Goal: Task Accomplishment & Management: Complete application form

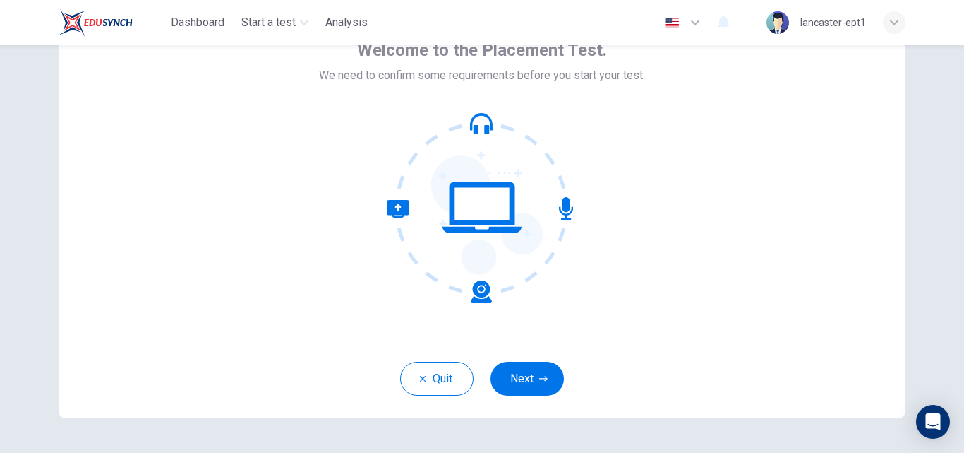
scroll to position [109, 0]
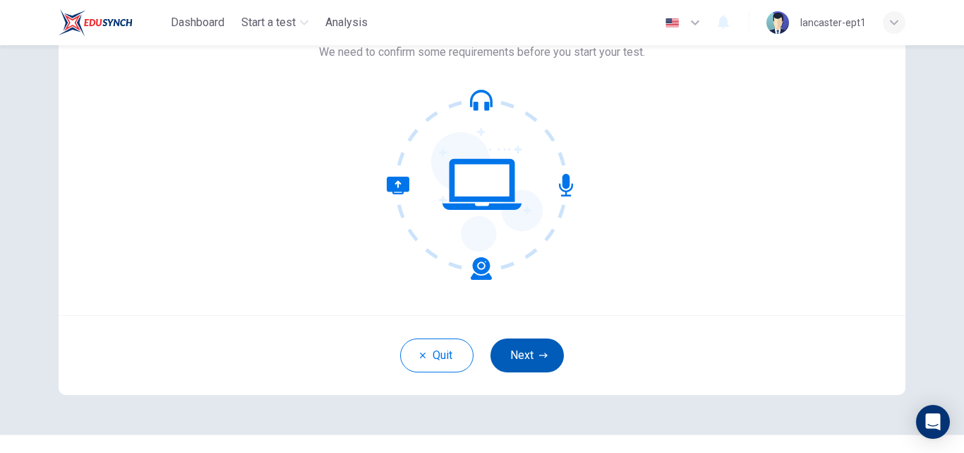
click at [511, 369] on button "Next" at bounding box center [527, 355] width 73 height 34
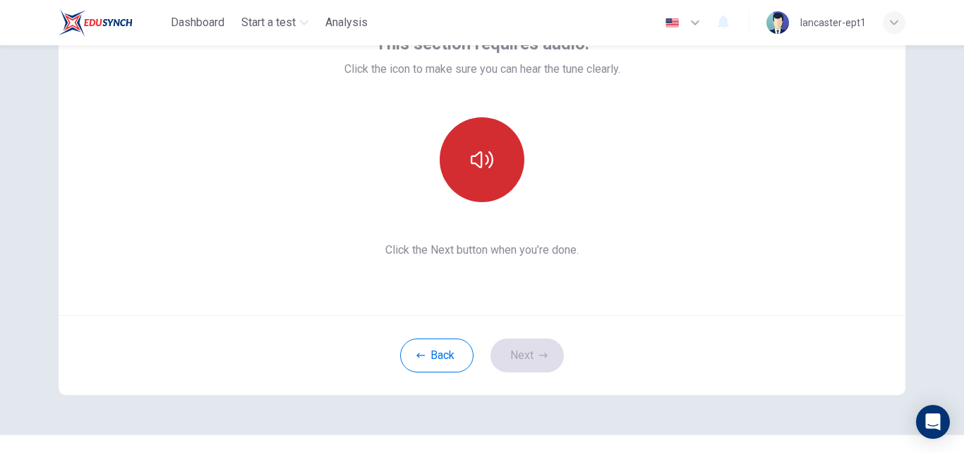
click at [492, 176] on button "button" at bounding box center [482, 159] width 85 height 85
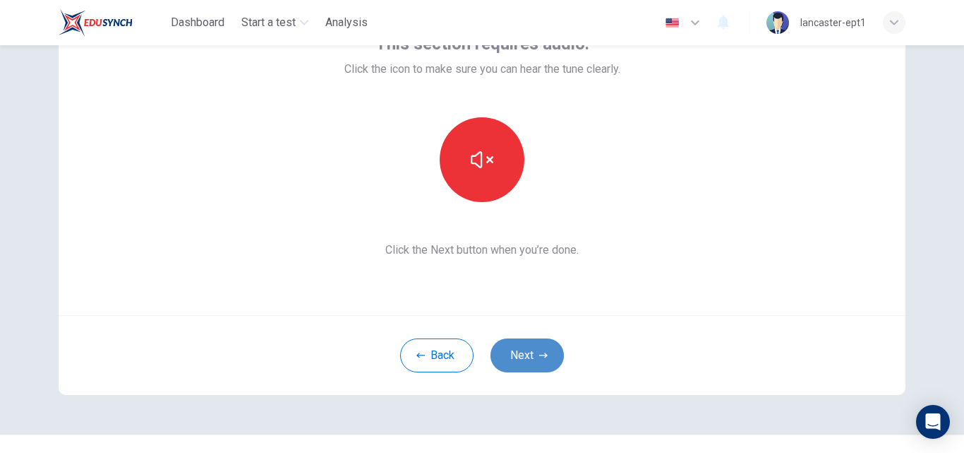
click at [512, 350] on button "Next" at bounding box center [527, 355] width 73 height 34
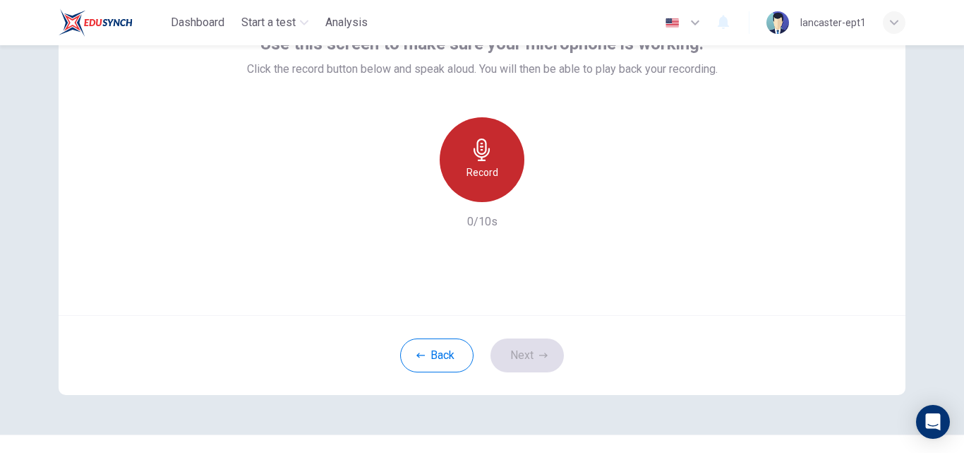
click at [512, 149] on div "Record" at bounding box center [482, 159] width 85 height 85
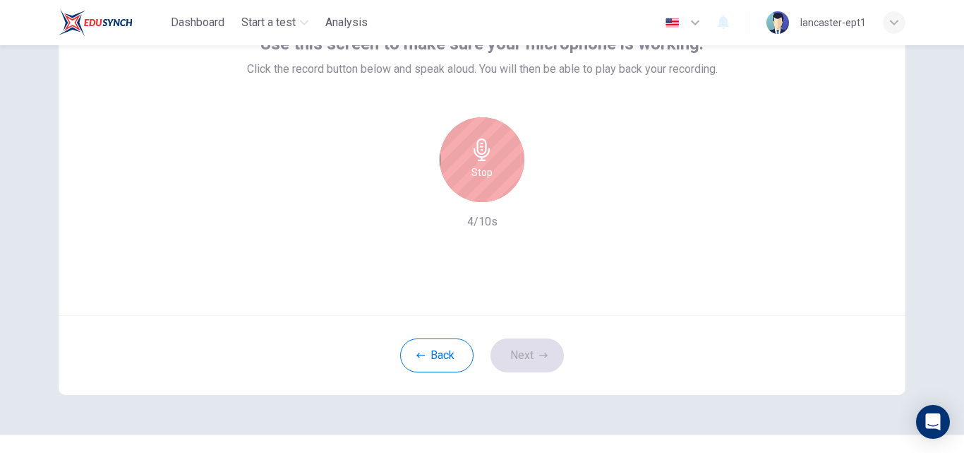
click at [477, 181] on div "Stop" at bounding box center [482, 159] width 85 height 85
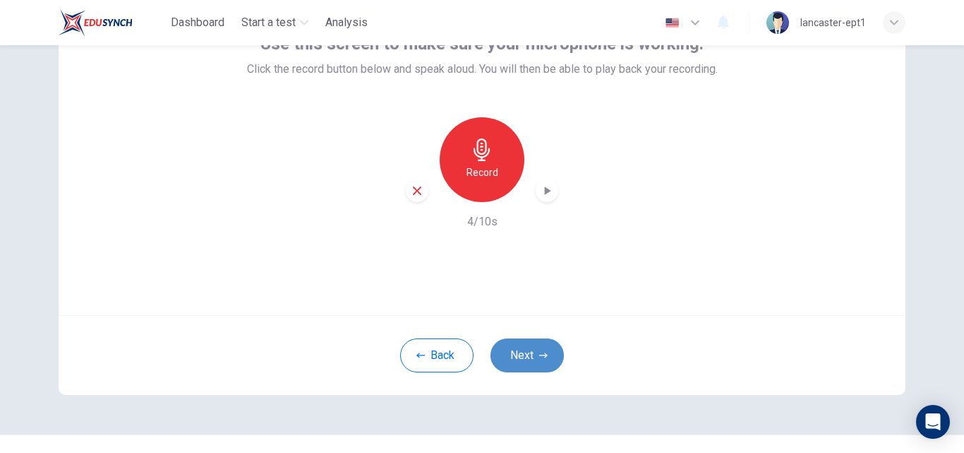
click at [513, 363] on button "Next" at bounding box center [527, 355] width 73 height 34
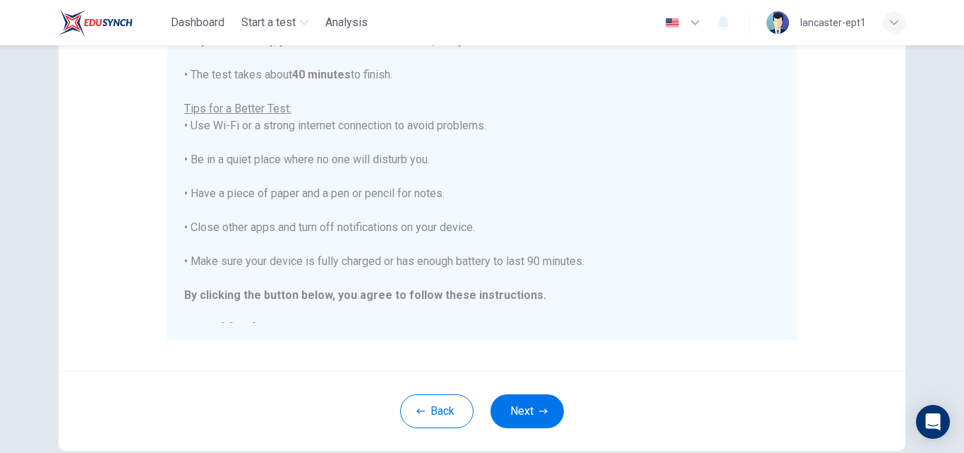
scroll to position [16, 0]
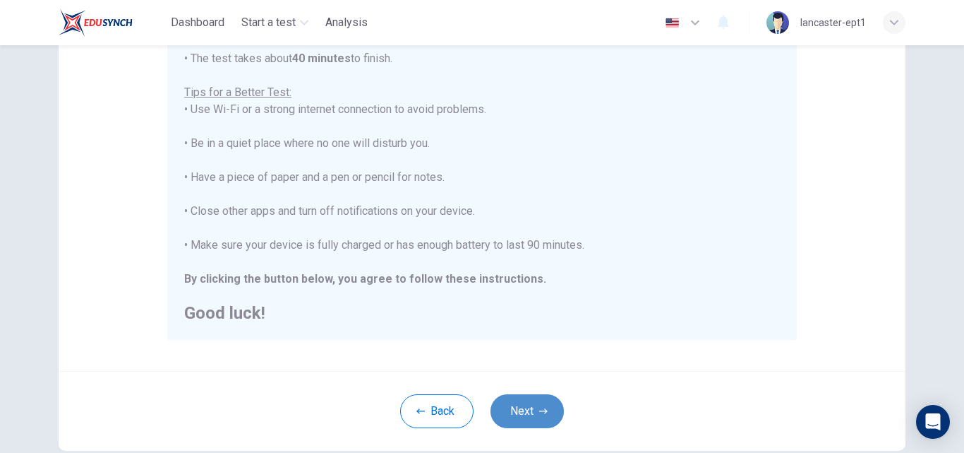
click at [534, 401] on button "Next" at bounding box center [527, 411] width 73 height 34
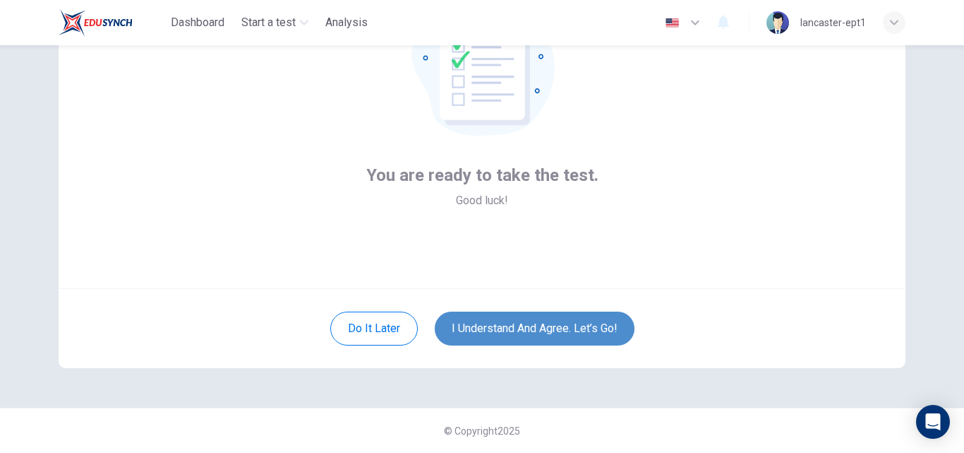
click at [553, 336] on button "I understand and agree. Let’s go!" at bounding box center [535, 328] width 200 height 34
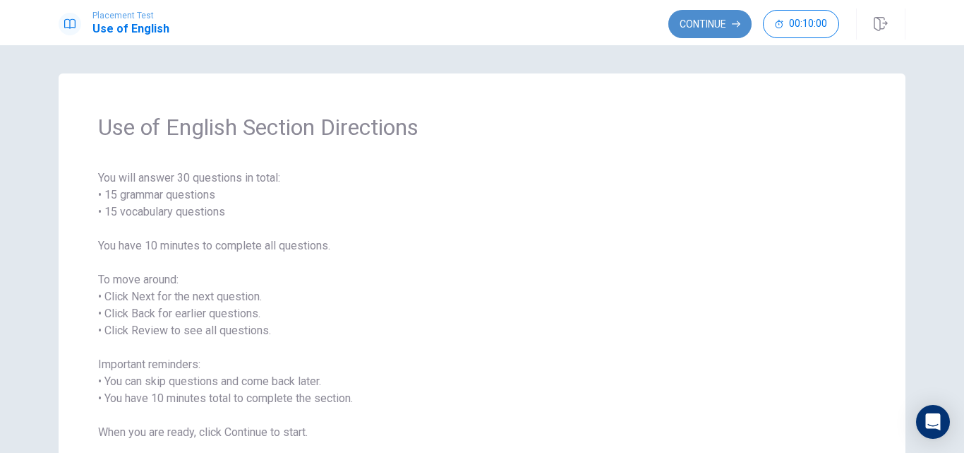
click at [717, 31] on button "Continue" at bounding box center [710, 24] width 83 height 28
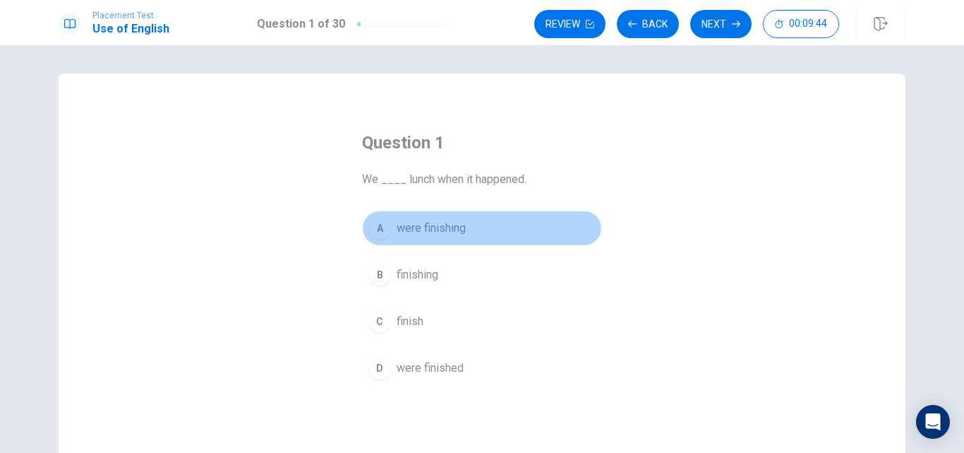
click at [453, 225] on span "were finishing" at bounding box center [431, 228] width 69 height 17
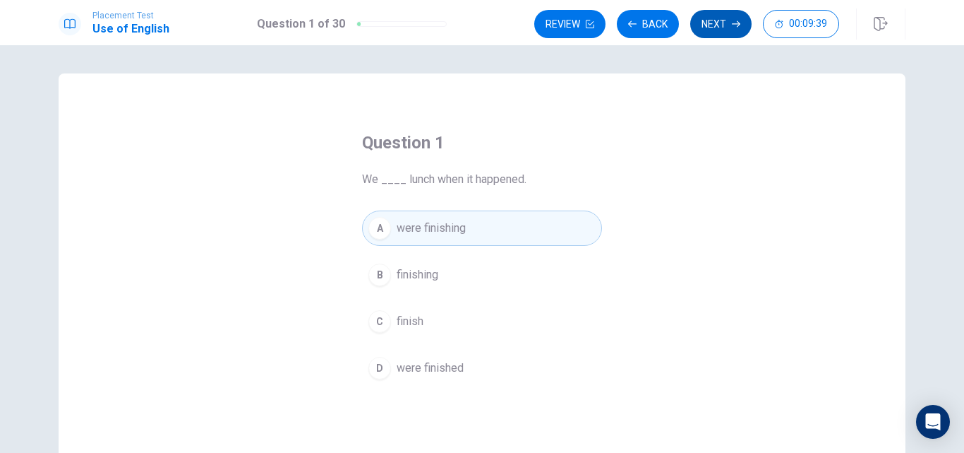
click at [718, 25] on button "Next" at bounding box center [720, 24] width 61 height 28
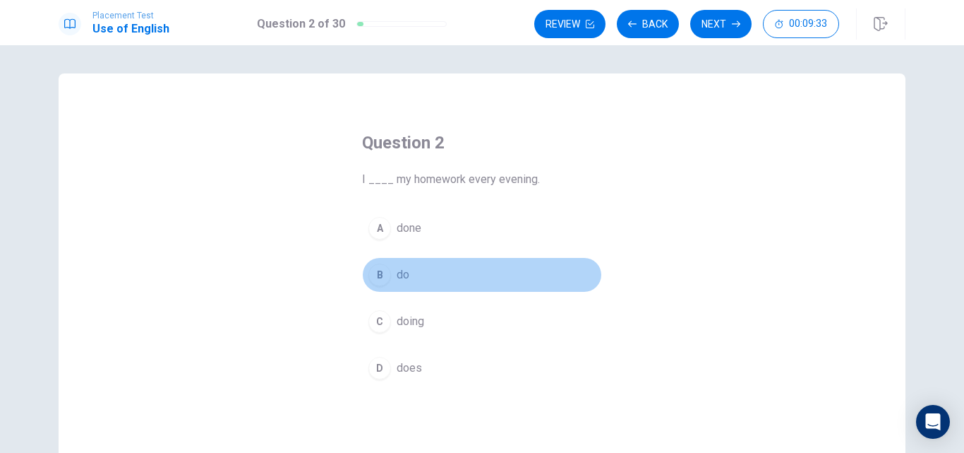
click at [404, 277] on span "do" at bounding box center [403, 274] width 13 height 17
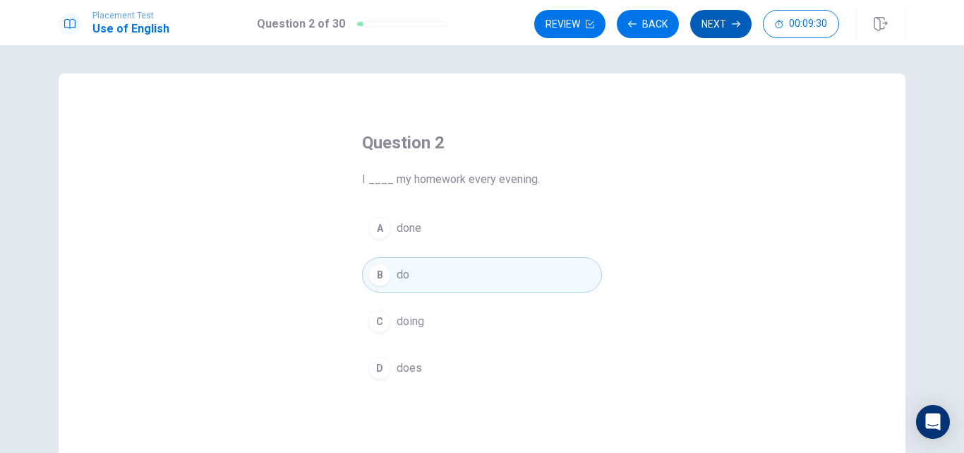
click at [705, 33] on button "Next" at bounding box center [720, 24] width 61 height 28
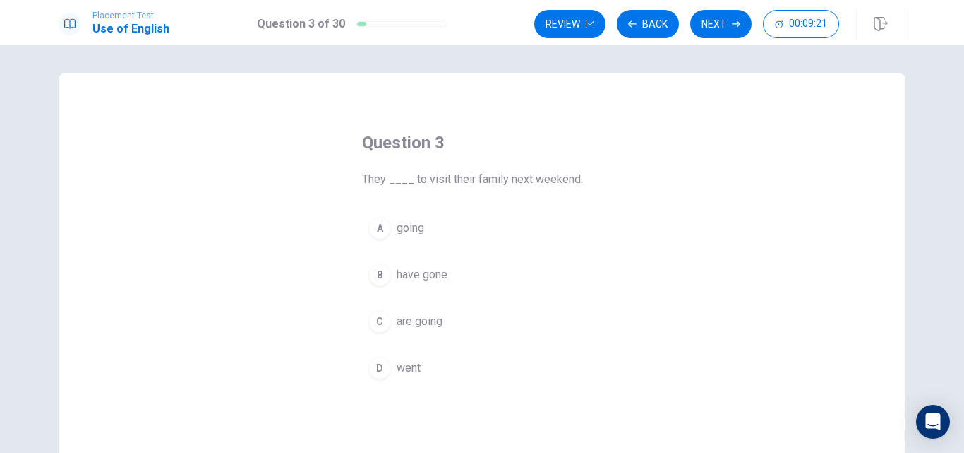
click at [411, 318] on span "are going" at bounding box center [420, 321] width 46 height 17
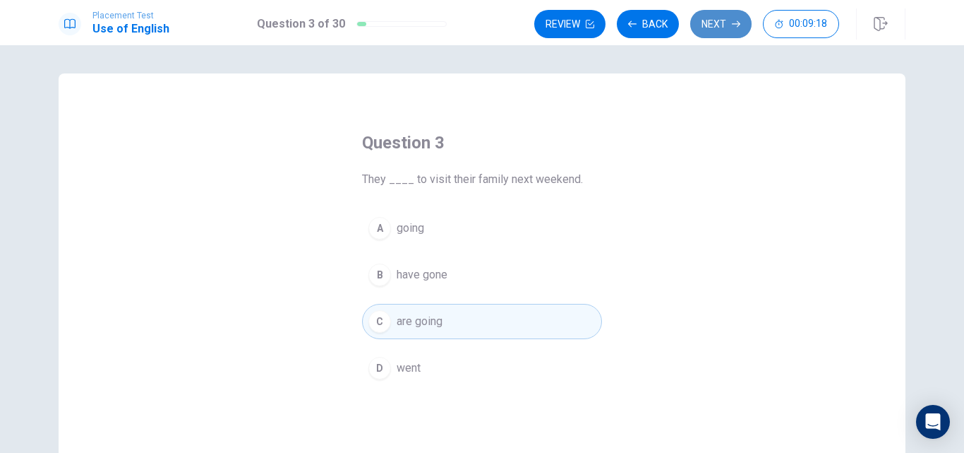
click at [715, 24] on button "Next" at bounding box center [720, 24] width 61 height 28
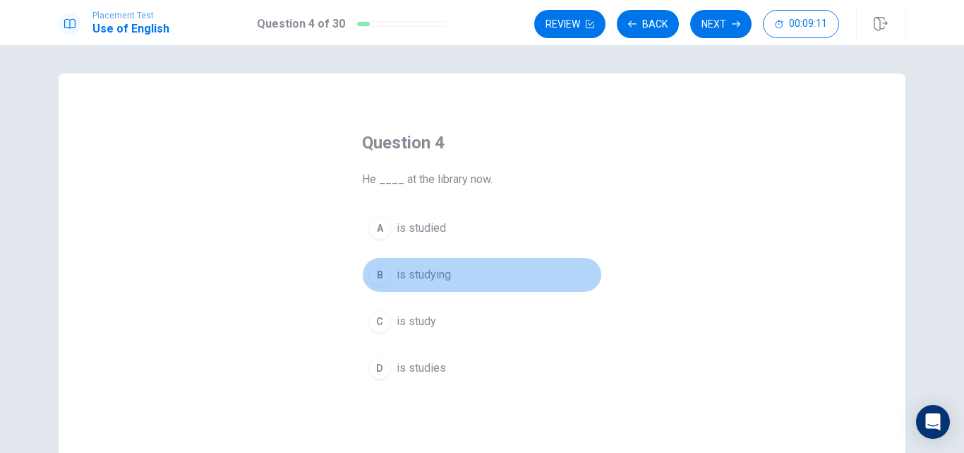
click at [436, 279] on span "is studying" at bounding box center [424, 274] width 54 height 17
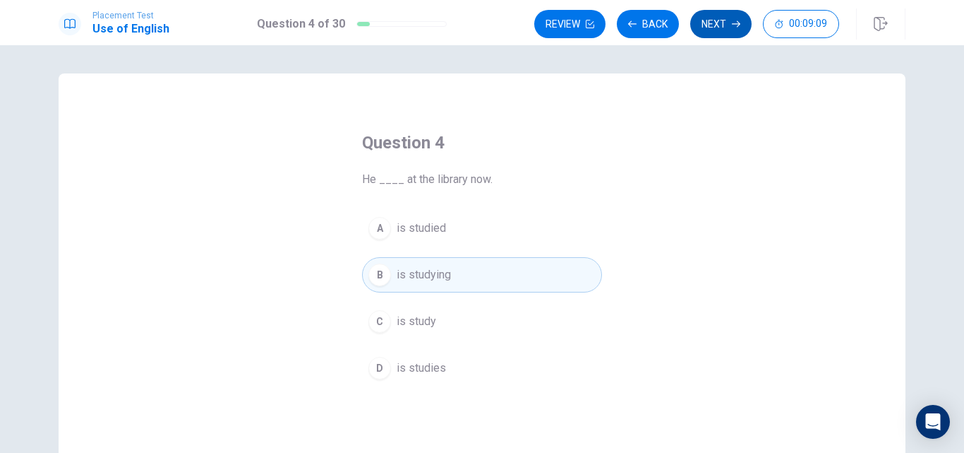
click at [711, 21] on button "Next" at bounding box center [720, 24] width 61 height 28
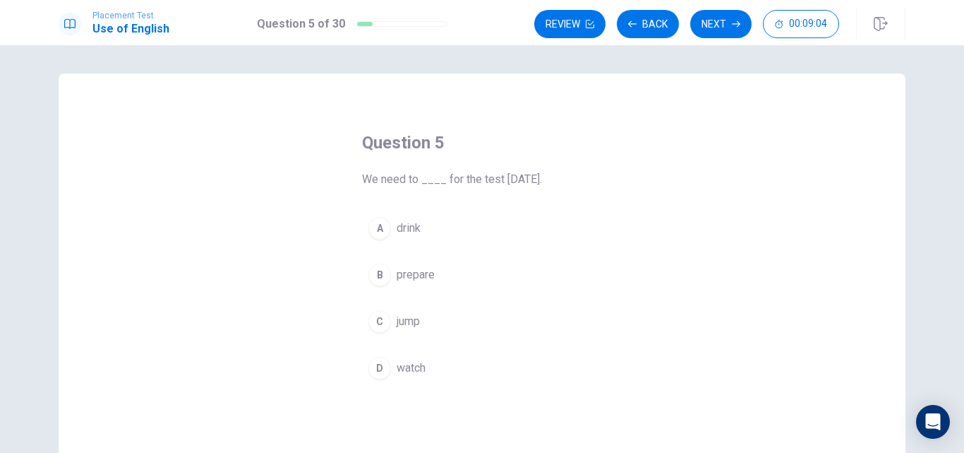
click at [431, 268] on span "prepare" at bounding box center [416, 274] width 38 height 17
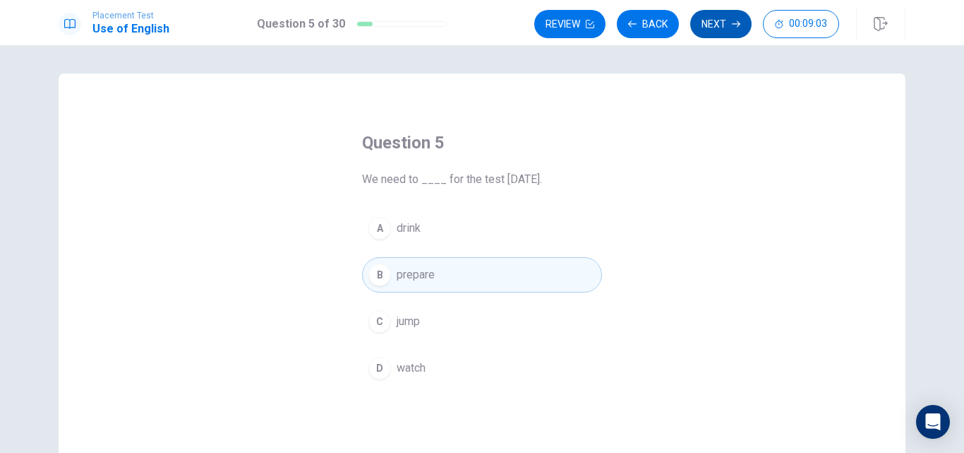
click at [742, 23] on button "Next" at bounding box center [720, 24] width 61 height 28
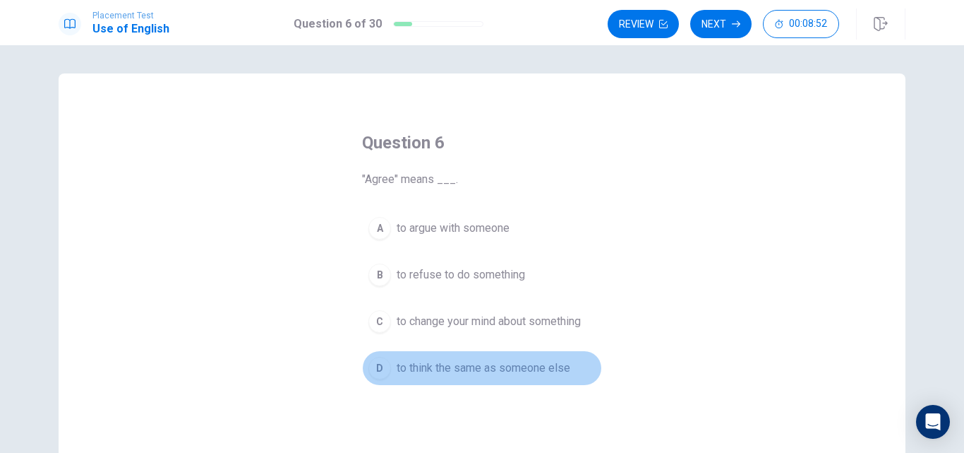
click at [498, 369] on span "to think the same as someone else" at bounding box center [484, 367] width 174 height 17
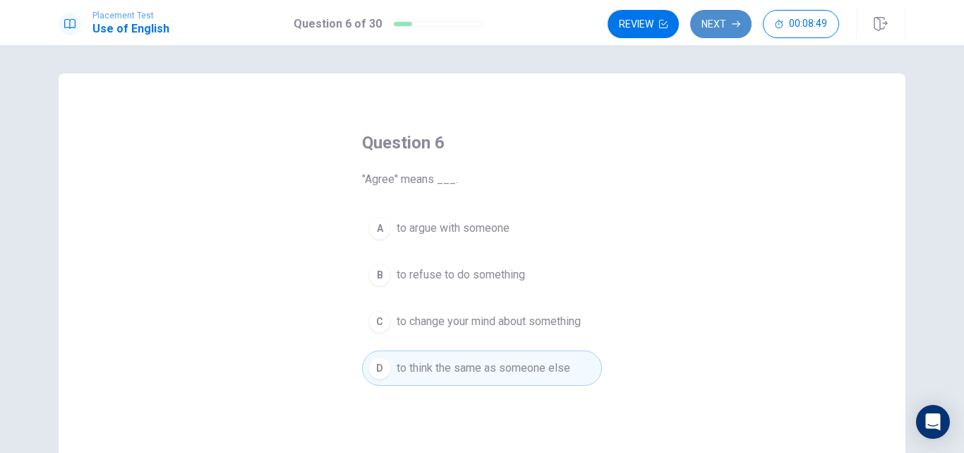
click at [725, 15] on button "Next" at bounding box center [720, 24] width 61 height 28
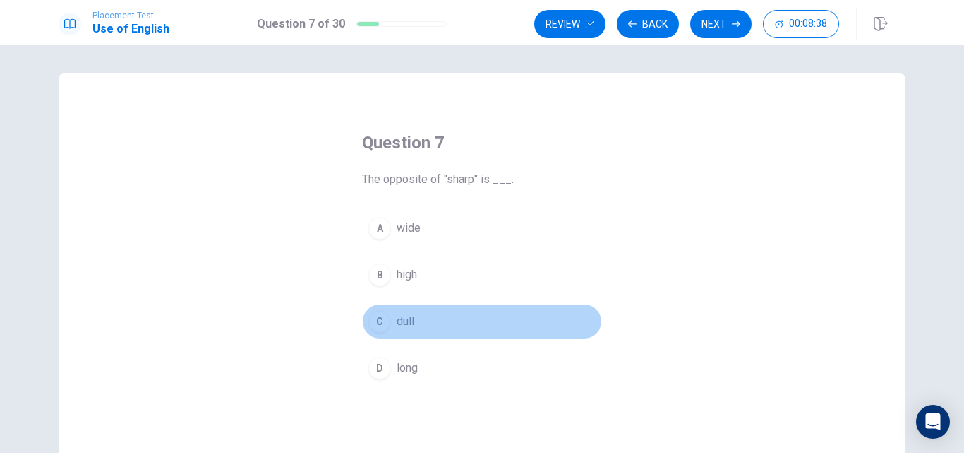
click at [405, 319] on span "dull" at bounding box center [406, 321] width 18 height 17
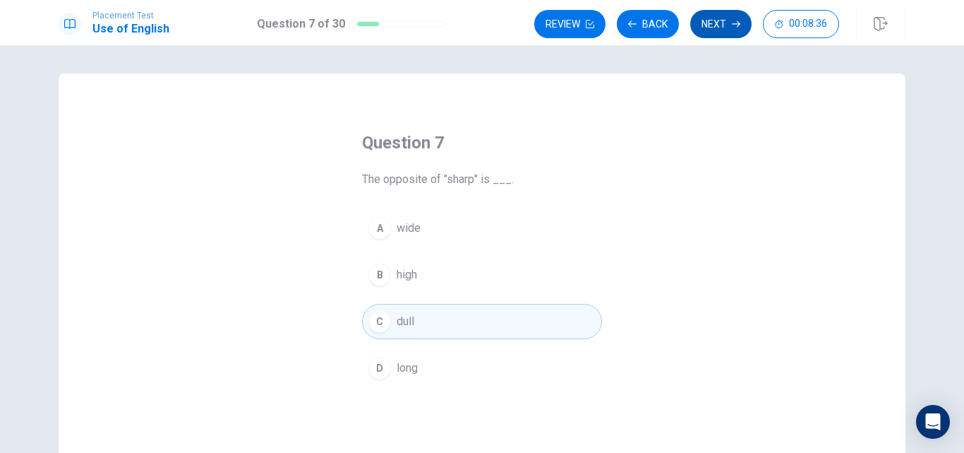
click at [729, 25] on button "Next" at bounding box center [720, 24] width 61 height 28
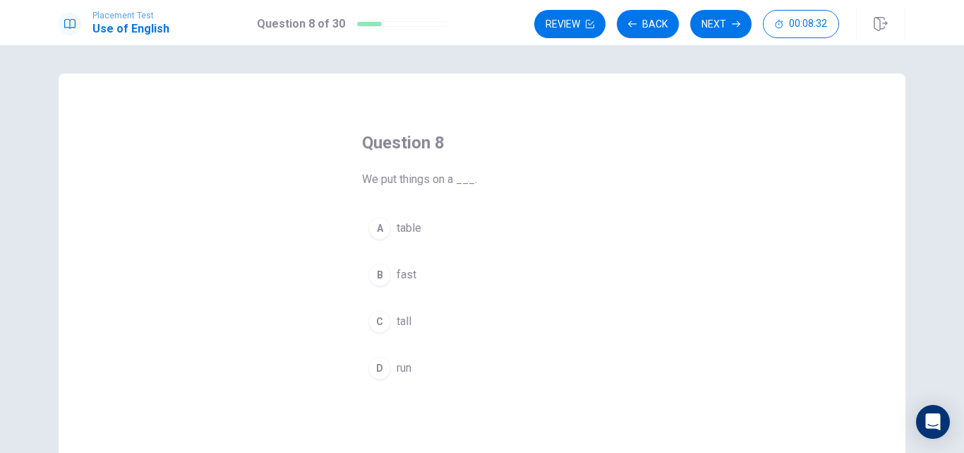
click at [397, 222] on span "table" at bounding box center [409, 228] width 25 height 17
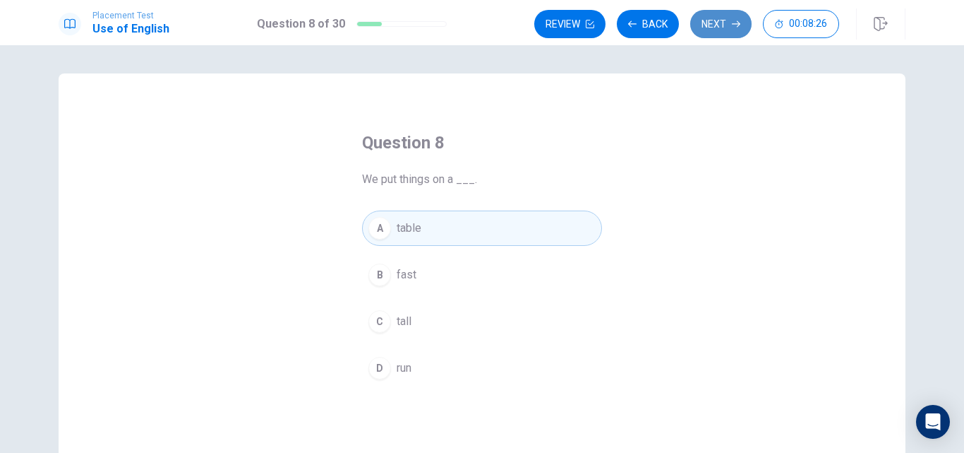
click at [698, 26] on button "Next" at bounding box center [720, 24] width 61 height 28
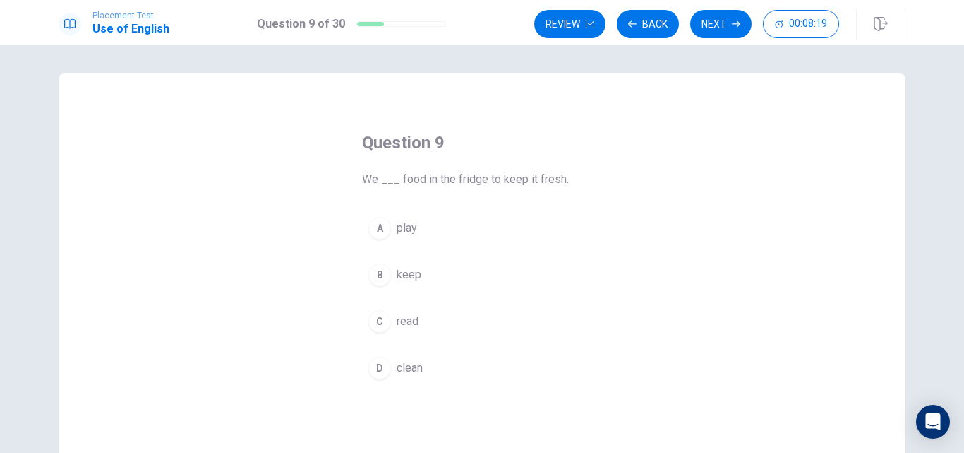
click at [412, 273] on span "keep" at bounding box center [409, 274] width 25 height 17
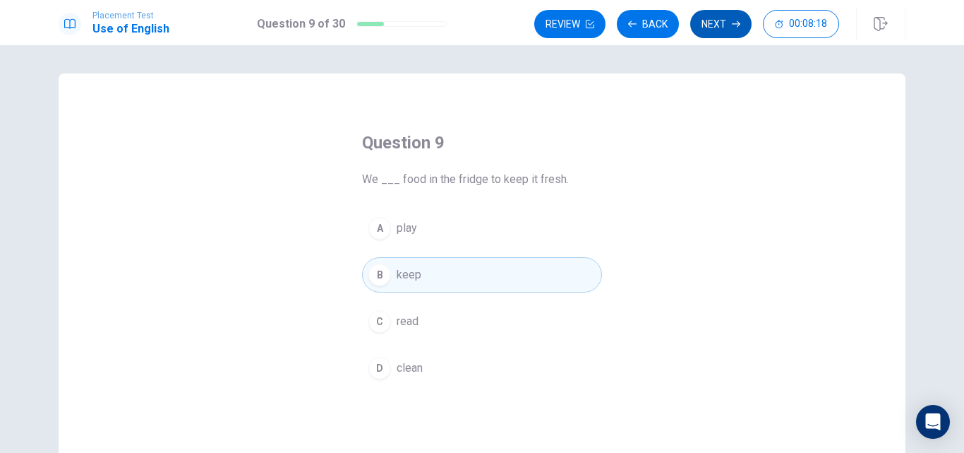
click at [723, 35] on button "Next" at bounding box center [720, 24] width 61 height 28
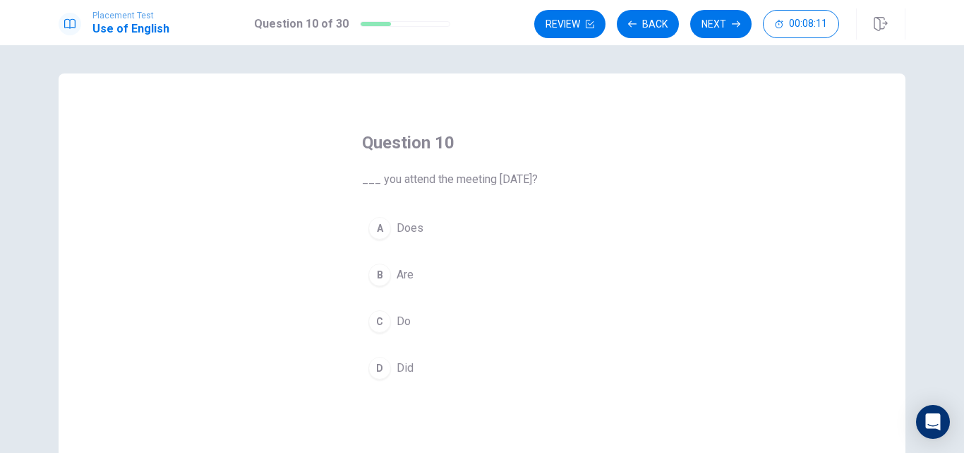
click at [404, 362] on span "Did" at bounding box center [405, 367] width 17 height 17
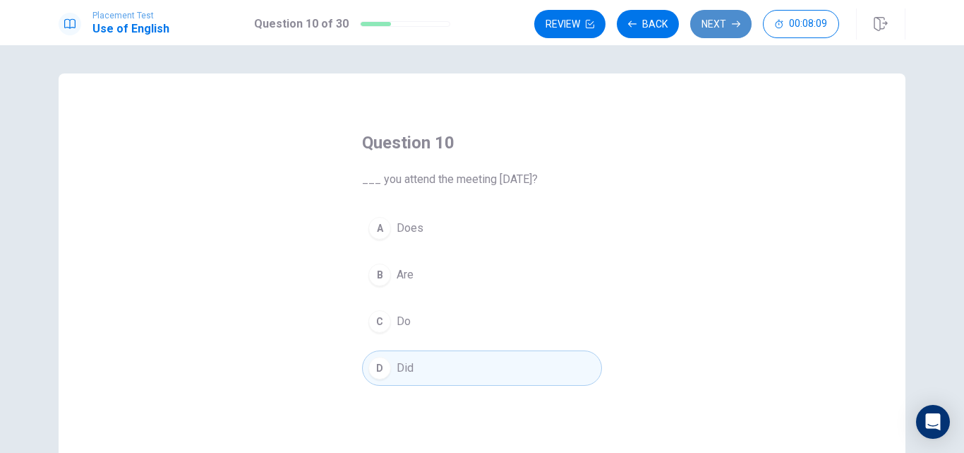
click at [709, 25] on button "Next" at bounding box center [720, 24] width 61 height 28
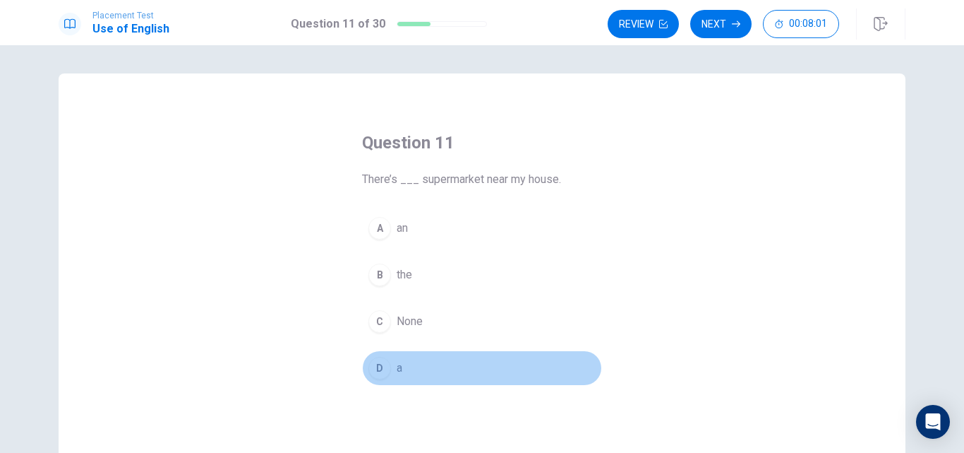
click at [388, 372] on button "D a" at bounding box center [482, 367] width 240 height 35
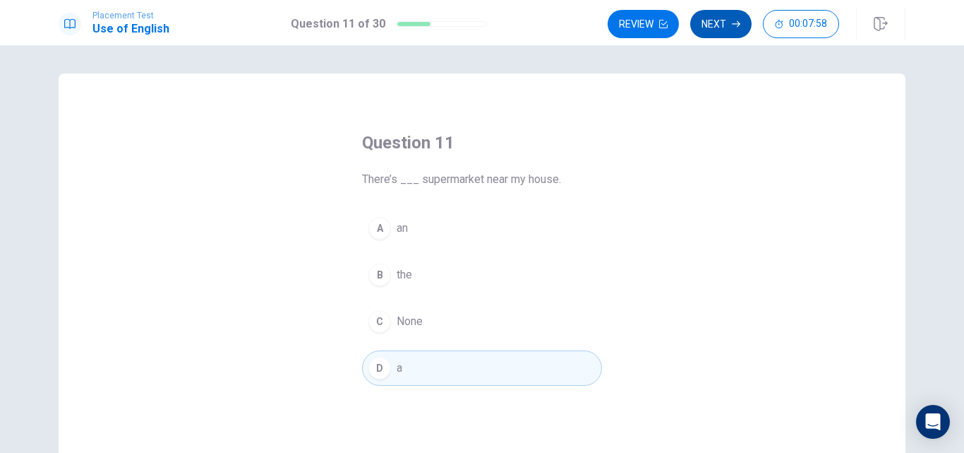
click at [705, 26] on button "Next" at bounding box center [720, 24] width 61 height 28
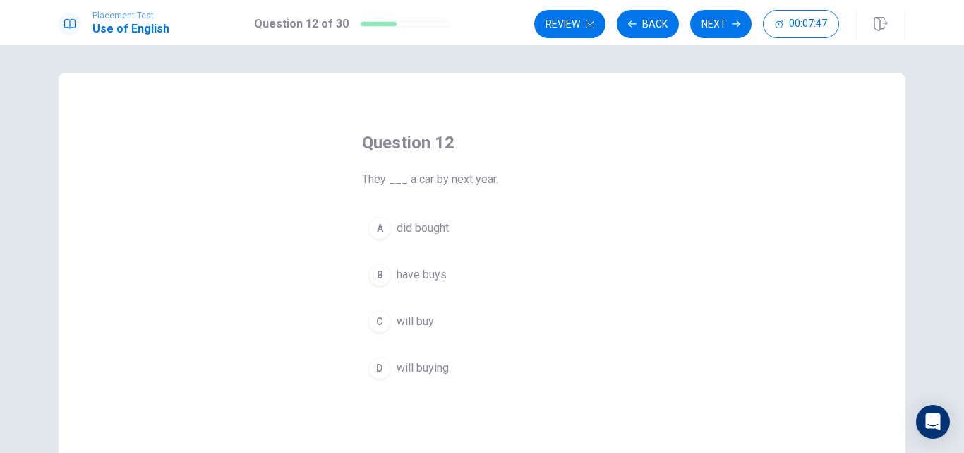
click at [424, 316] on span "will buy" at bounding box center [415, 321] width 37 height 17
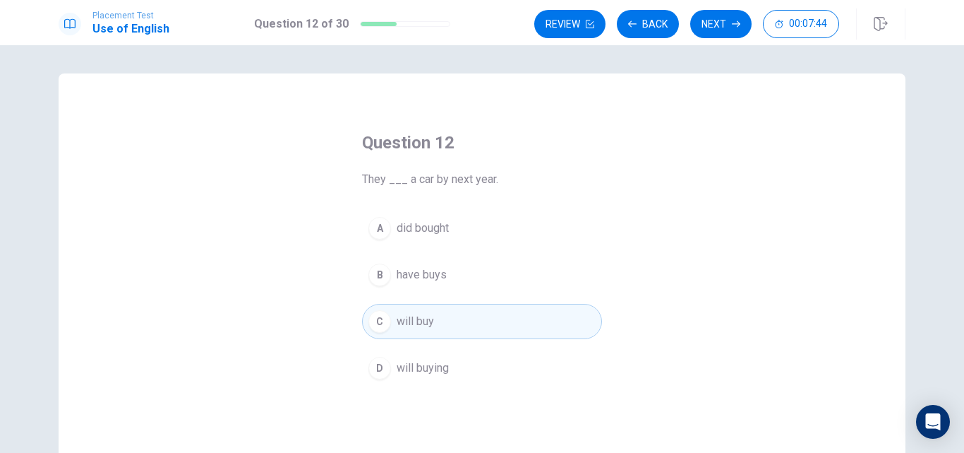
click at [736, 20] on icon "button" at bounding box center [736, 24] width 8 height 8
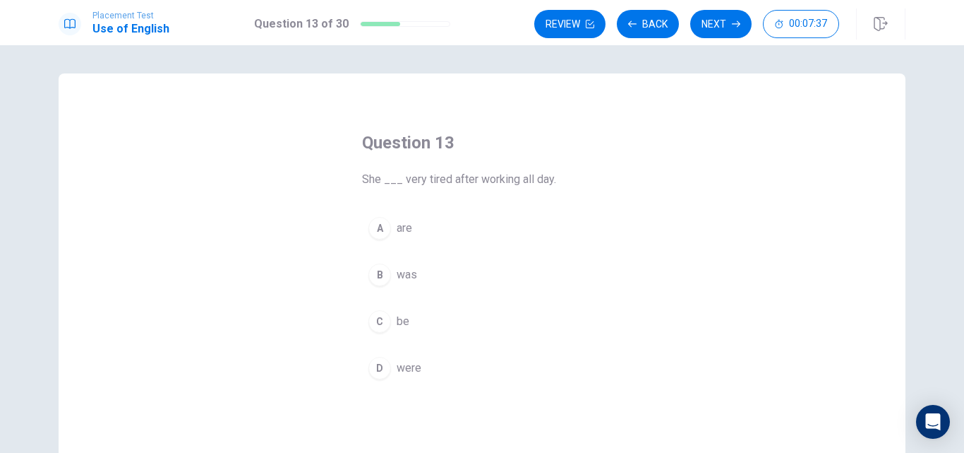
click at [398, 361] on span "were" at bounding box center [409, 367] width 25 height 17
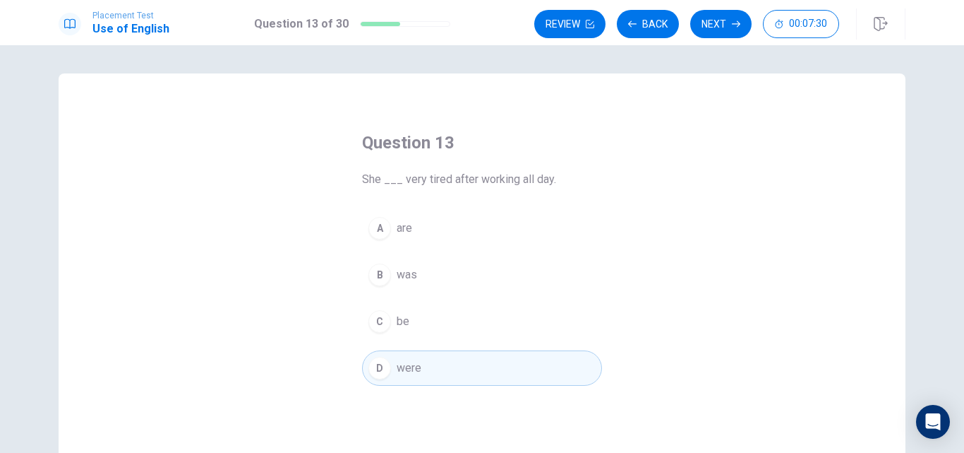
click at [400, 273] on span "was" at bounding box center [407, 274] width 20 height 17
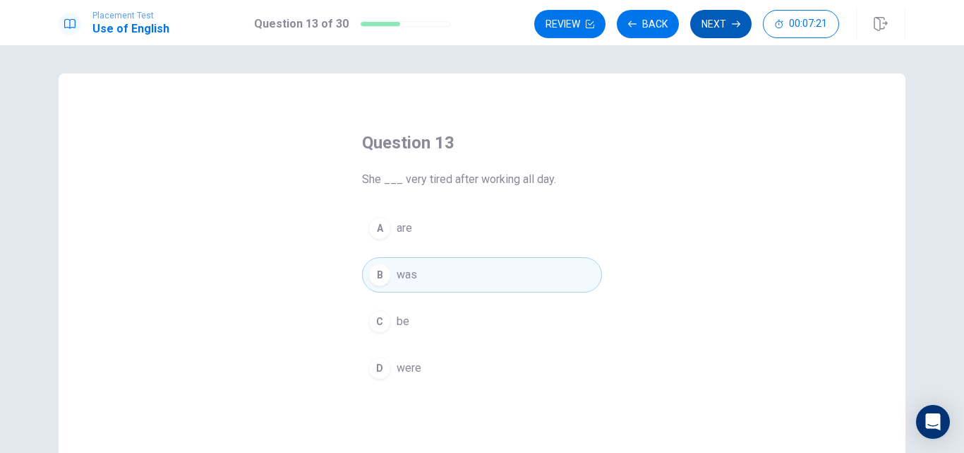
click at [718, 19] on button "Next" at bounding box center [720, 24] width 61 height 28
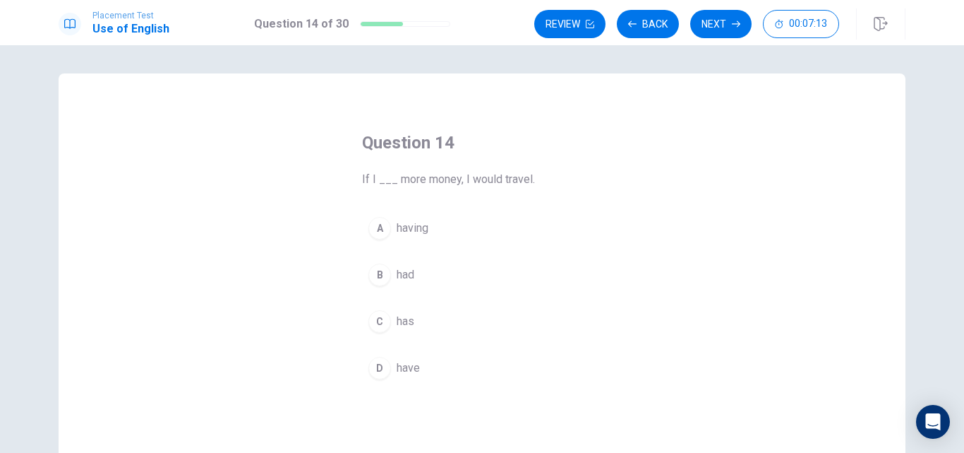
click at [388, 277] on button "B had" at bounding box center [482, 274] width 240 height 35
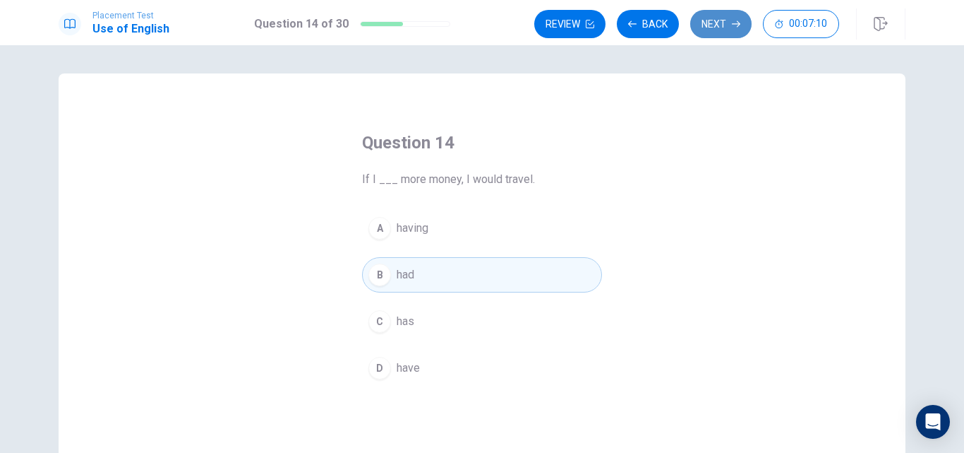
click at [721, 23] on button "Next" at bounding box center [720, 24] width 61 height 28
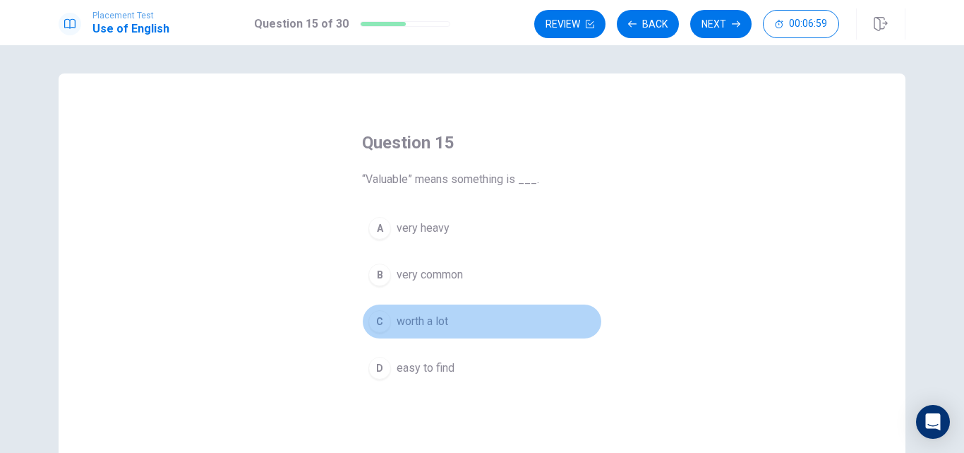
click at [427, 316] on span "worth a lot" at bounding box center [423, 321] width 52 height 17
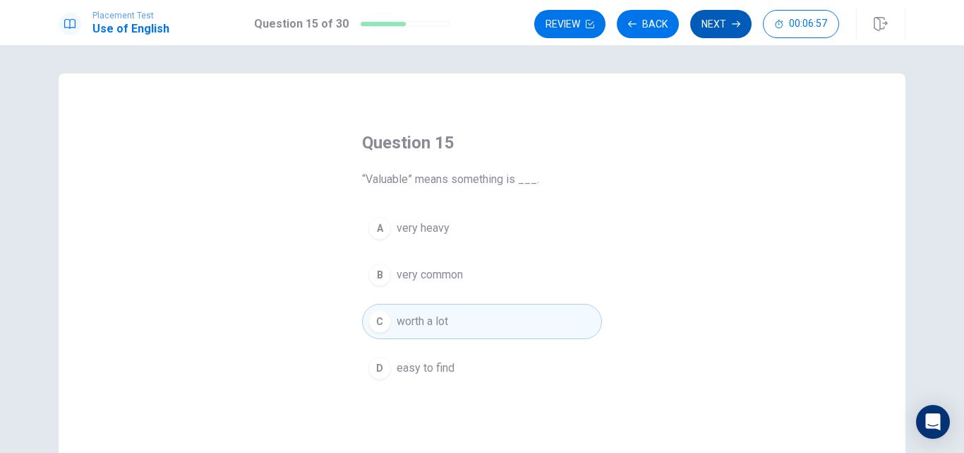
click at [714, 28] on button "Next" at bounding box center [720, 24] width 61 height 28
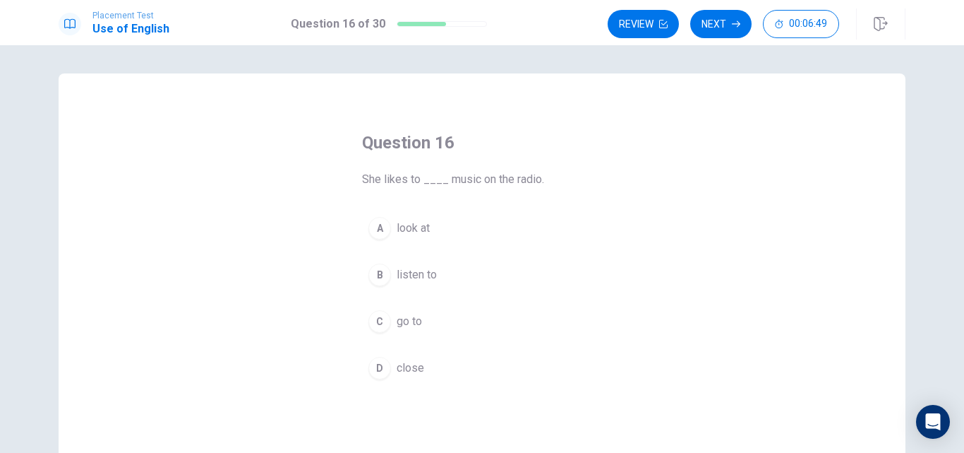
click at [420, 273] on span "listen to" at bounding box center [417, 274] width 40 height 17
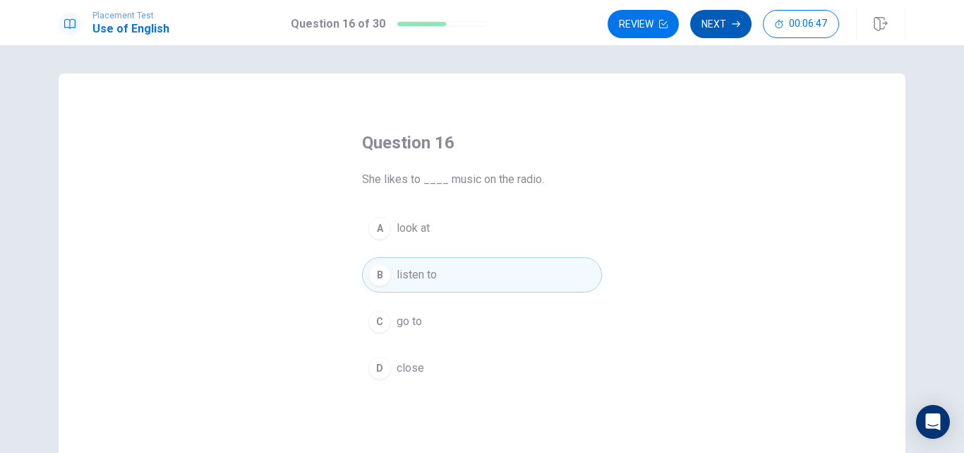
click at [734, 33] on button "Next" at bounding box center [720, 24] width 61 height 28
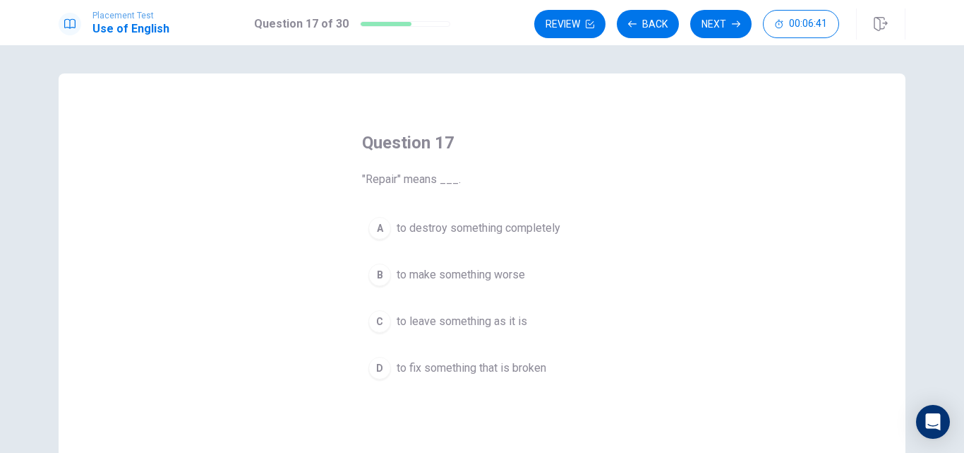
click at [530, 365] on span "to fix something that is broken" at bounding box center [472, 367] width 150 height 17
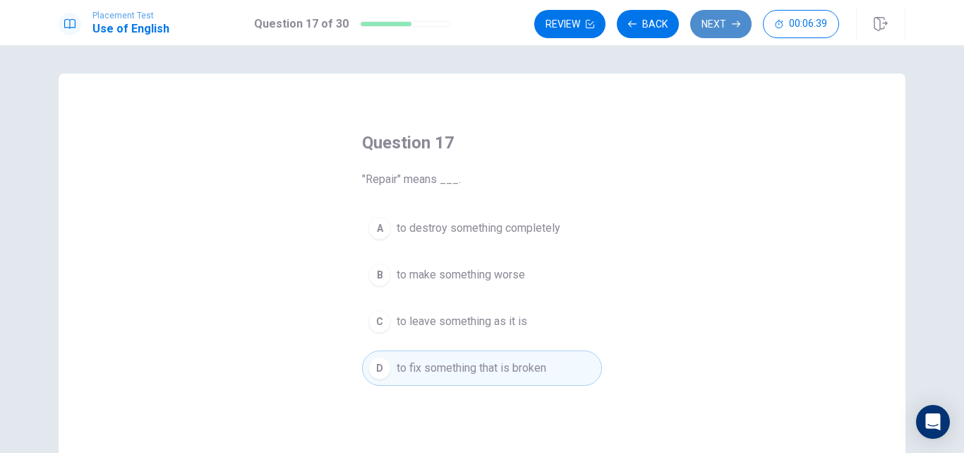
click at [717, 25] on button "Next" at bounding box center [720, 24] width 61 height 28
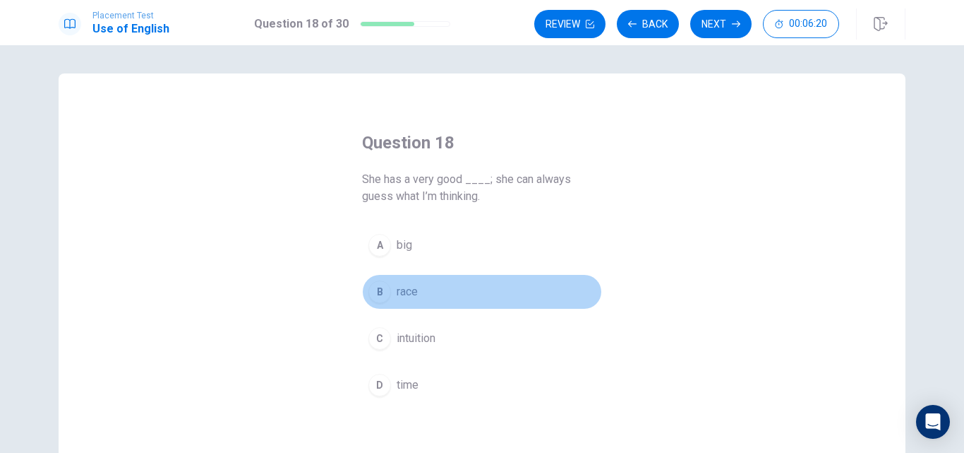
click at [405, 295] on span "race" at bounding box center [407, 291] width 21 height 17
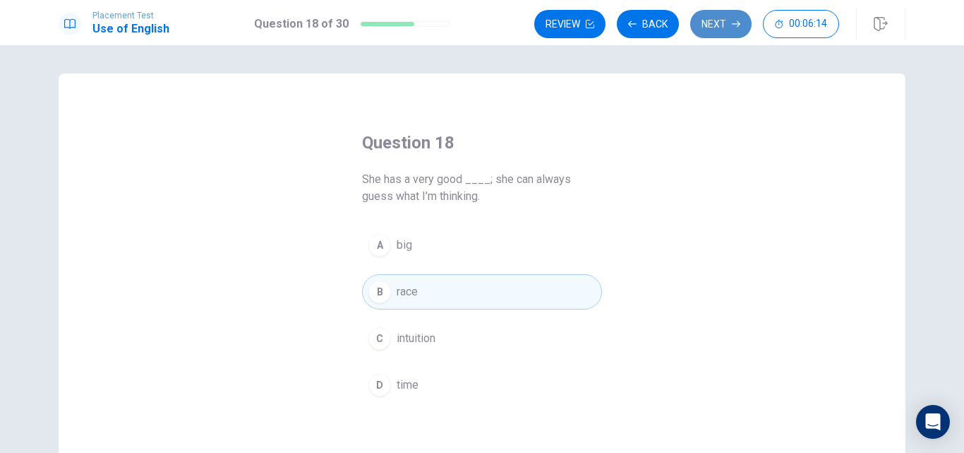
click at [710, 28] on button "Next" at bounding box center [720, 24] width 61 height 28
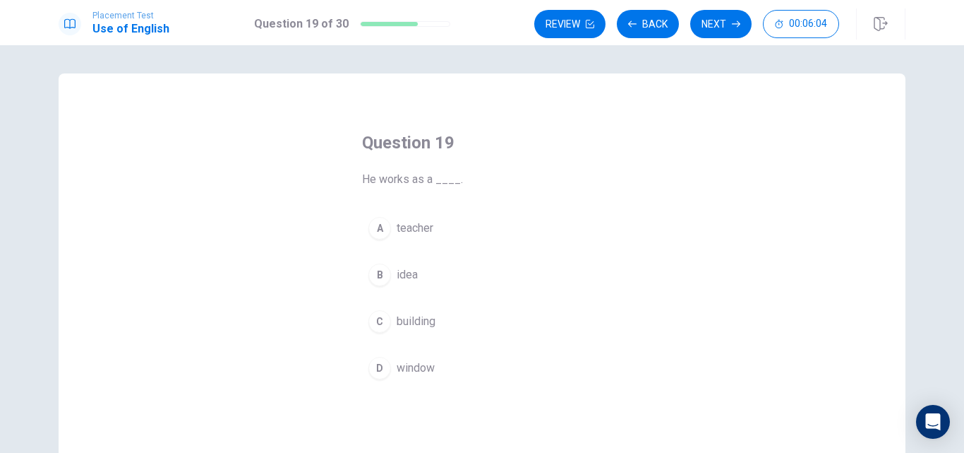
click at [436, 226] on button "A teacher" at bounding box center [482, 227] width 240 height 35
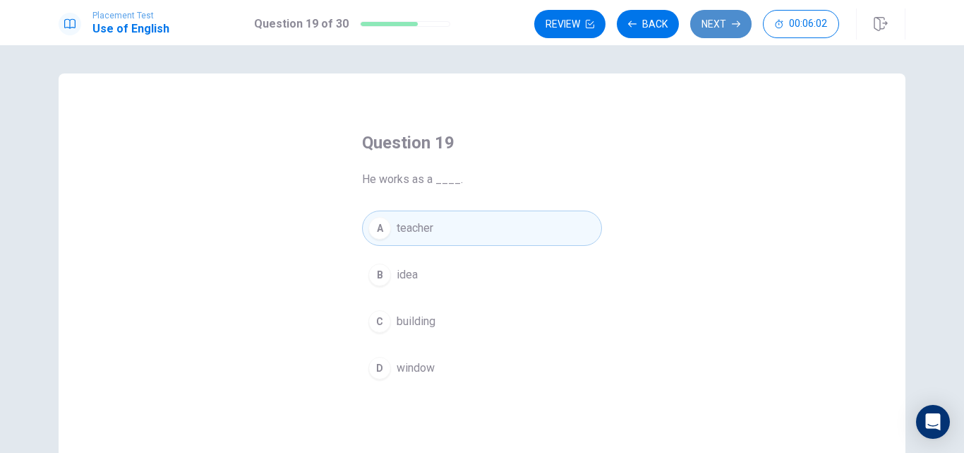
click at [729, 19] on button "Next" at bounding box center [720, 24] width 61 height 28
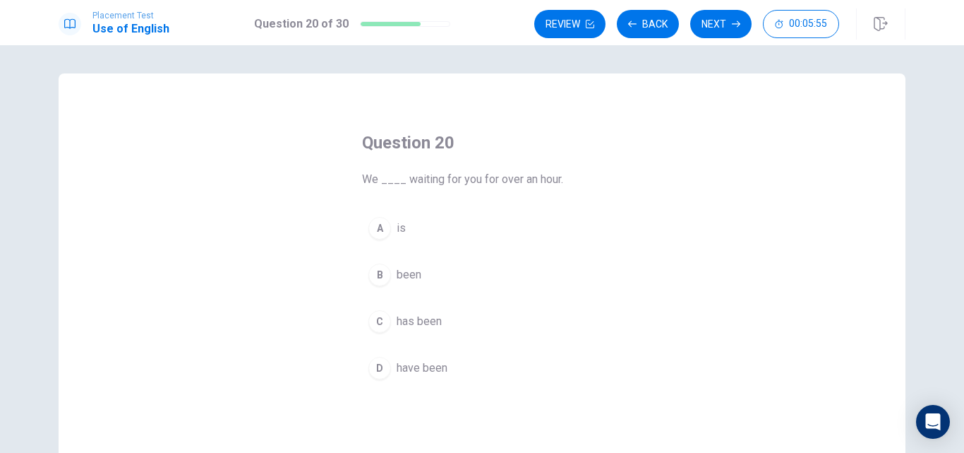
click at [415, 325] on span "has been" at bounding box center [419, 321] width 45 height 17
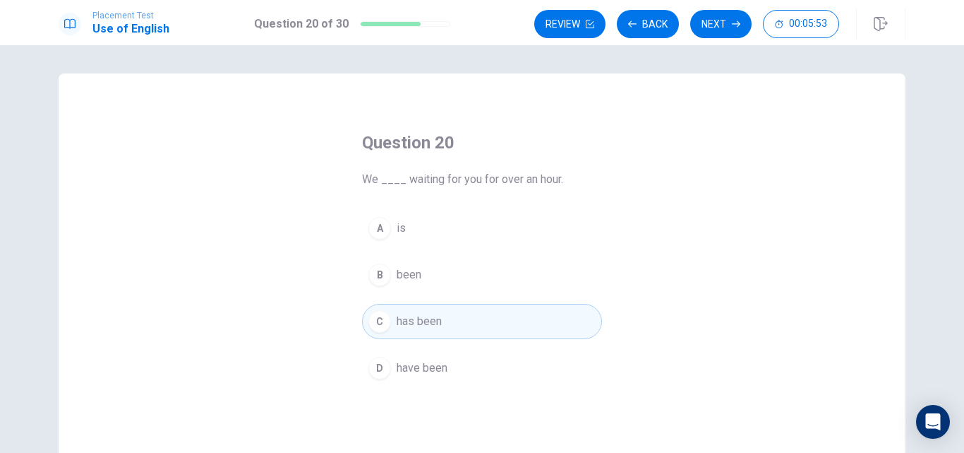
click at [448, 369] on button "D have been" at bounding box center [482, 367] width 240 height 35
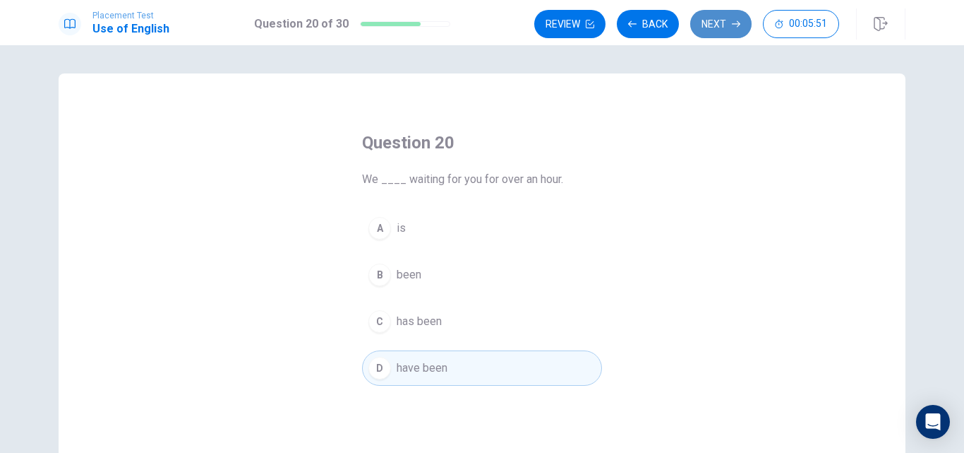
click at [721, 25] on button "Next" at bounding box center [720, 24] width 61 height 28
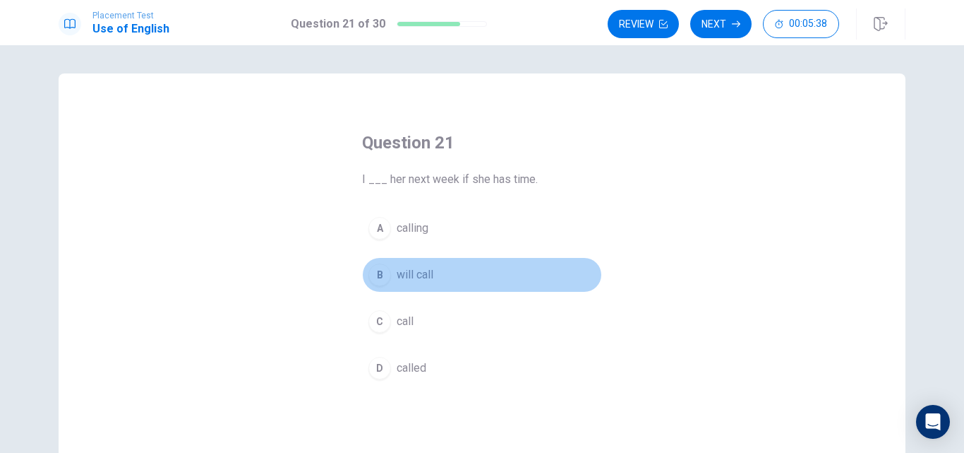
click at [424, 268] on span "will call" at bounding box center [415, 274] width 37 height 17
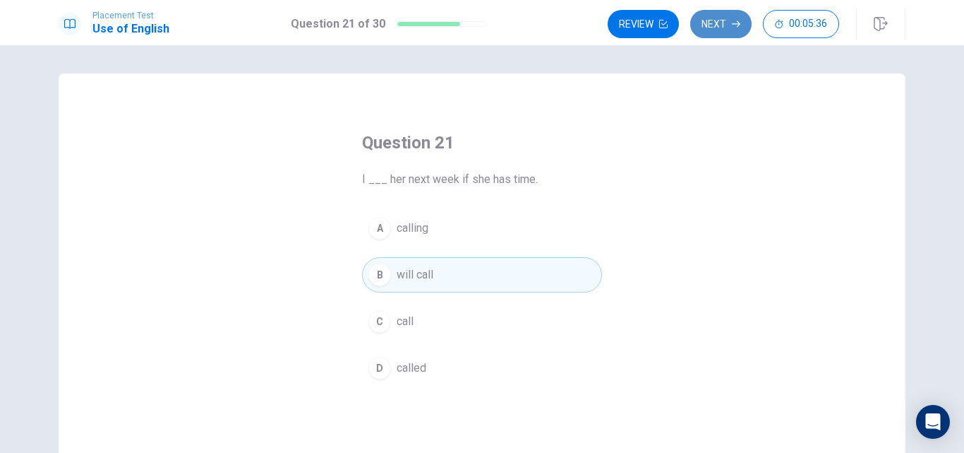
click at [723, 32] on button "Next" at bounding box center [720, 24] width 61 height 28
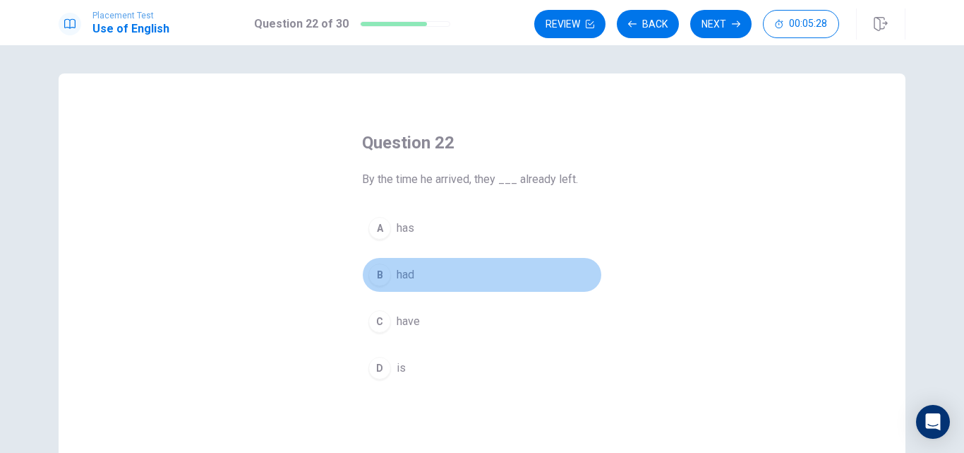
click at [400, 277] on span "had" at bounding box center [406, 274] width 18 height 17
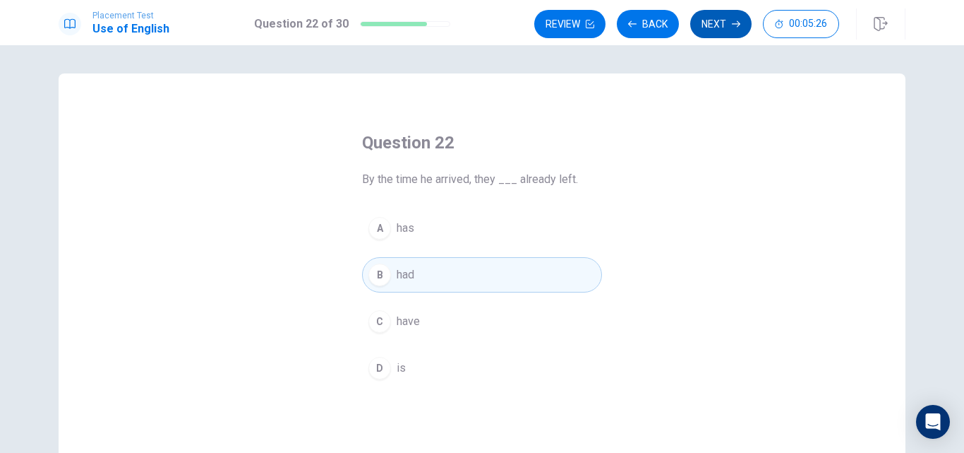
click at [725, 20] on button "Next" at bounding box center [720, 24] width 61 height 28
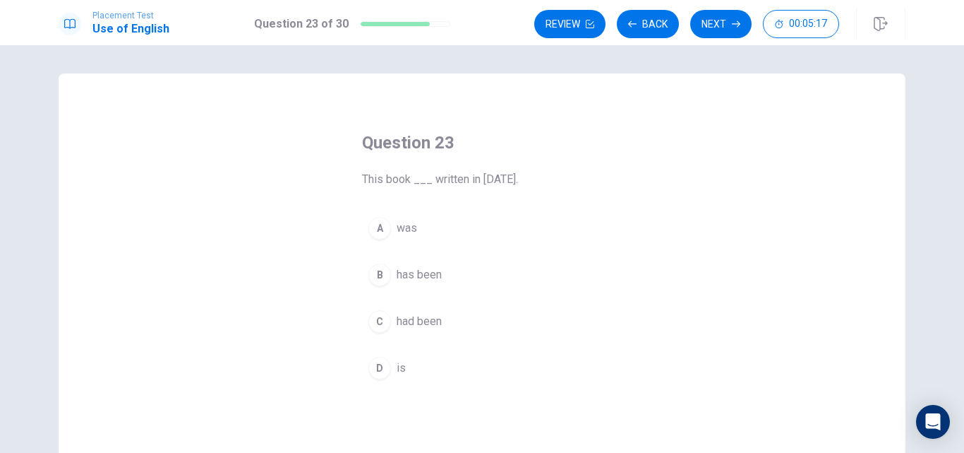
click at [415, 223] on button "A was" at bounding box center [482, 227] width 240 height 35
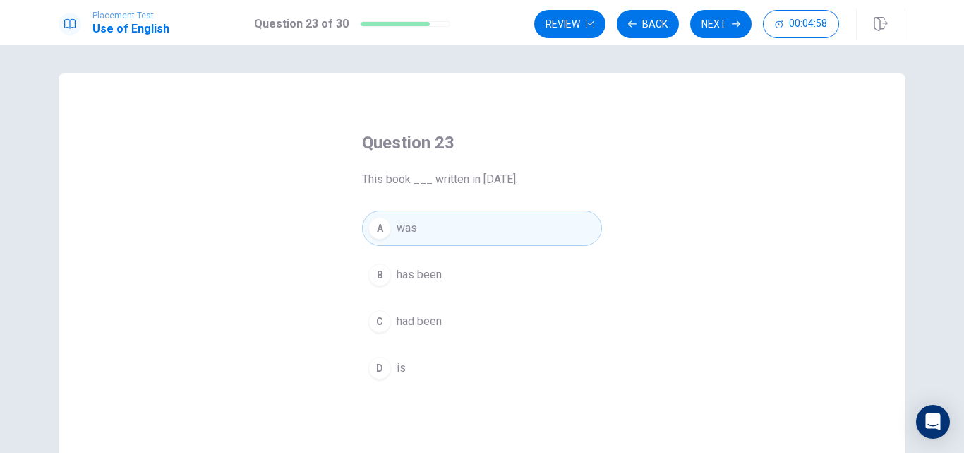
click at [414, 319] on span "had been" at bounding box center [419, 321] width 45 height 17
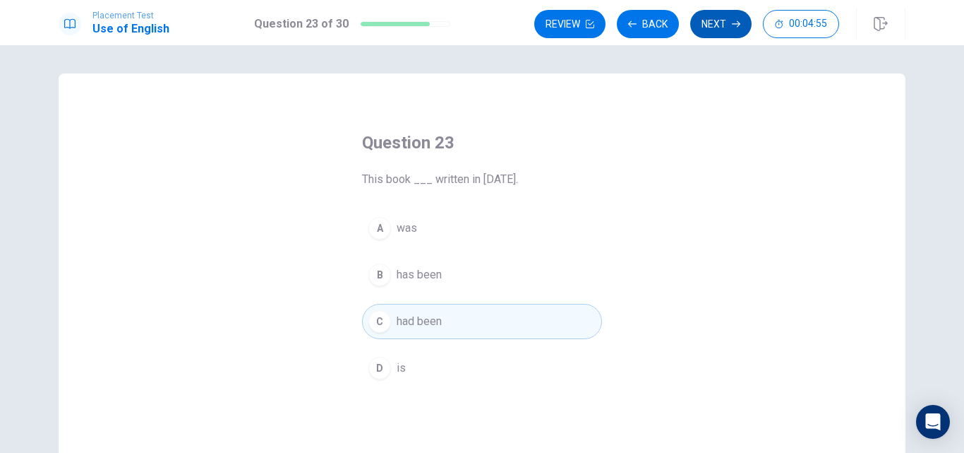
click at [717, 20] on button "Next" at bounding box center [720, 24] width 61 height 28
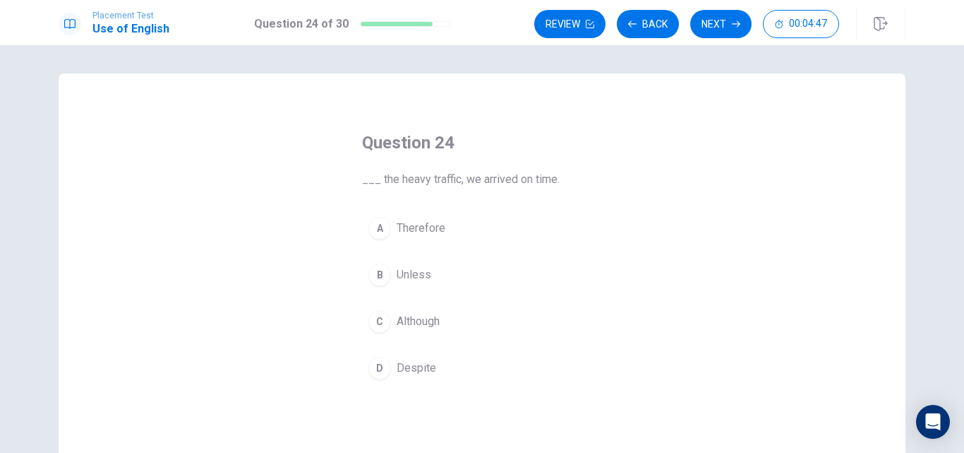
click at [405, 325] on span "Although" at bounding box center [418, 321] width 43 height 17
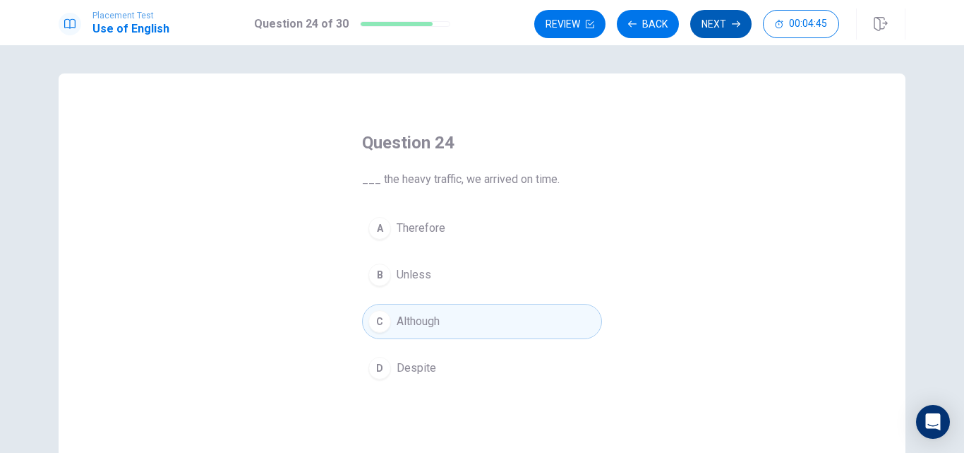
click at [716, 29] on button "Next" at bounding box center [720, 24] width 61 height 28
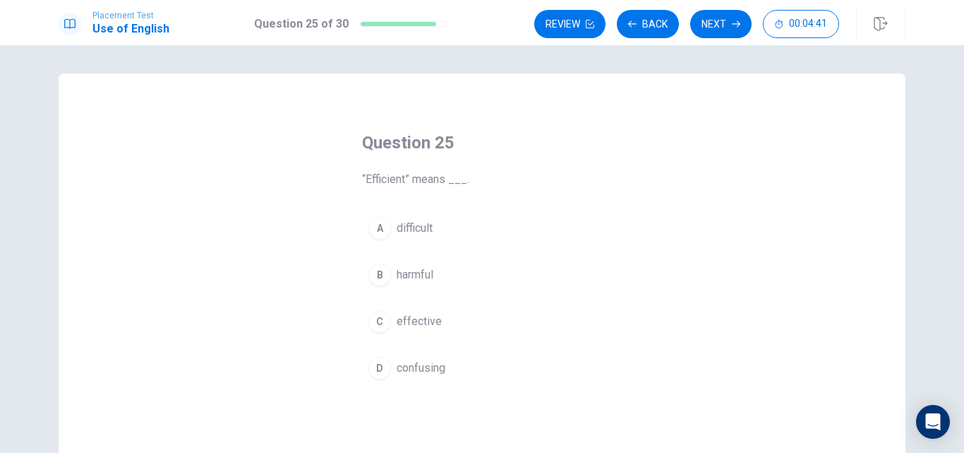
click at [386, 322] on div "C" at bounding box center [380, 321] width 23 height 23
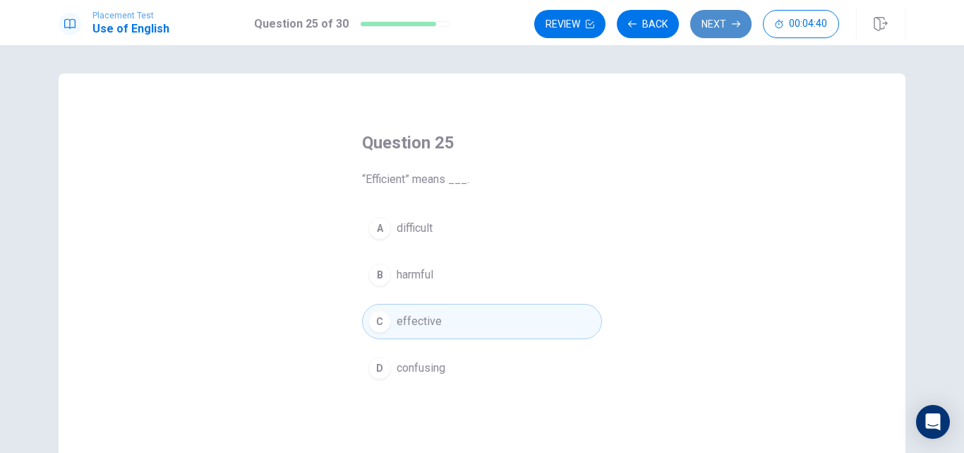
click at [714, 18] on button "Next" at bounding box center [720, 24] width 61 height 28
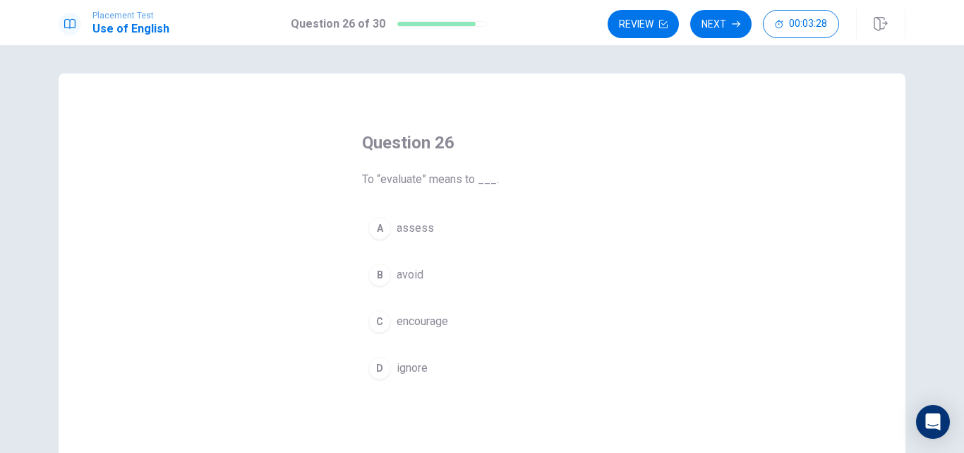
click at [417, 236] on span "assess" at bounding box center [415, 228] width 37 height 17
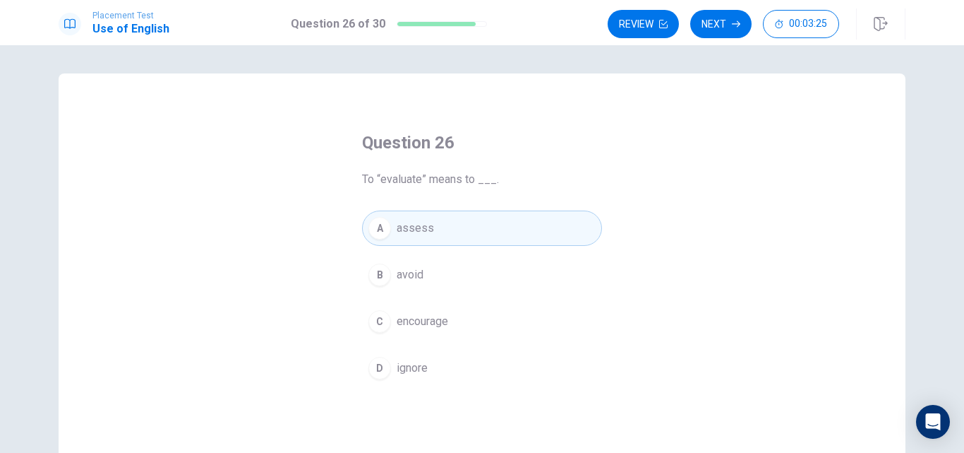
click at [412, 321] on span "encourage" at bounding box center [423, 321] width 52 height 17
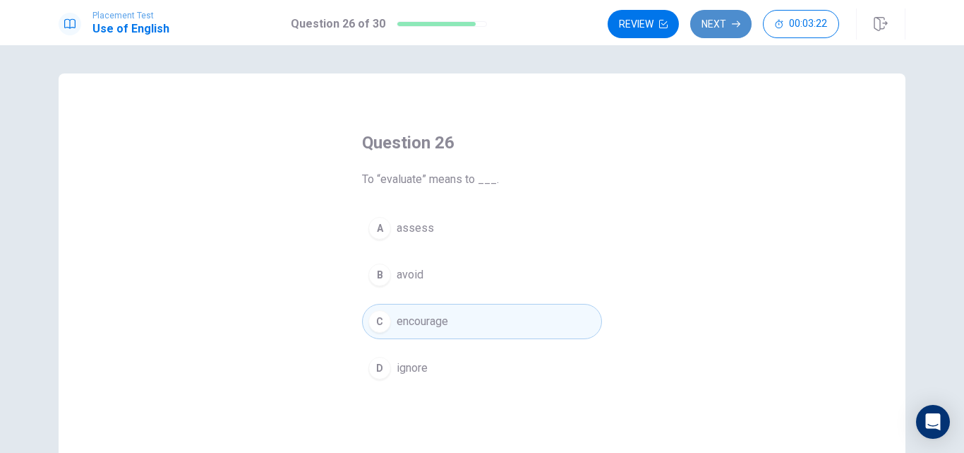
click at [705, 23] on button "Next" at bounding box center [720, 24] width 61 height 28
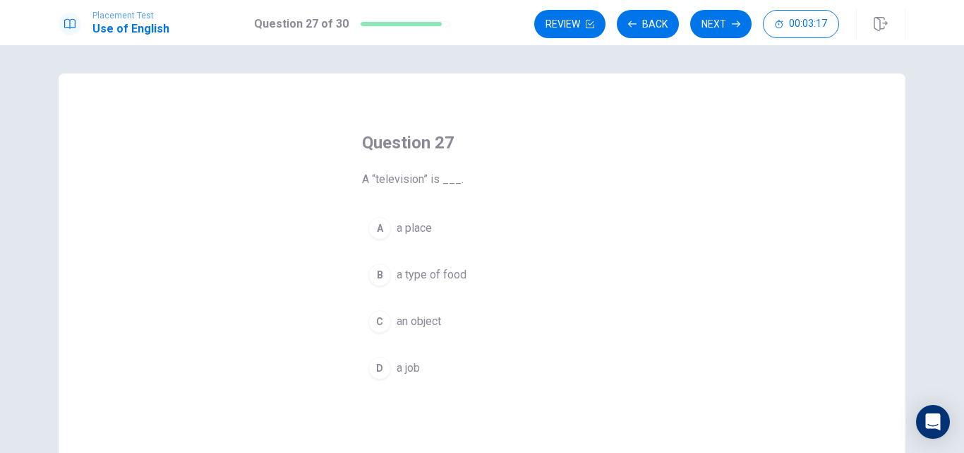
click at [412, 308] on button "C an object" at bounding box center [482, 321] width 240 height 35
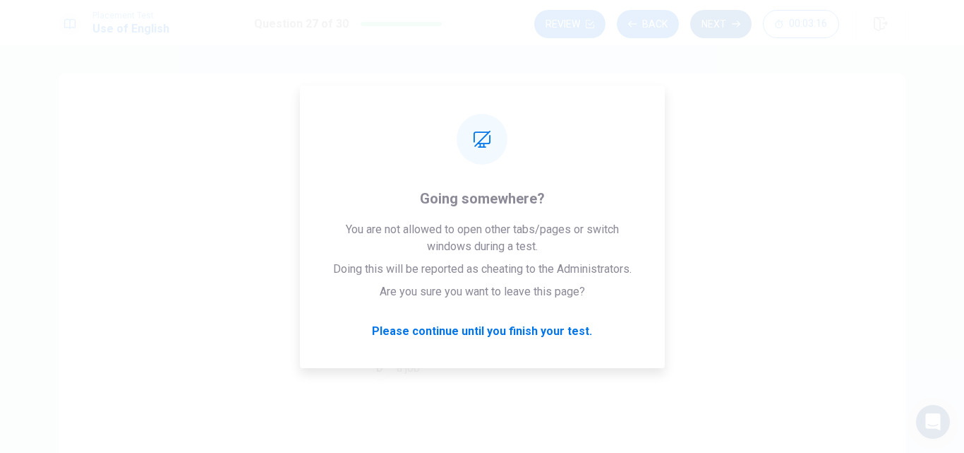
click at [720, 12] on button "Next" at bounding box center [720, 24] width 61 height 28
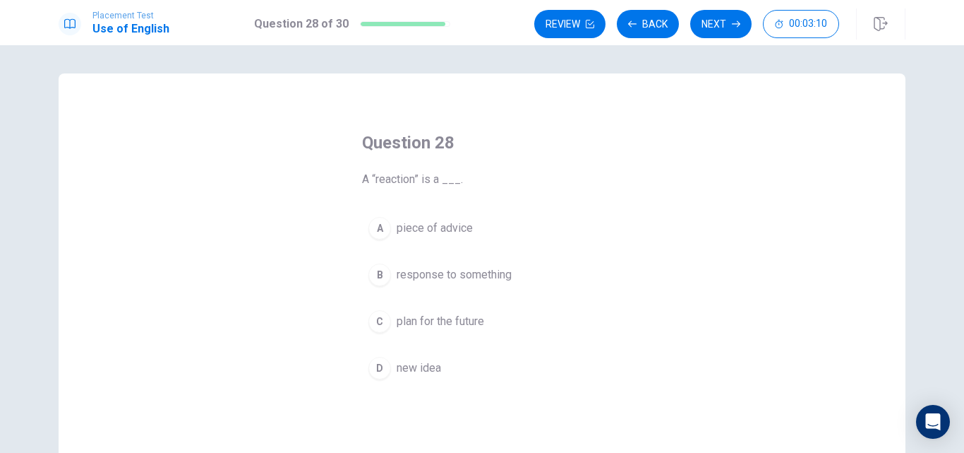
click at [486, 278] on span "response to something" at bounding box center [454, 274] width 115 height 17
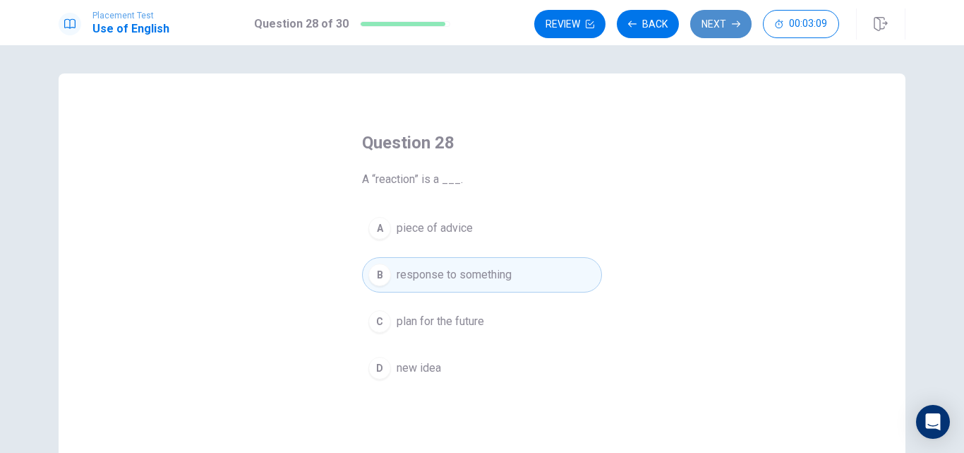
click at [719, 29] on button "Next" at bounding box center [720, 24] width 61 height 28
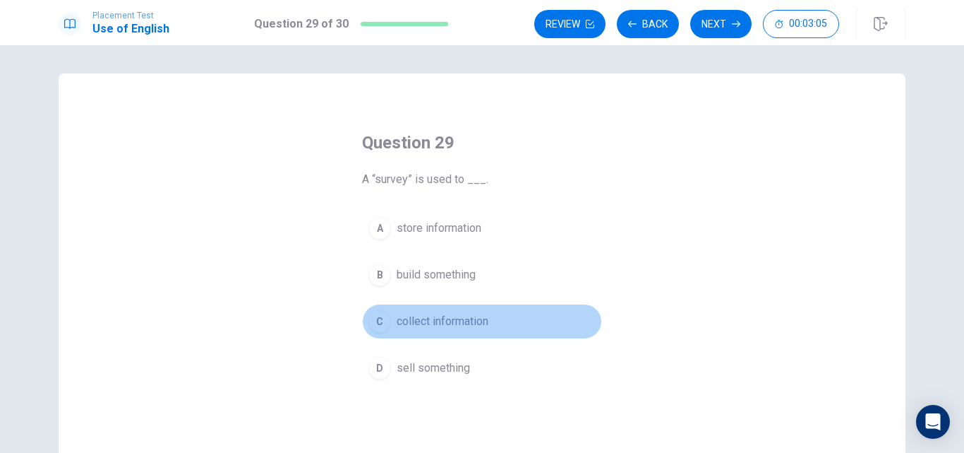
click at [444, 324] on span "collect information" at bounding box center [443, 321] width 92 height 17
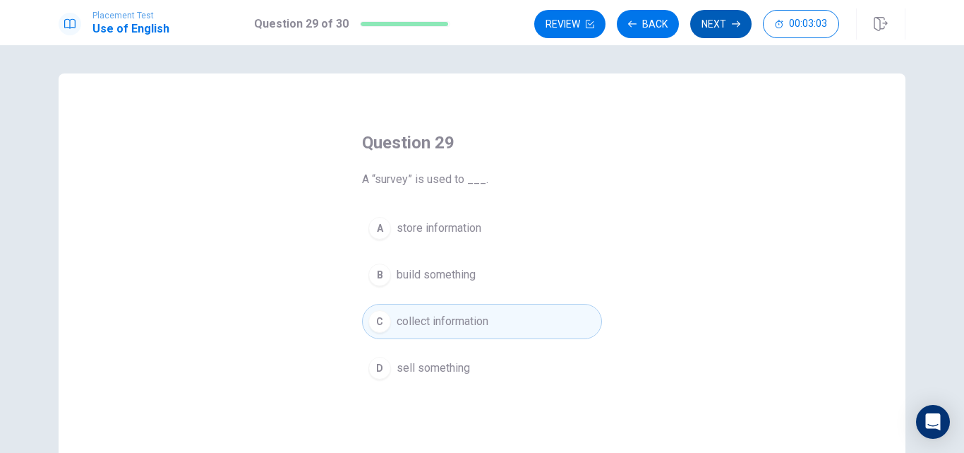
click at [718, 29] on button "Next" at bounding box center [720, 24] width 61 height 28
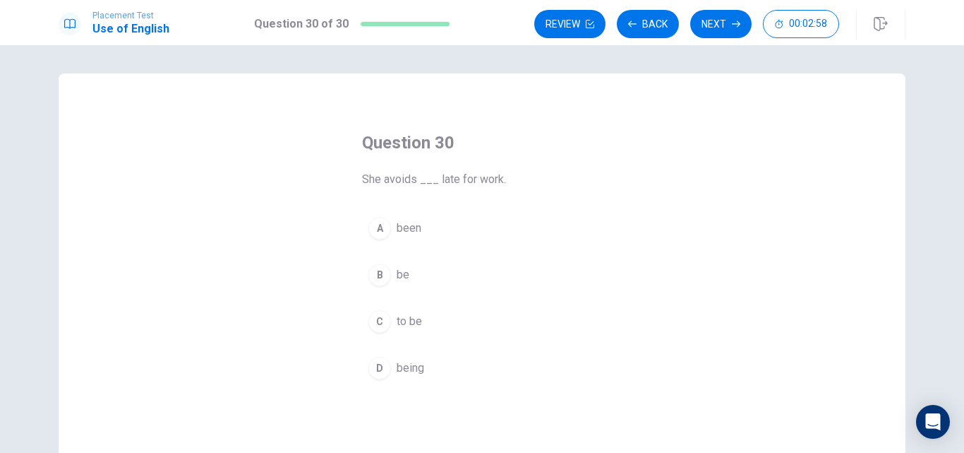
click at [431, 232] on button "A been" at bounding box center [482, 227] width 240 height 35
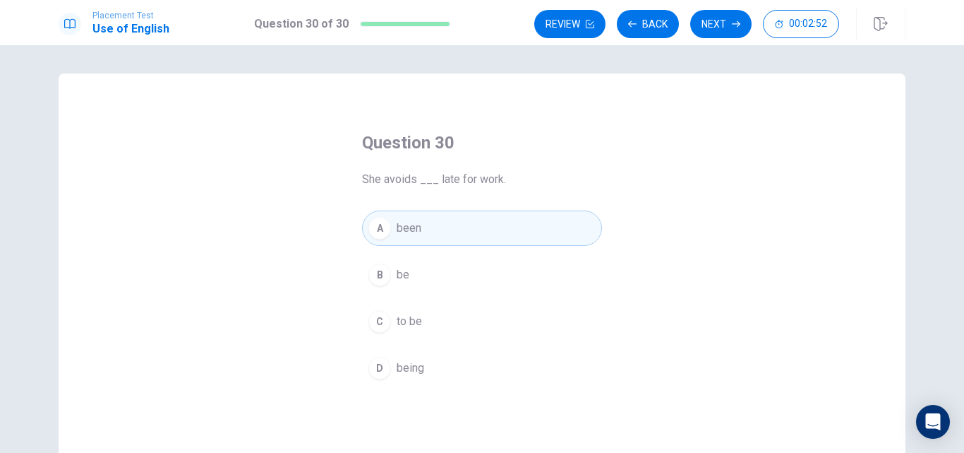
click at [412, 369] on span "being" at bounding box center [411, 367] width 28 height 17
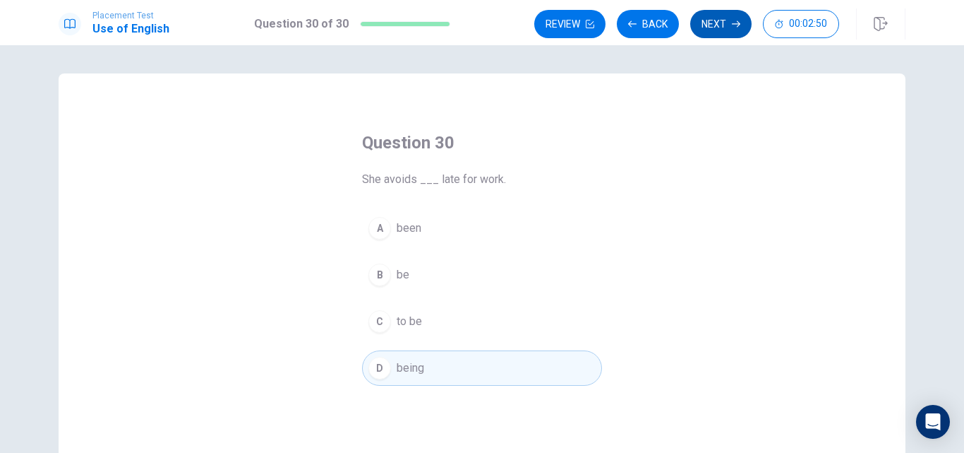
click at [724, 30] on button "Next" at bounding box center [720, 24] width 61 height 28
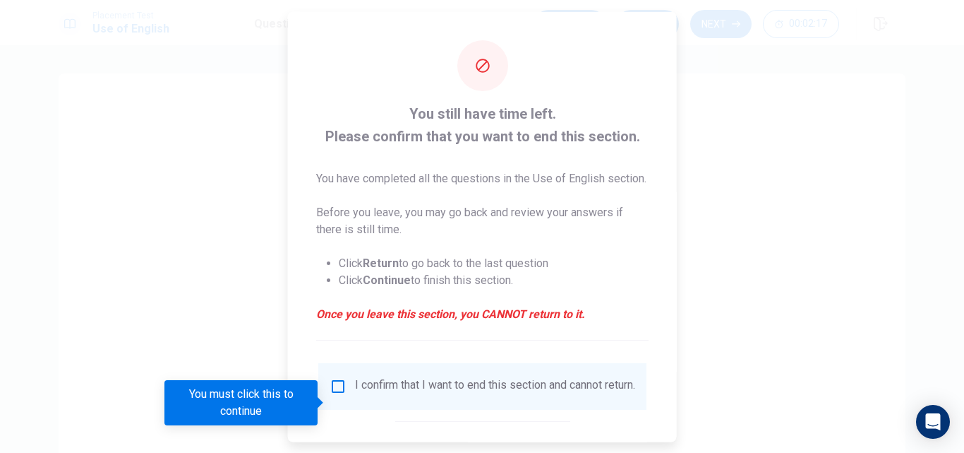
click at [340, 394] on input "You must click this to continue" at bounding box center [338, 385] width 17 height 17
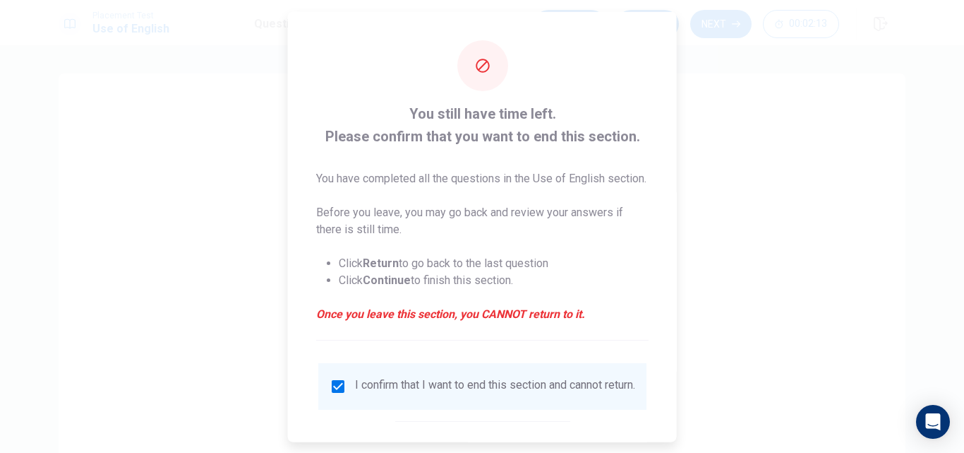
drag, startPoint x: 668, startPoint y: 254, endPoint x: 673, endPoint y: 332, distance: 77.8
click at [673, 332] on div "You still have time left. Please confirm that you want to end this section. You…" at bounding box center [482, 226] width 389 height 430
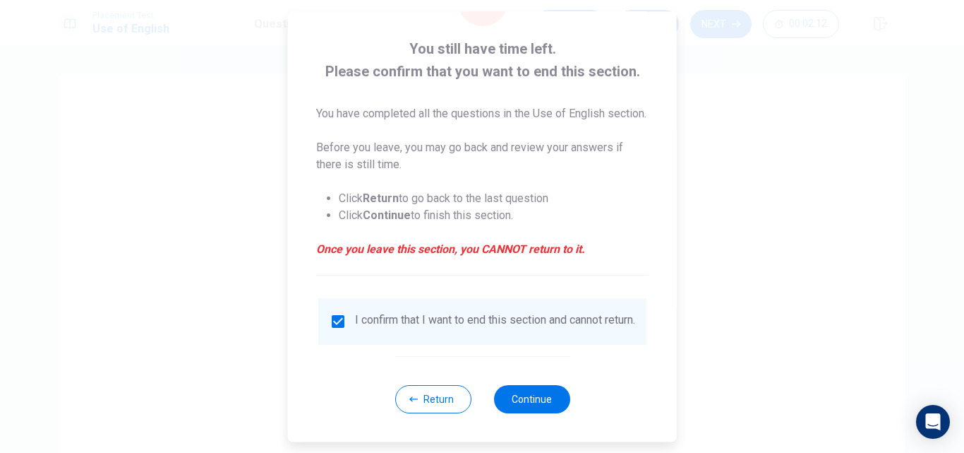
scroll to position [91, 0]
click at [543, 393] on button "Continue" at bounding box center [531, 399] width 76 height 28
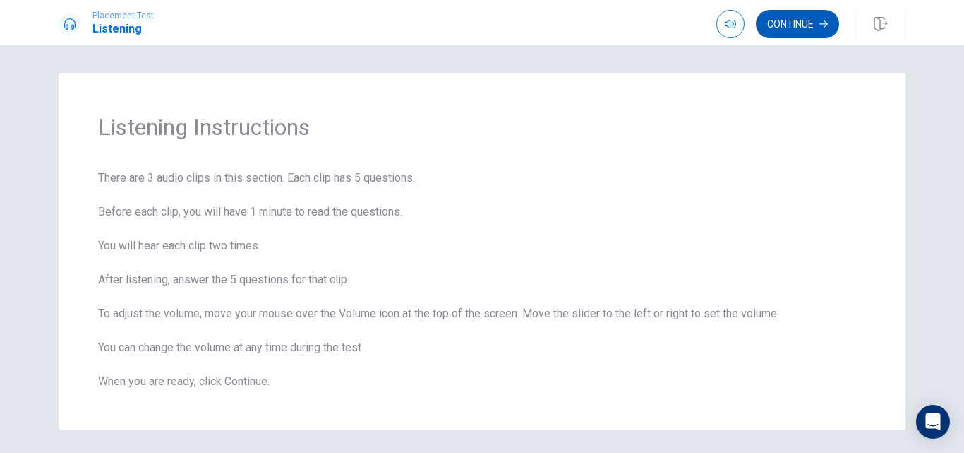
click at [800, 18] on button "Continue" at bounding box center [797, 24] width 83 height 28
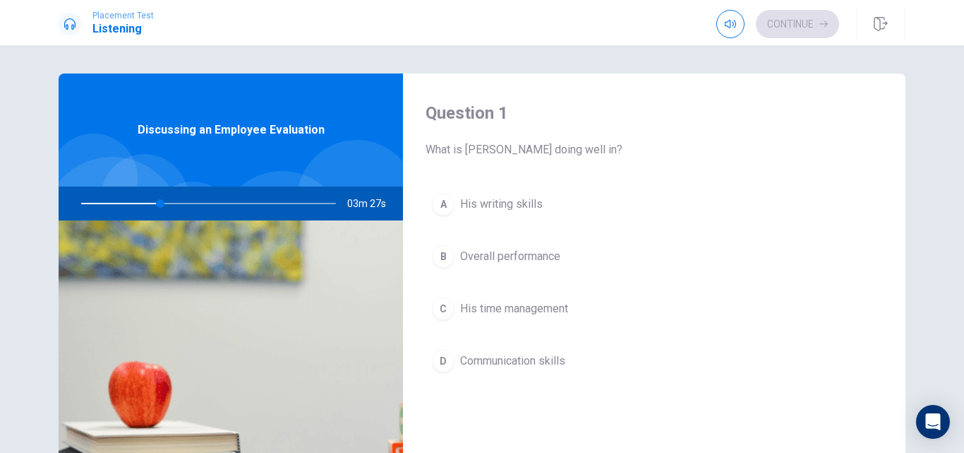
scroll to position [28, 0]
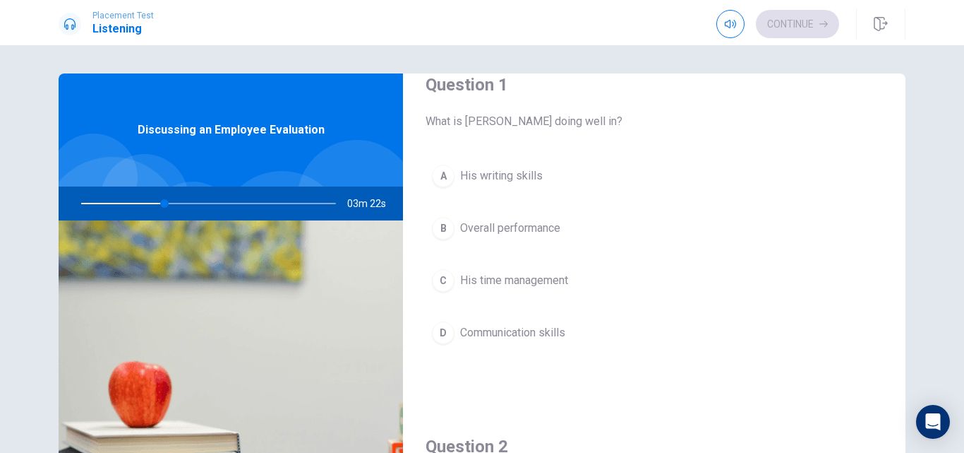
click at [509, 232] on span "Overall performance" at bounding box center [510, 228] width 100 height 17
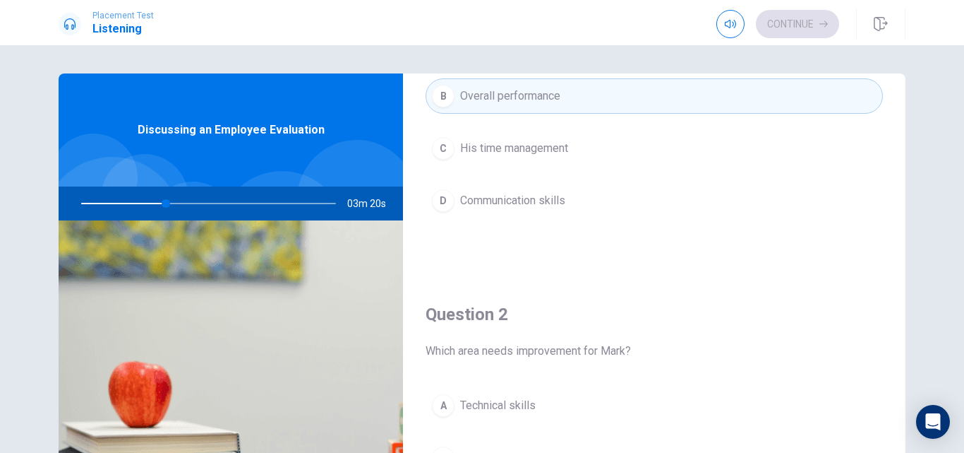
scroll to position [166, 0]
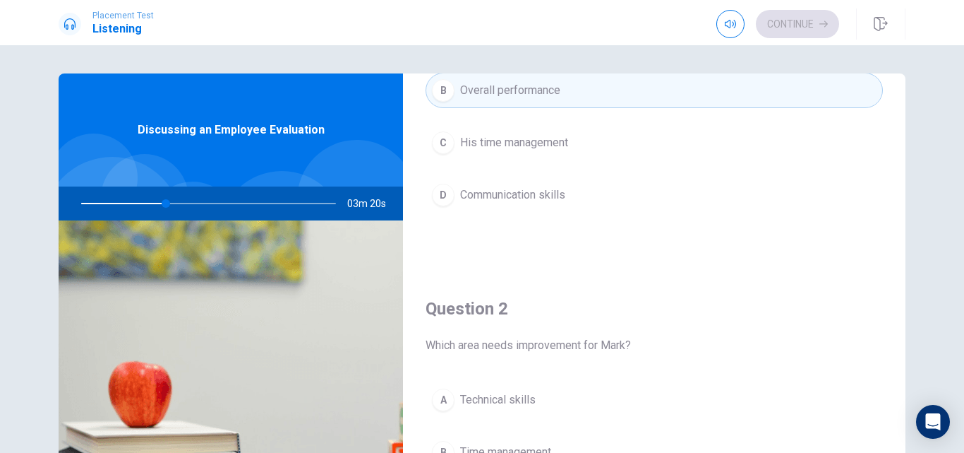
type input "34"
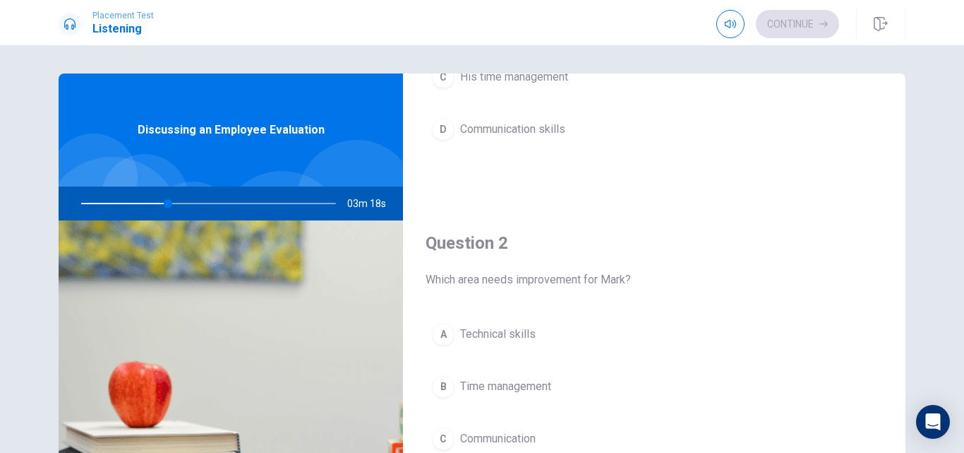
scroll to position [279, 0]
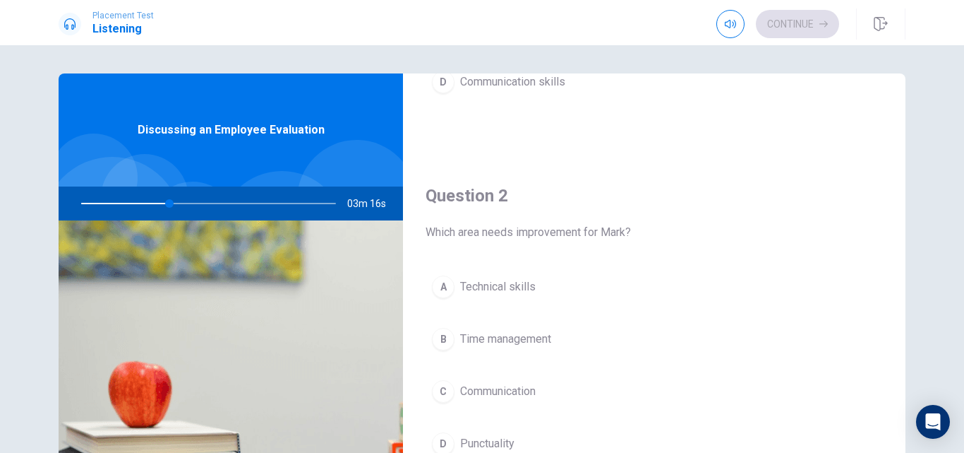
click at [558, 339] on button "B Time management" at bounding box center [654, 338] width 457 height 35
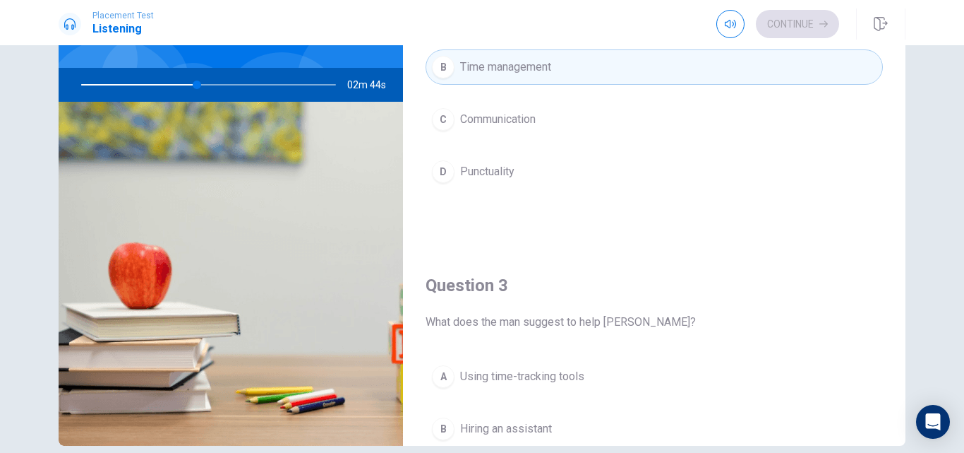
scroll to position [185, 0]
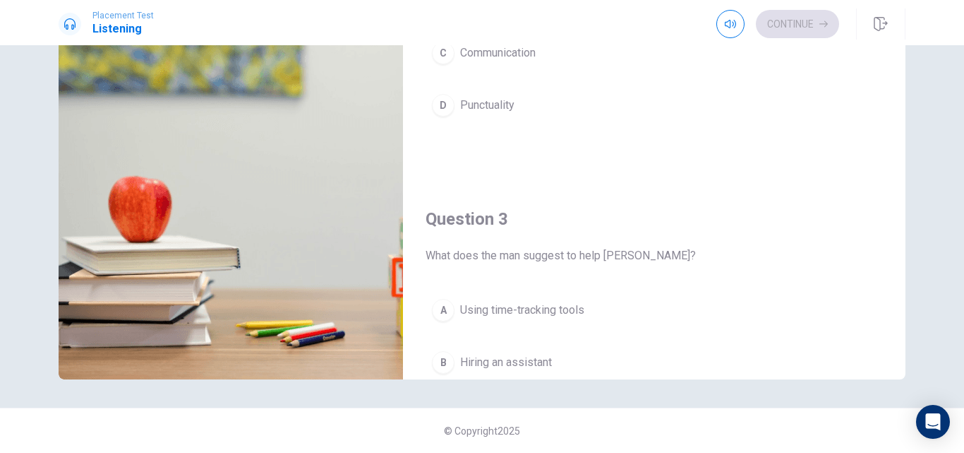
click at [555, 306] on span "Using time-tracking tools" at bounding box center [522, 309] width 124 height 17
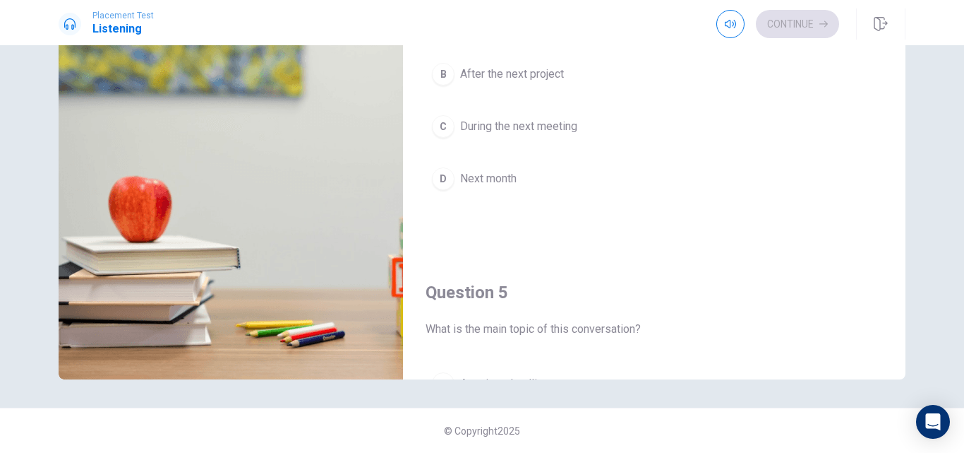
scroll to position [1103, 0]
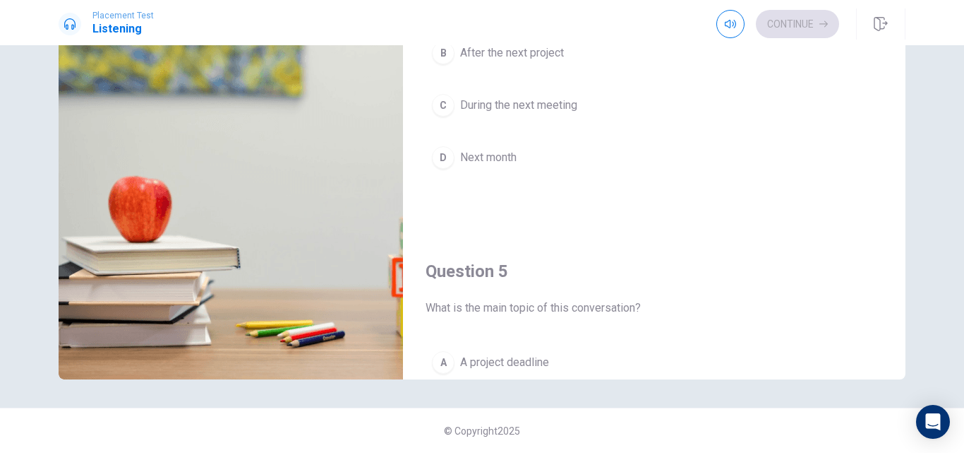
click at [544, 99] on span "During the next meeting" at bounding box center [518, 105] width 117 height 17
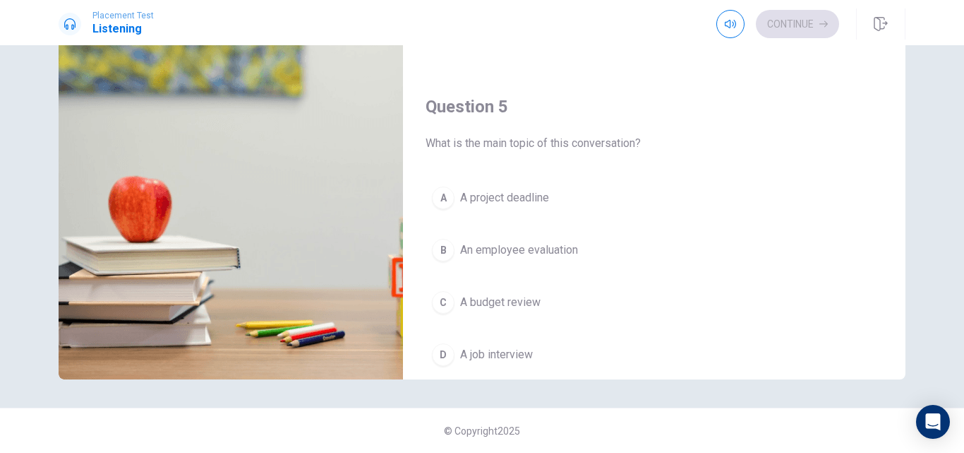
scroll to position [1317, 0]
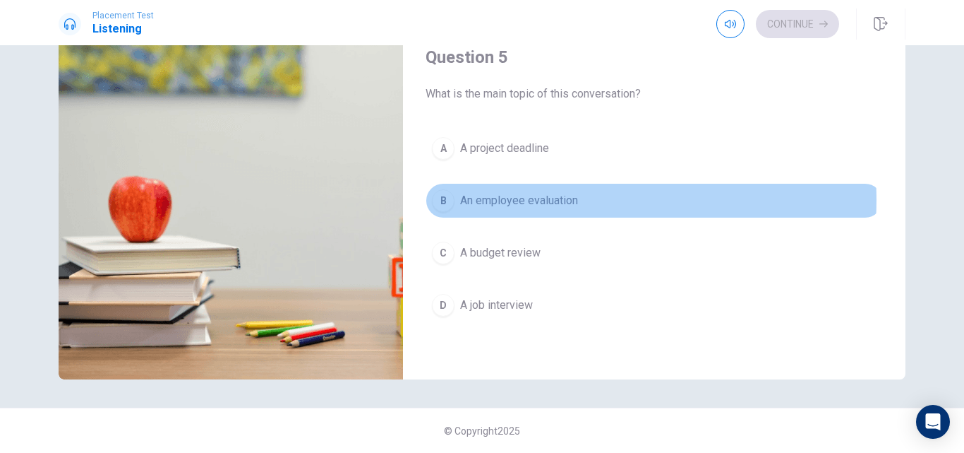
click at [534, 200] on span "An employee evaluation" at bounding box center [519, 200] width 118 height 17
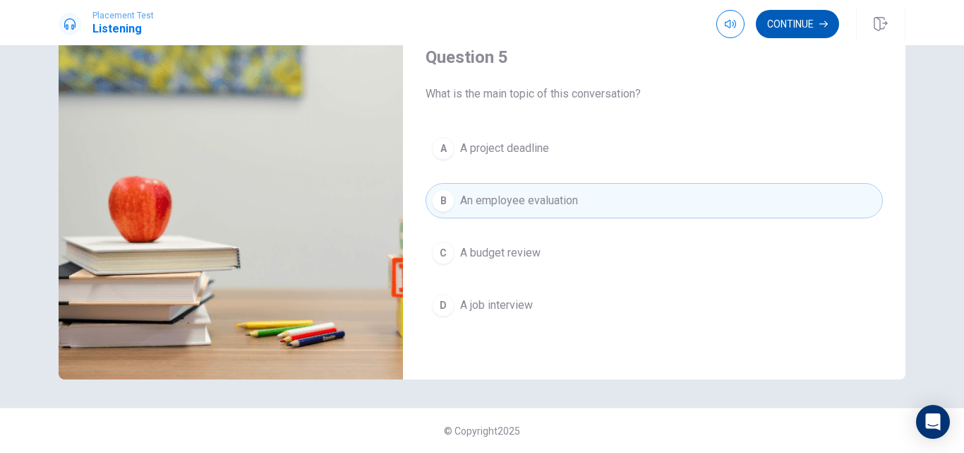
click at [799, 16] on button "Continue" at bounding box center [797, 24] width 83 height 28
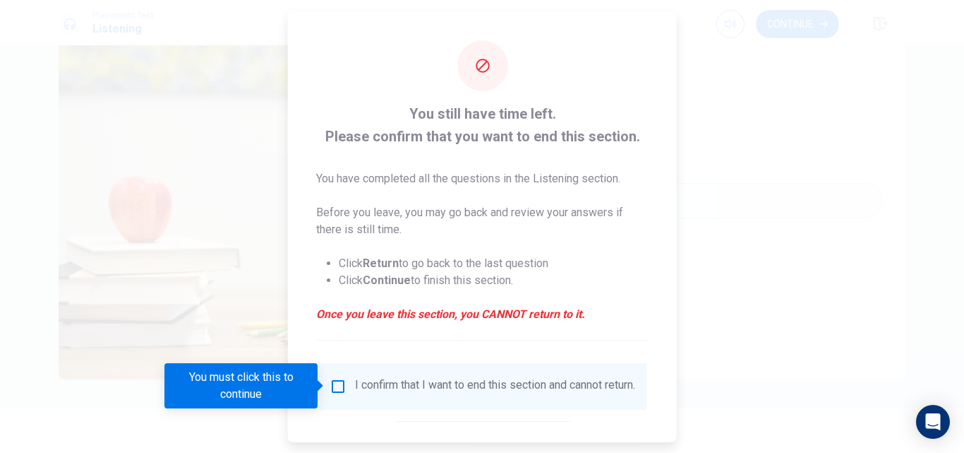
click at [336, 385] on input "You must click this to continue" at bounding box center [338, 385] width 17 height 17
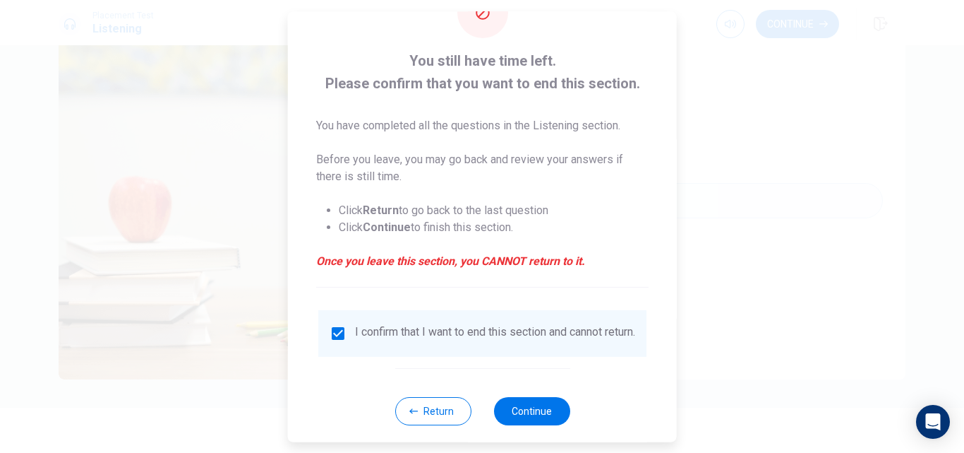
scroll to position [66, 0]
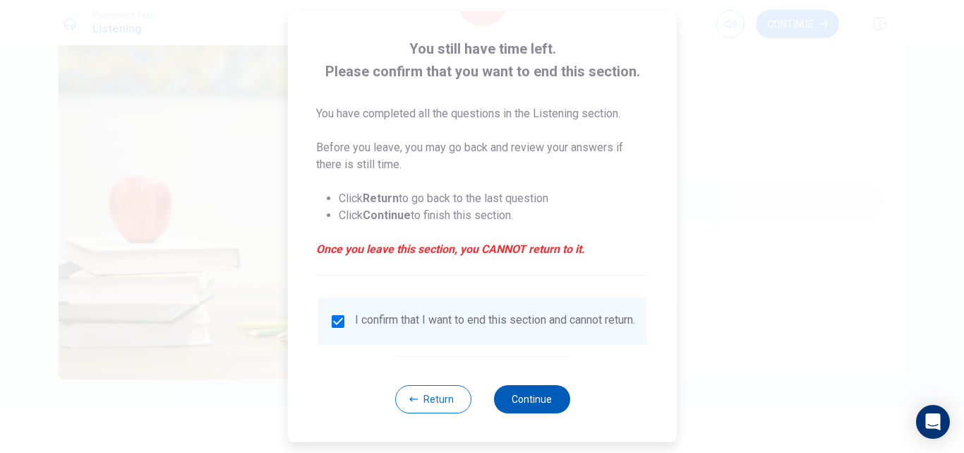
click at [552, 409] on button "Continue" at bounding box center [531, 399] width 76 height 28
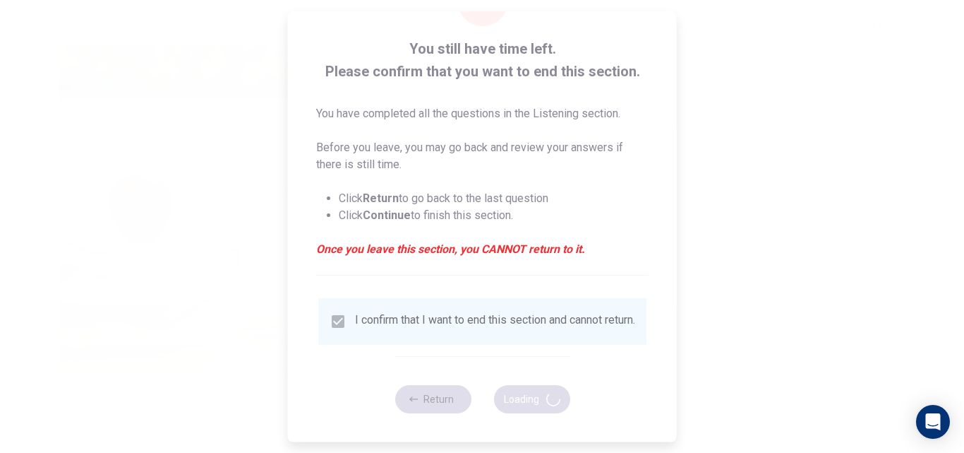
type input "94"
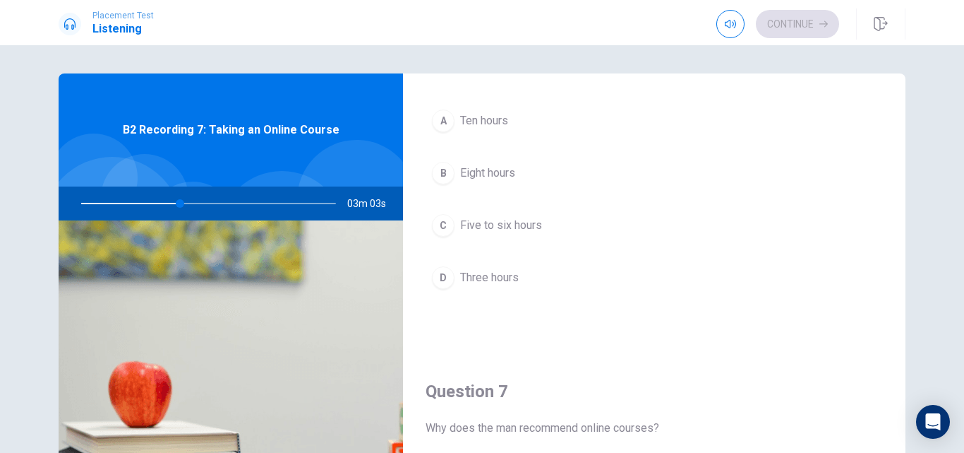
scroll to position [0, 0]
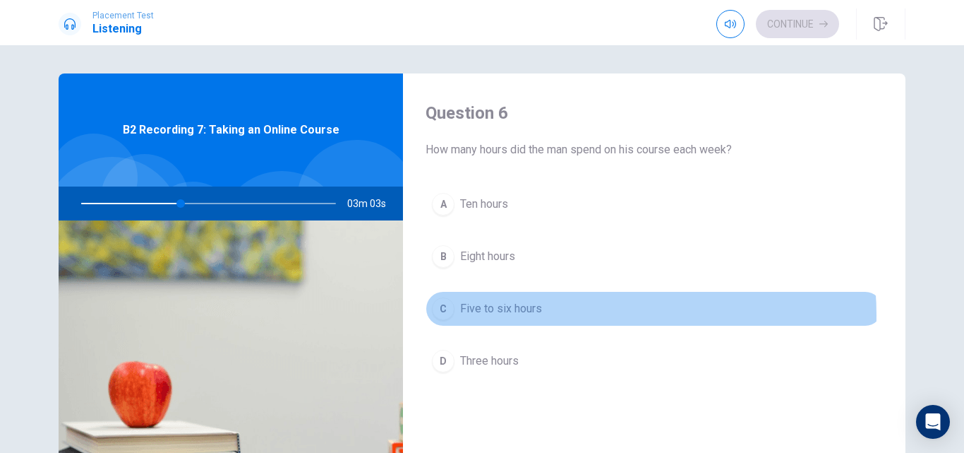
click at [558, 315] on button "C Five to six hours" at bounding box center [654, 308] width 457 height 35
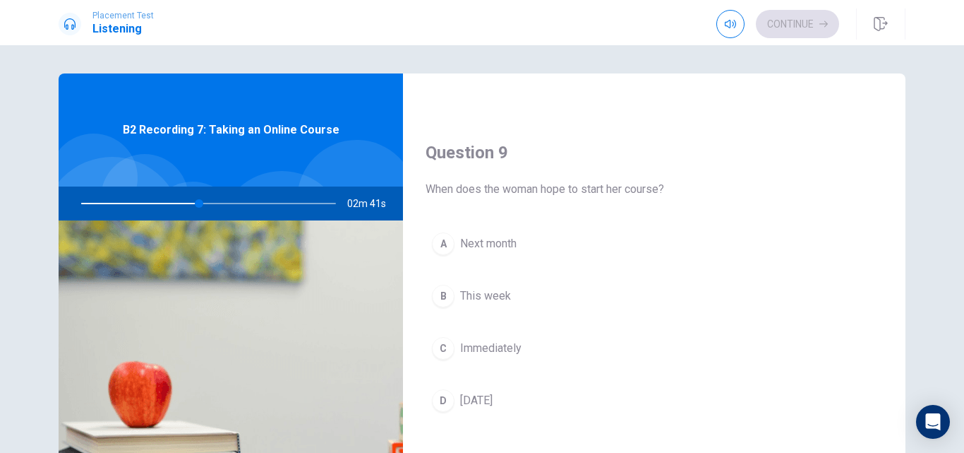
scroll to position [1048, 0]
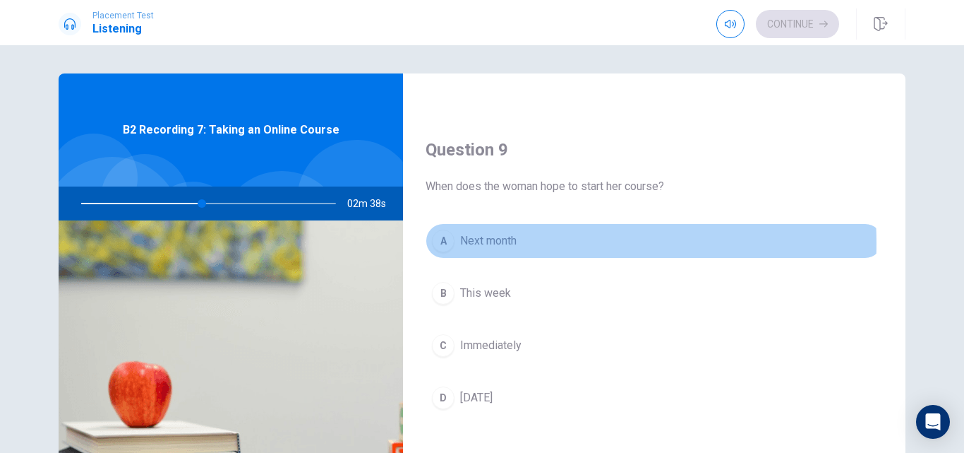
click at [507, 243] on span "Next month" at bounding box center [488, 240] width 56 height 17
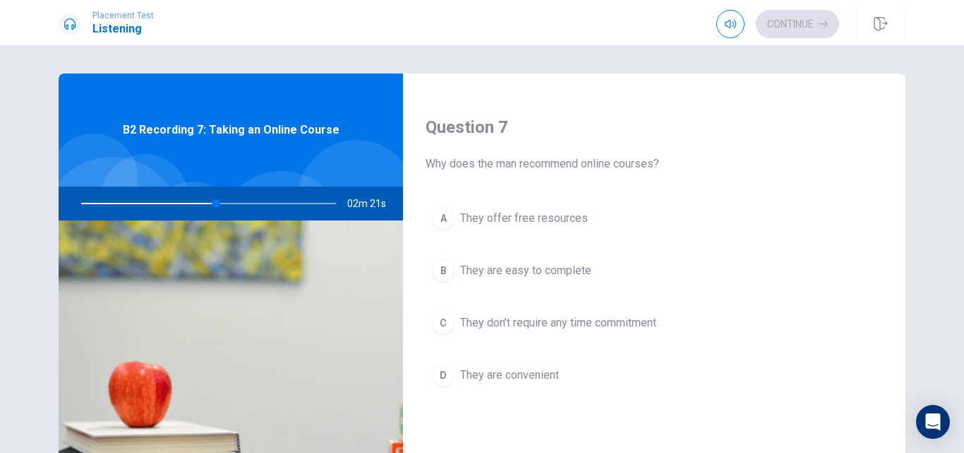
scroll to position [353, 0]
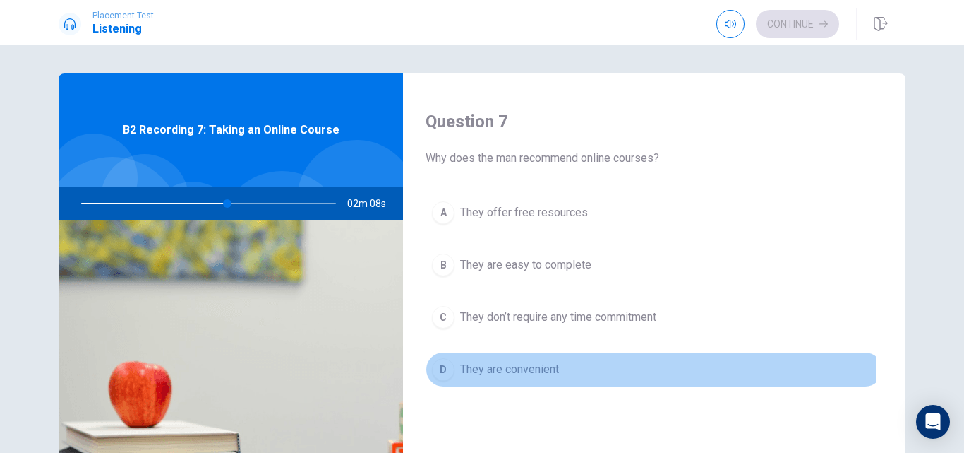
click at [536, 367] on span "They are convenient" at bounding box center [509, 369] width 99 height 17
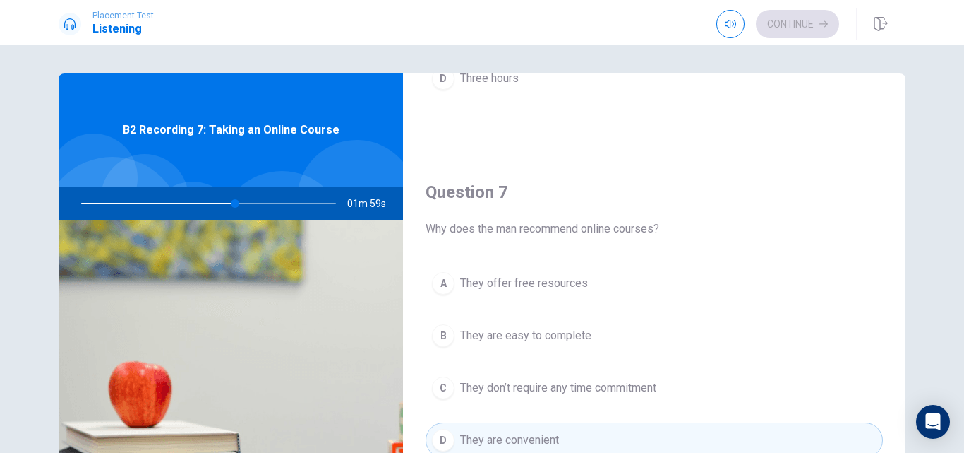
scroll to position [275, 0]
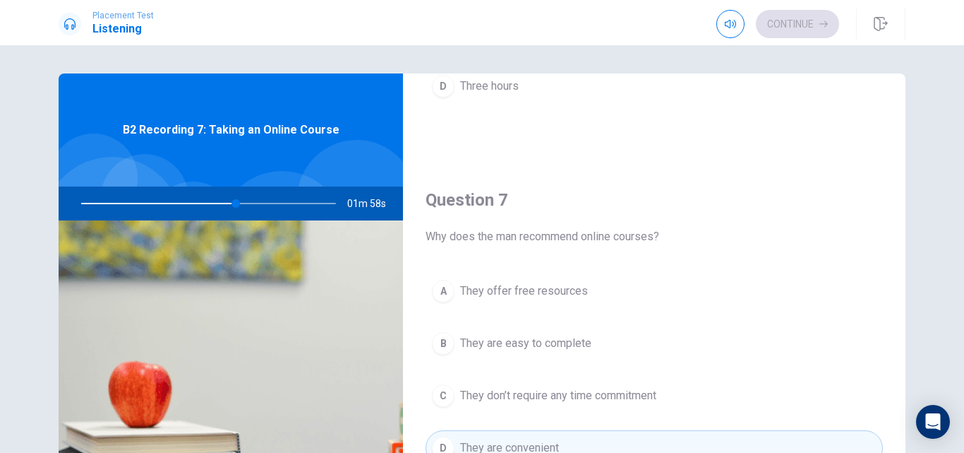
drag, startPoint x: 894, startPoint y: 203, endPoint x: 894, endPoint y: 168, distance: 34.6
click at [894, 168] on div "Question 7 Why does the man recommend online courses? A They offer free resourc…" at bounding box center [654, 340] width 503 height 361
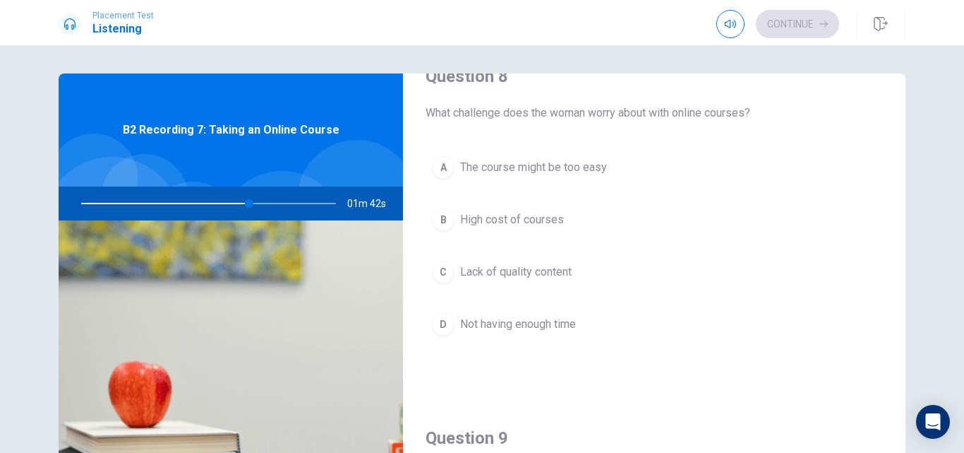
scroll to position [751, 0]
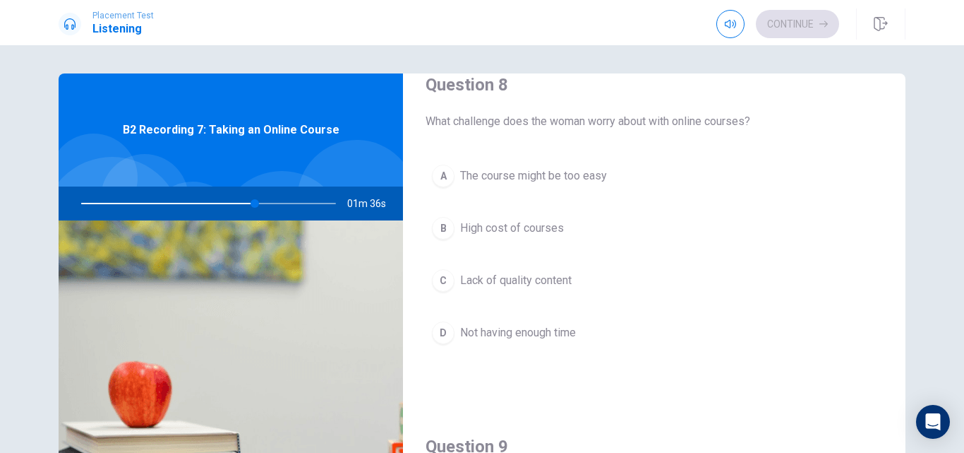
click at [557, 334] on span "Not having enough time" at bounding box center [518, 332] width 116 height 17
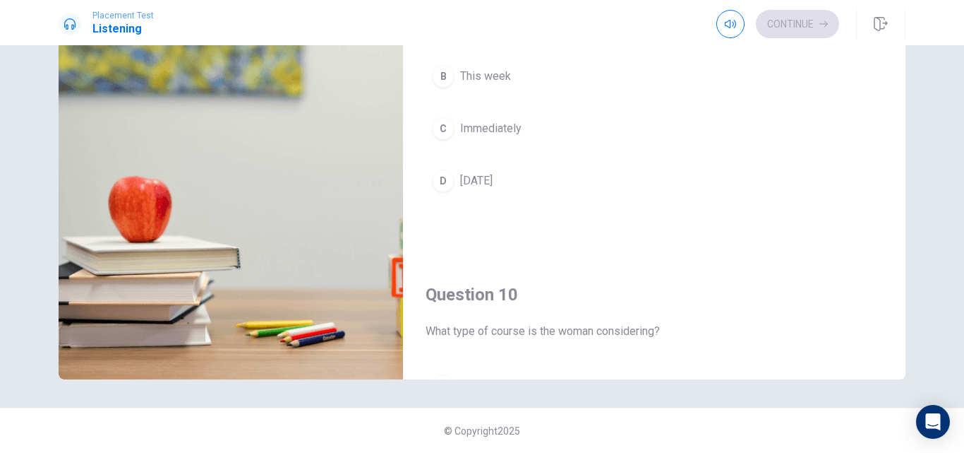
scroll to position [1317, 0]
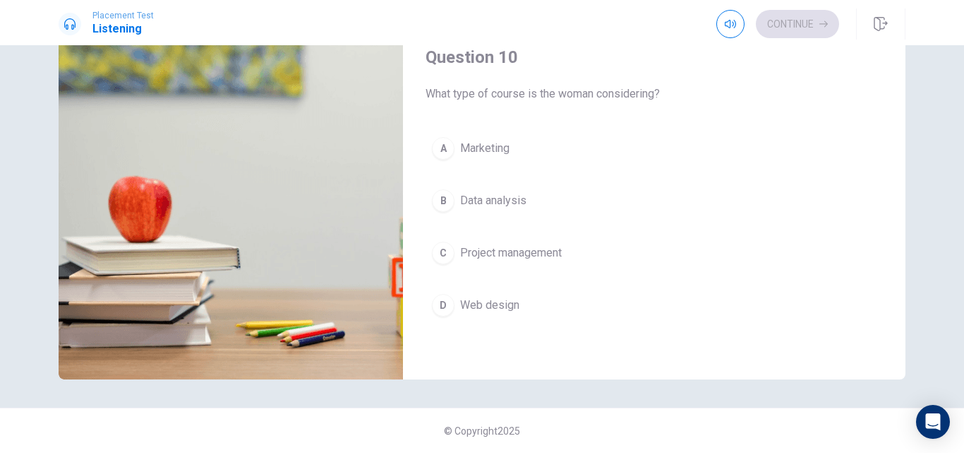
click at [794, 24] on div "Continue" at bounding box center [778, 24] width 123 height 28
type input "0"
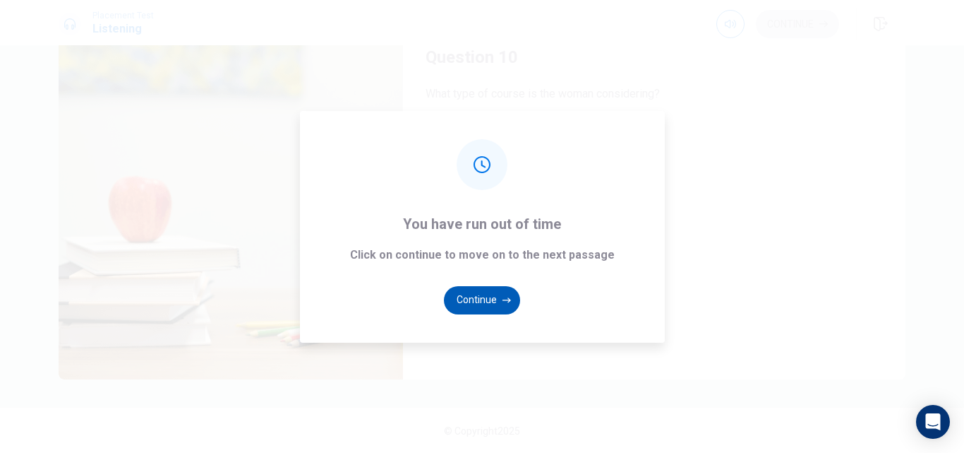
click at [481, 294] on button "Continue" at bounding box center [482, 300] width 76 height 28
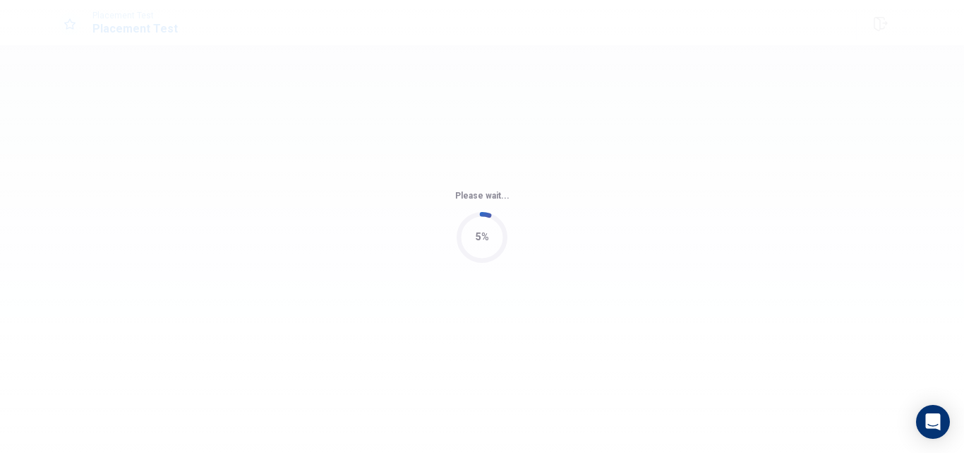
scroll to position [0, 0]
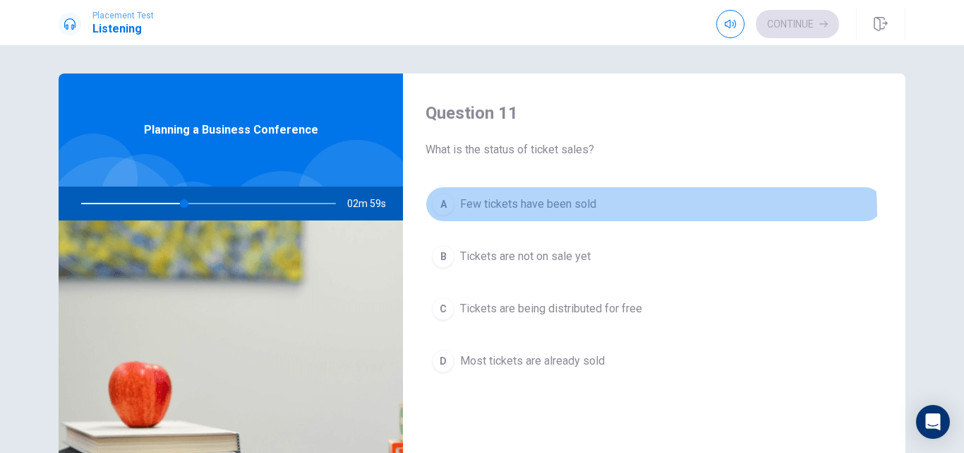
click at [524, 215] on button "A Few tickets have been sold" at bounding box center [654, 203] width 457 height 35
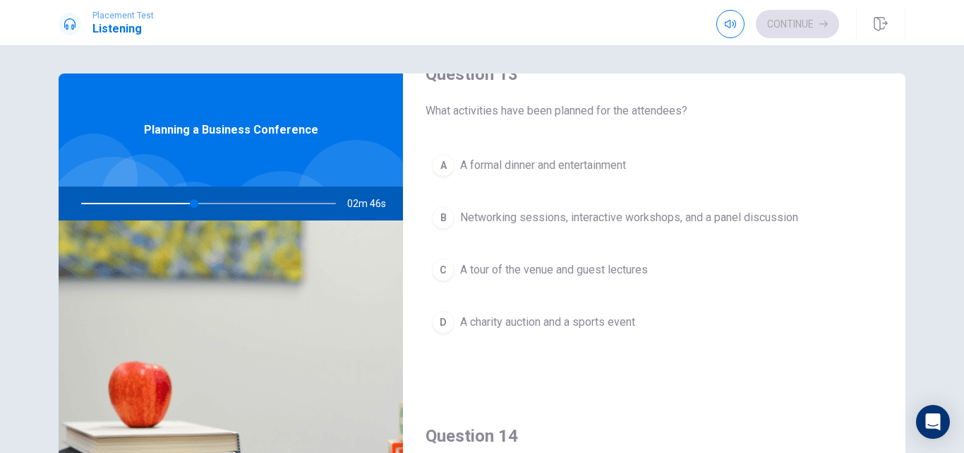
scroll to position [773, 0]
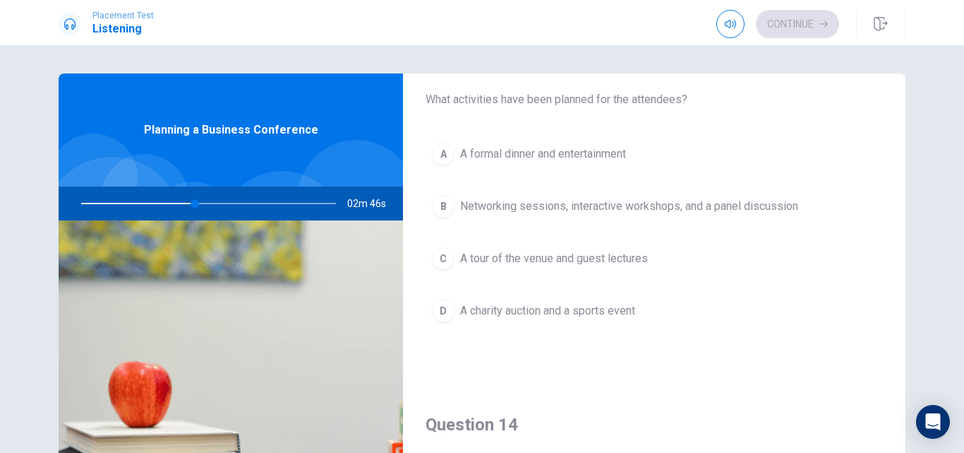
click at [761, 210] on span "Networking sessions, interactive workshops, and a panel discussion" at bounding box center [629, 206] width 338 height 17
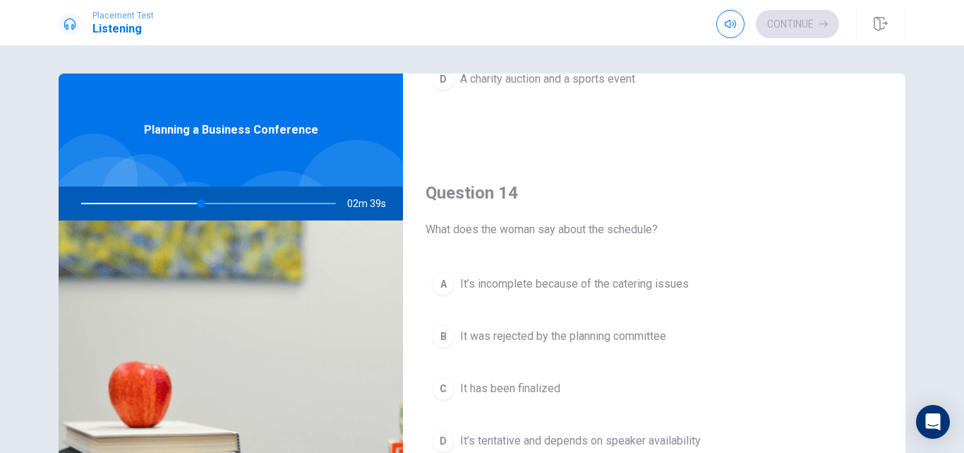
scroll to position [1015, 0]
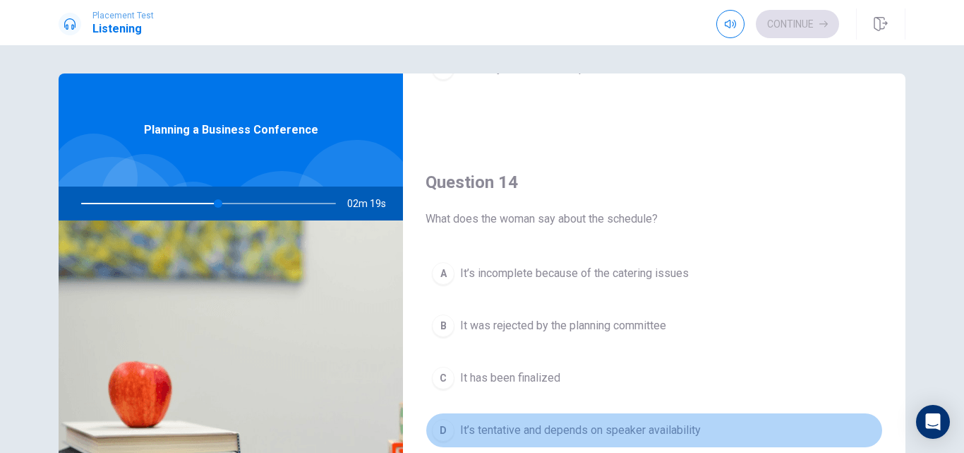
click at [685, 423] on span "It’s tentative and depends on speaker availability" at bounding box center [580, 429] width 241 height 17
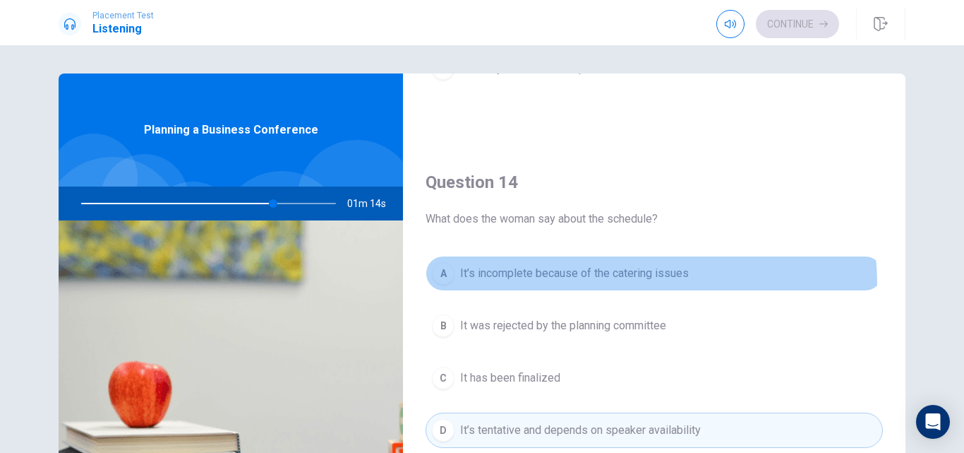
click at [567, 285] on button "A It’s incomplete because of the catering issues" at bounding box center [654, 273] width 457 height 35
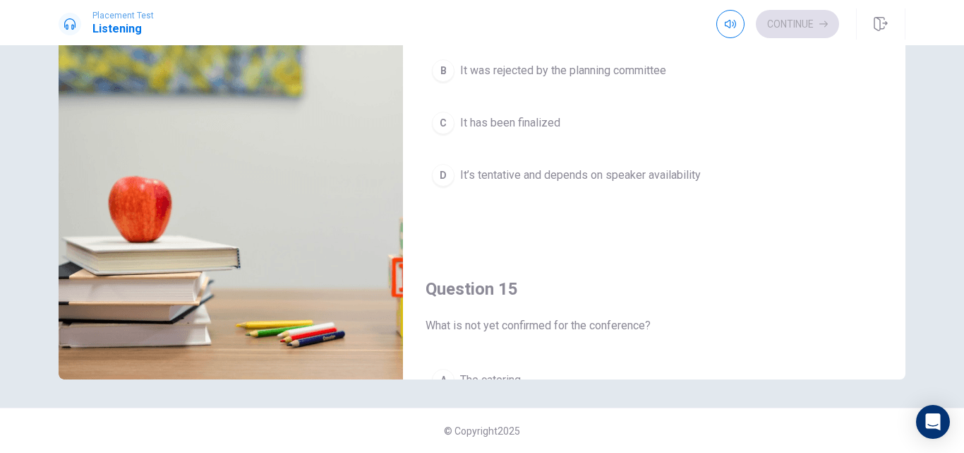
scroll to position [1317, 0]
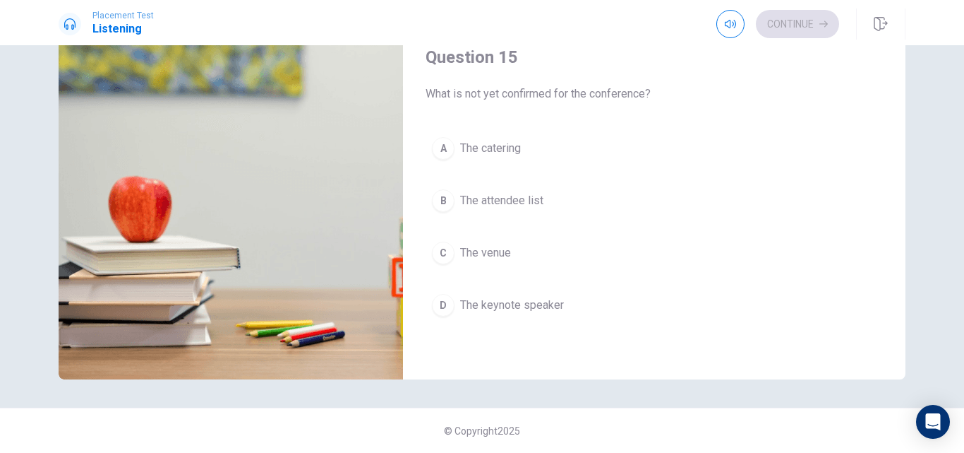
click at [569, 311] on button "D The keynote speaker" at bounding box center [654, 304] width 457 height 35
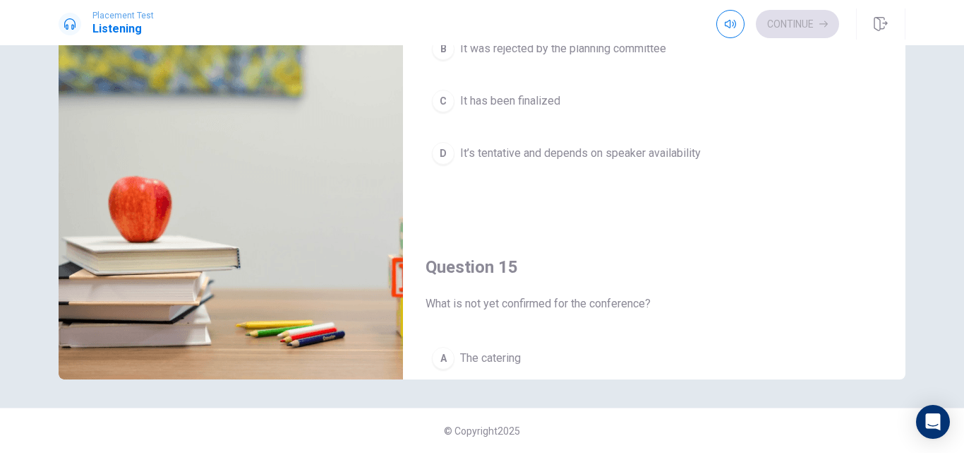
scroll to position [1029, 0]
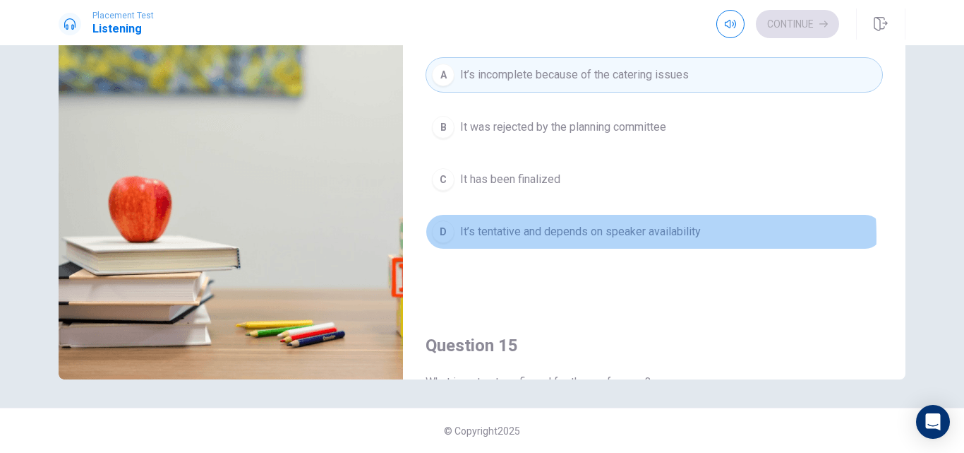
click at [601, 236] on span "It’s tentative and depends on speaker availability" at bounding box center [580, 231] width 241 height 17
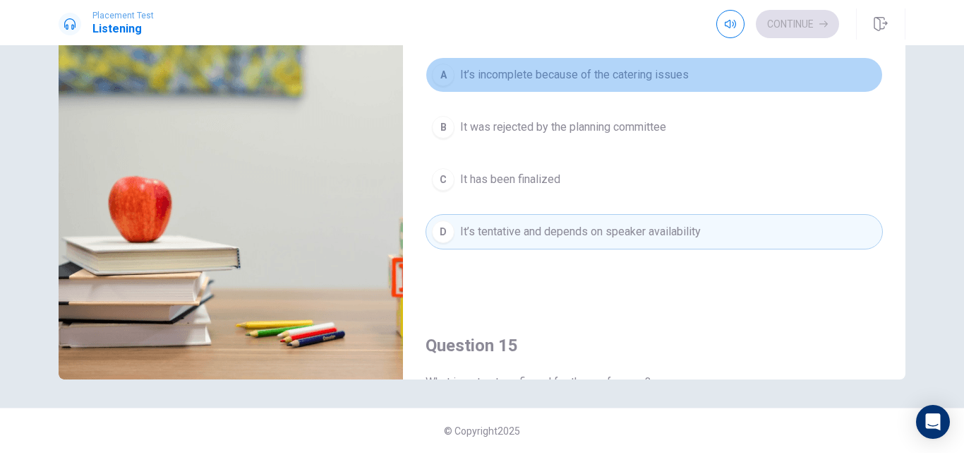
click at [729, 65] on button "A It’s incomplete because of the catering issues" at bounding box center [654, 74] width 457 height 35
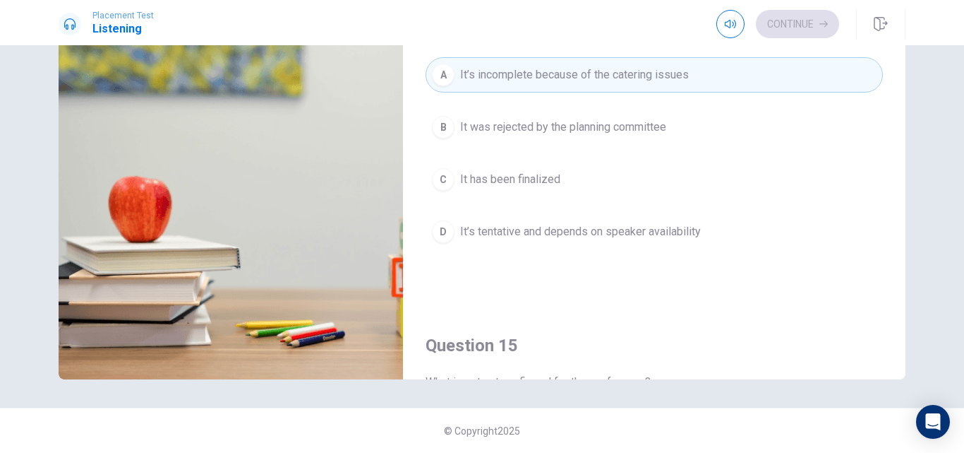
click at [786, 20] on div "Continue" at bounding box center [778, 24] width 123 height 28
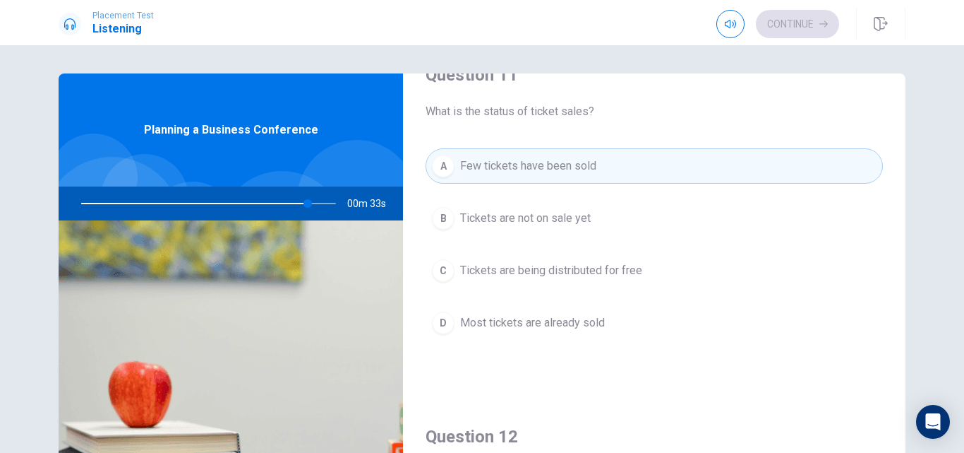
scroll to position [0, 0]
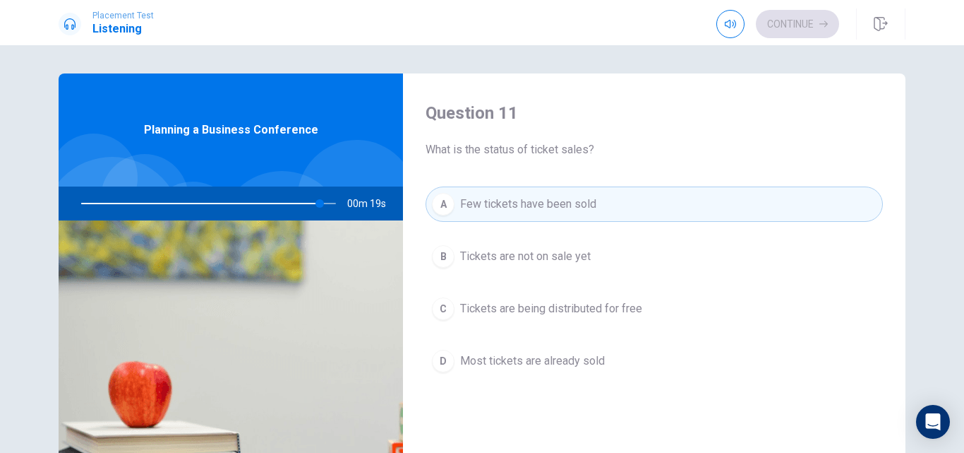
click at [822, 20] on div "Continue" at bounding box center [778, 24] width 123 height 28
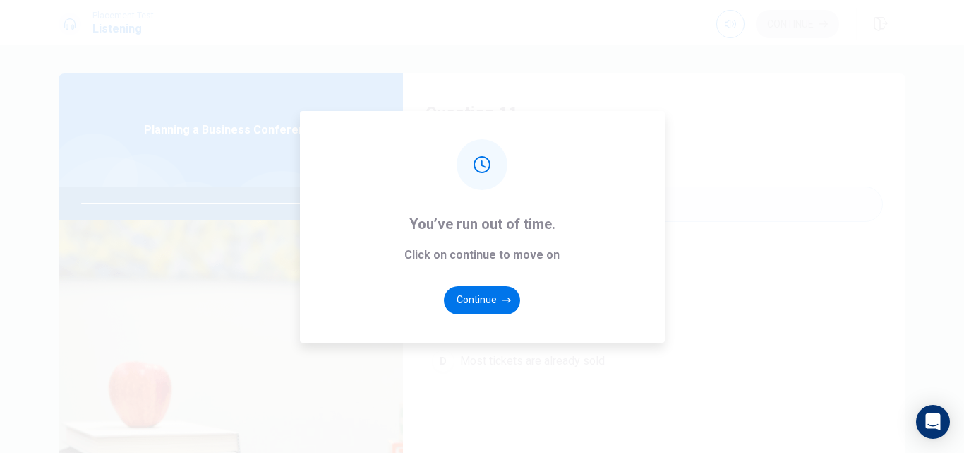
type input "0"
click at [461, 294] on button "Continue" at bounding box center [482, 300] width 76 height 28
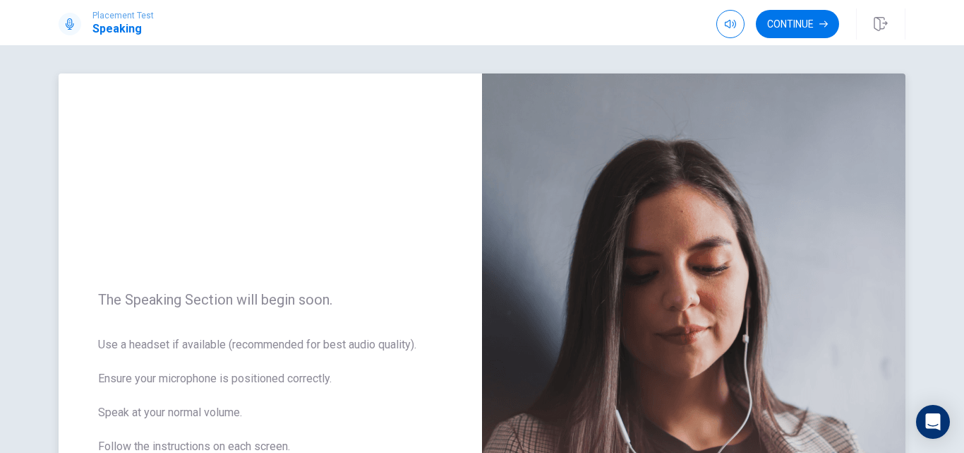
click at [366, 268] on div "The Speaking Section will begin soon. Use a headset if available (recommended f…" at bounding box center [271, 381] width 424 height 616
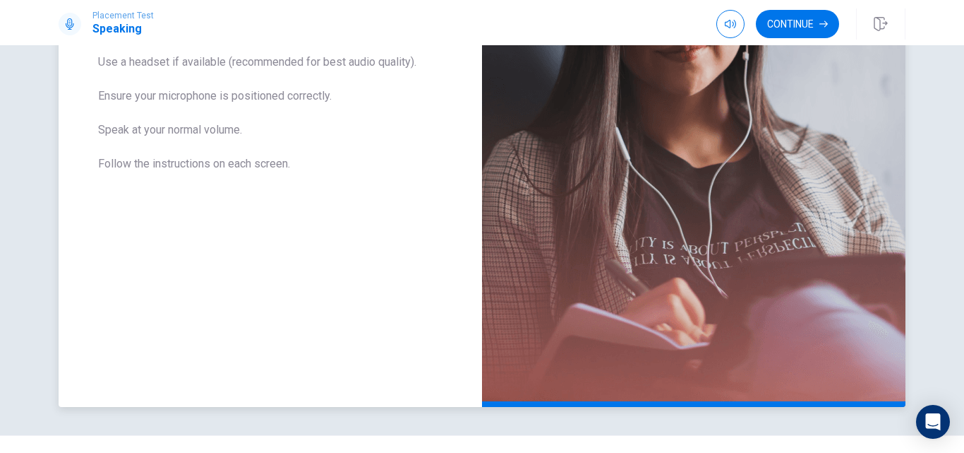
scroll to position [310, 0]
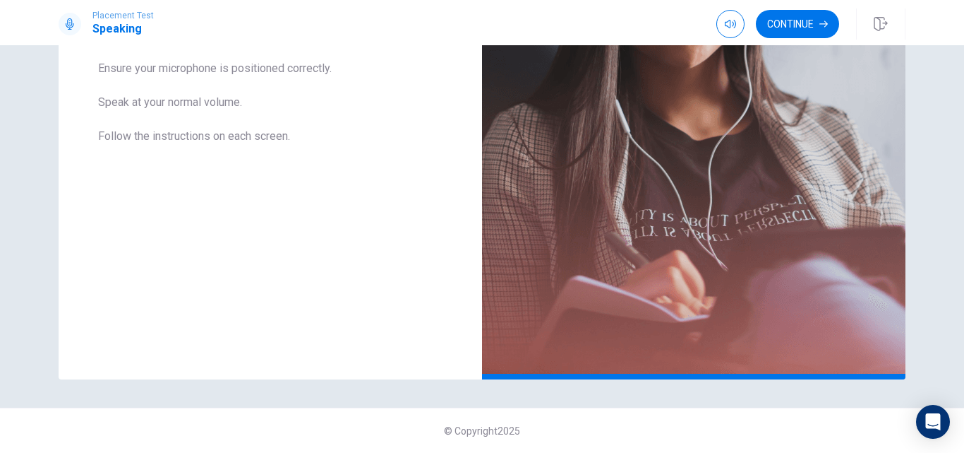
click at [804, 9] on div "Continue" at bounding box center [811, 23] width 189 height 31
click at [796, 18] on button "Continue" at bounding box center [797, 24] width 83 height 28
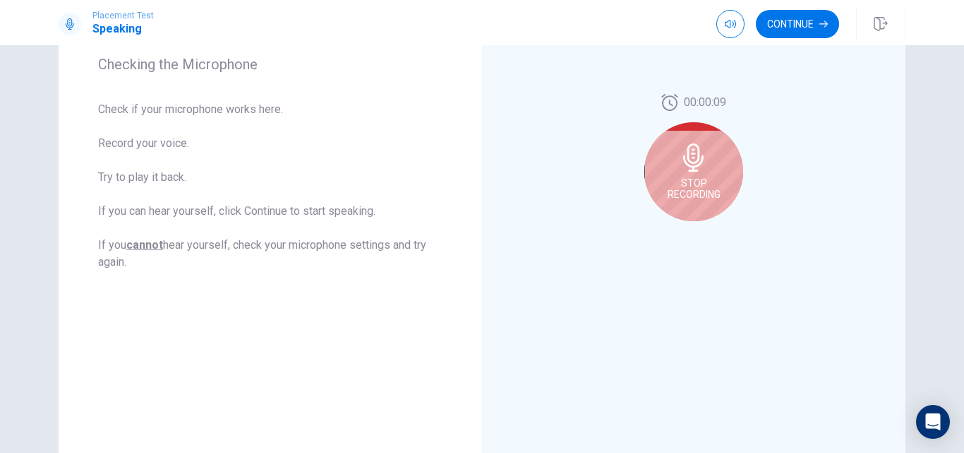
scroll to position [217, 0]
click at [775, 28] on button "Continue" at bounding box center [797, 24] width 83 height 28
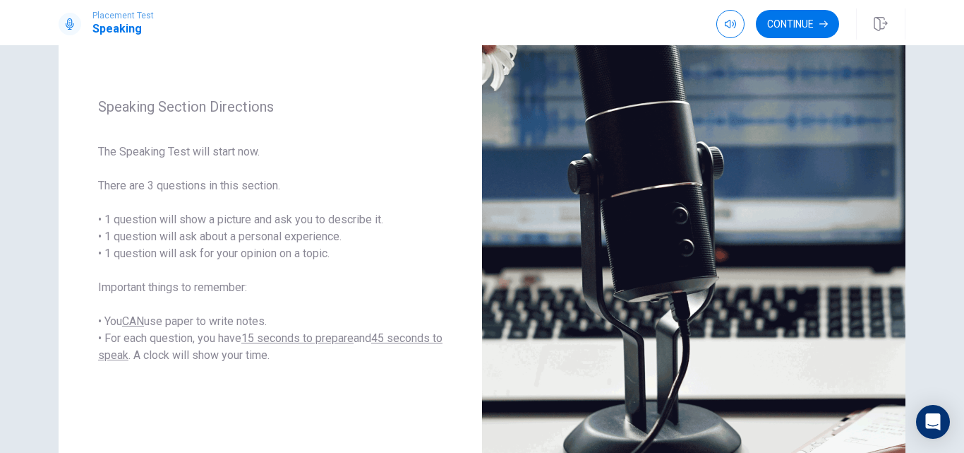
scroll to position [148, 0]
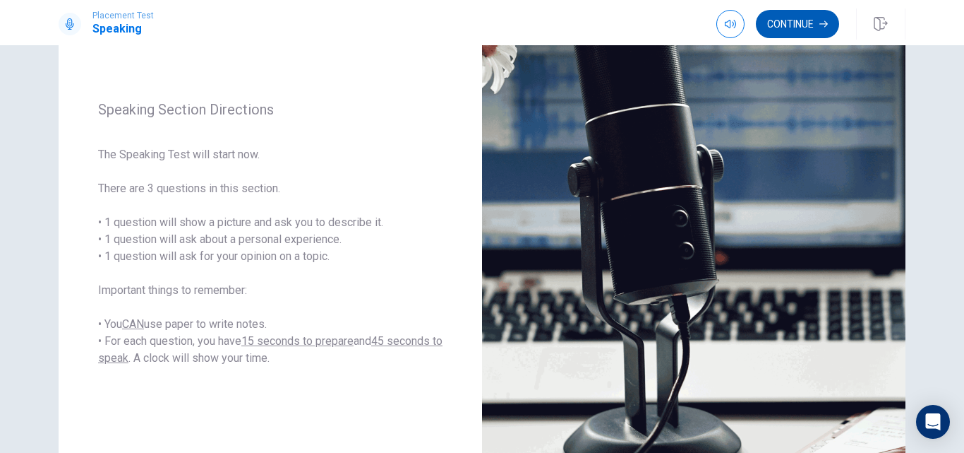
click at [794, 23] on button "Continue" at bounding box center [797, 24] width 83 height 28
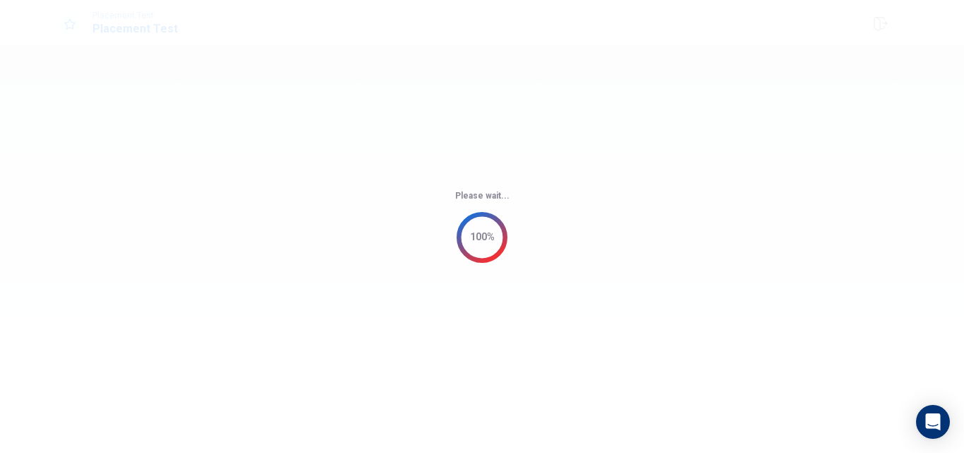
scroll to position [0, 0]
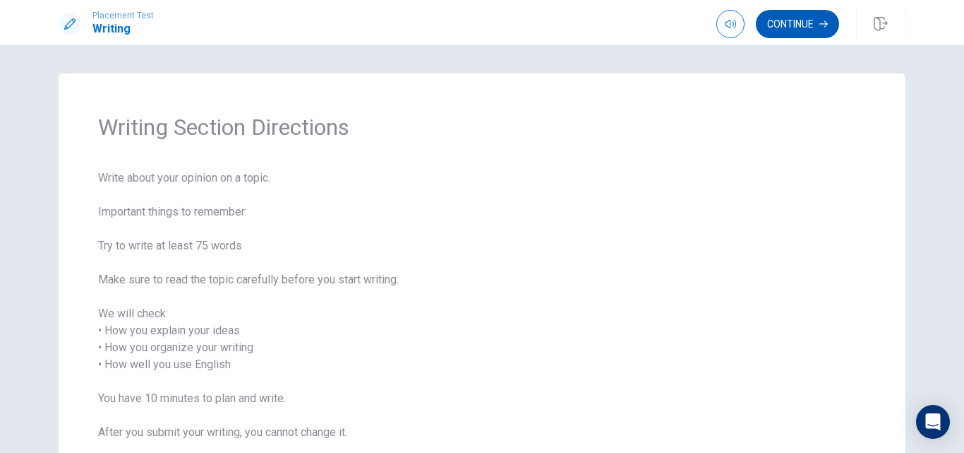
click at [806, 17] on button "Continue" at bounding box center [797, 24] width 83 height 28
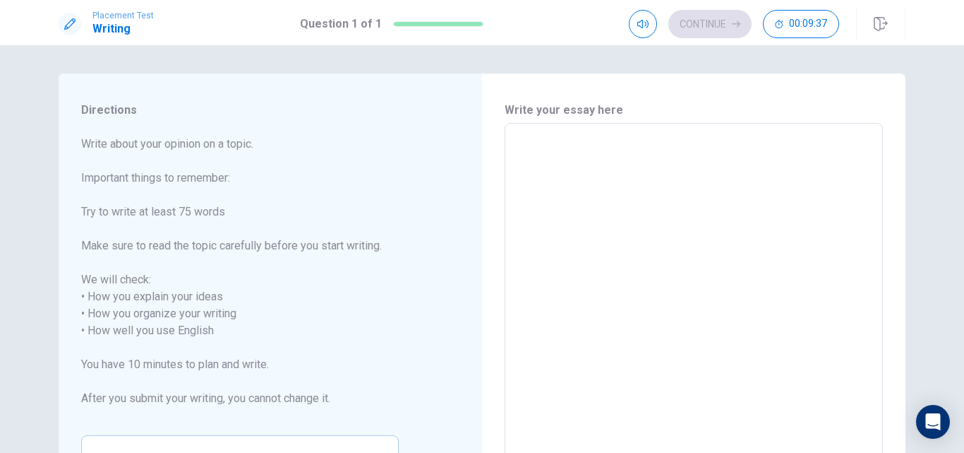
click at [635, 162] on textarea at bounding box center [694, 322] width 359 height 375
type textarea "T"
type textarea "x"
type textarea "Th"
type textarea "x"
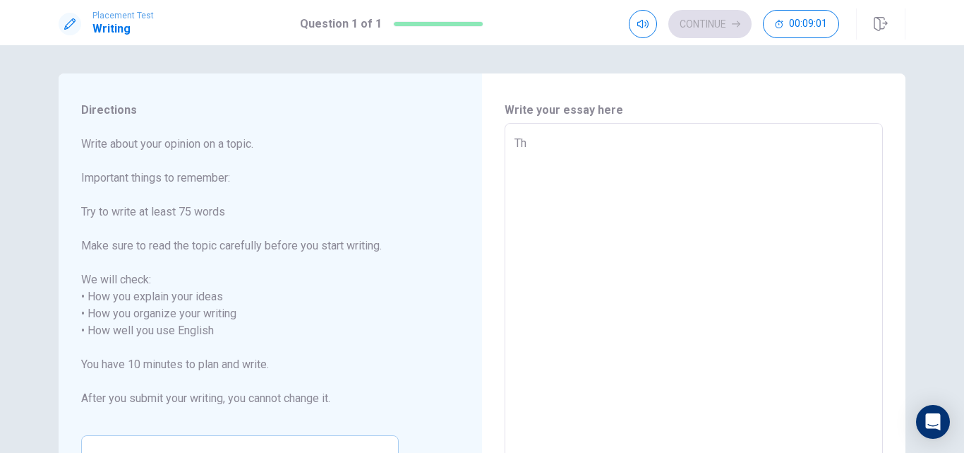
type textarea "The"
type textarea "x"
type textarea "The"
type textarea "x"
type textarea "The b"
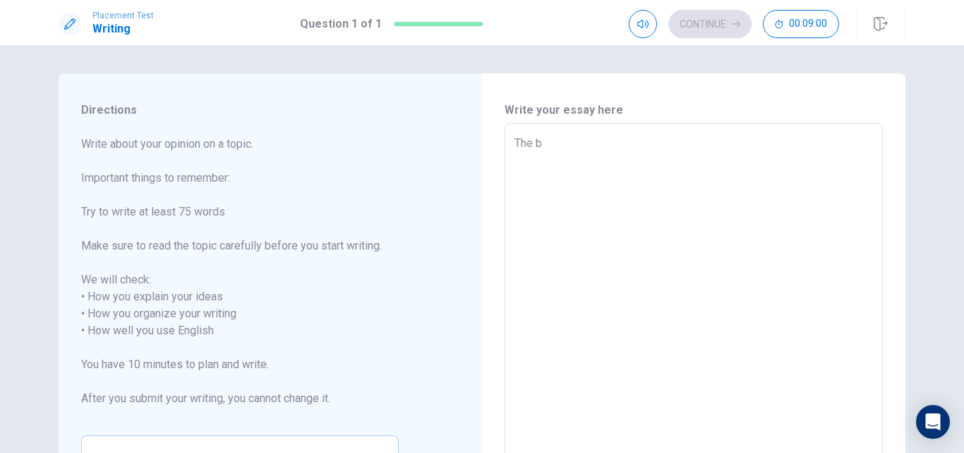
type textarea "x"
type textarea "The bi"
type textarea "x"
type textarea "The big"
type textarea "x"
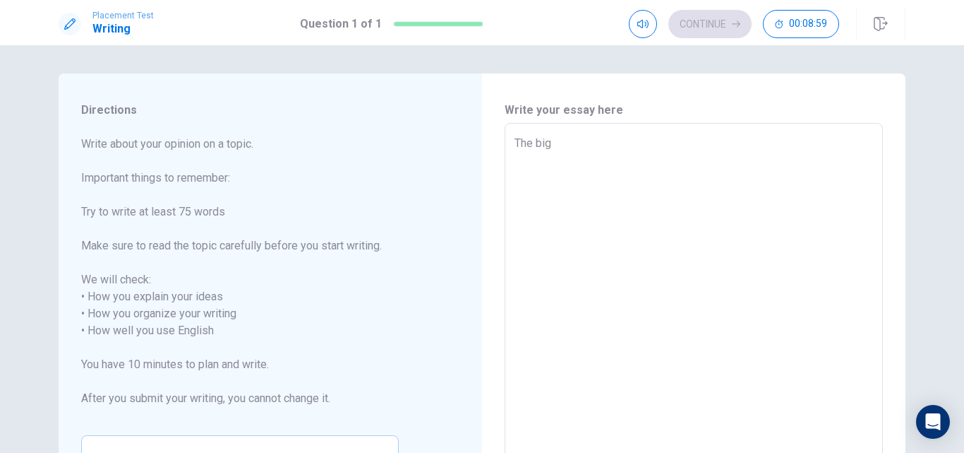
type textarea "The bigg"
type textarea "x"
type textarea "The bigge"
type textarea "x"
type textarea "The bigges"
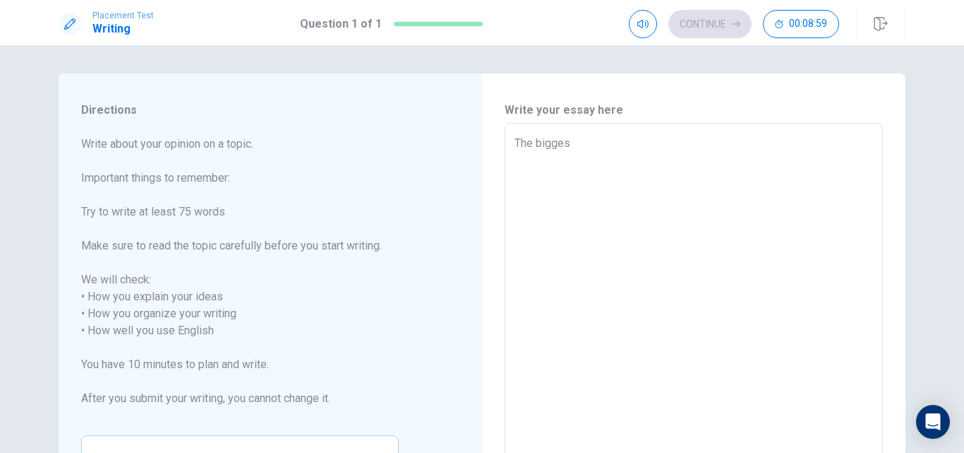
type textarea "x"
type textarea "The biggest"
type textarea "x"
type textarea "The biggest"
type textarea "x"
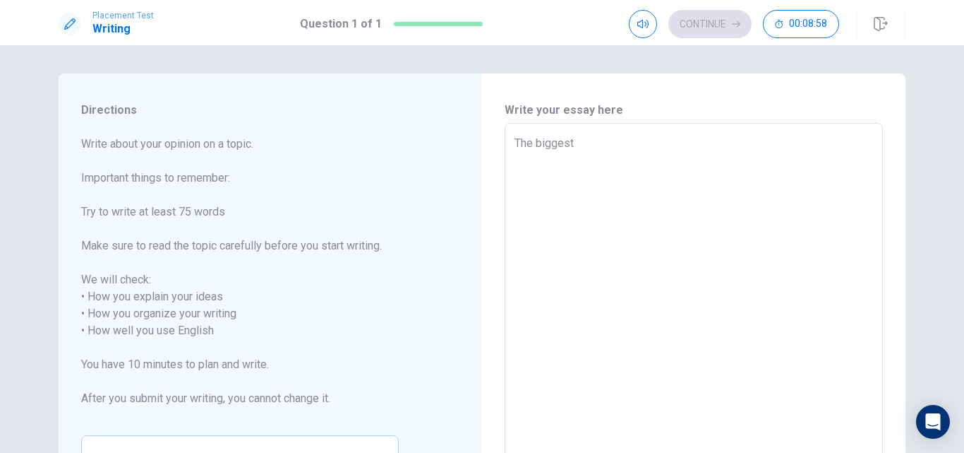
type textarea "The biggest t"
type textarea "x"
type textarea "The biggest"
type textarea "x"
type textarea "The biggest e"
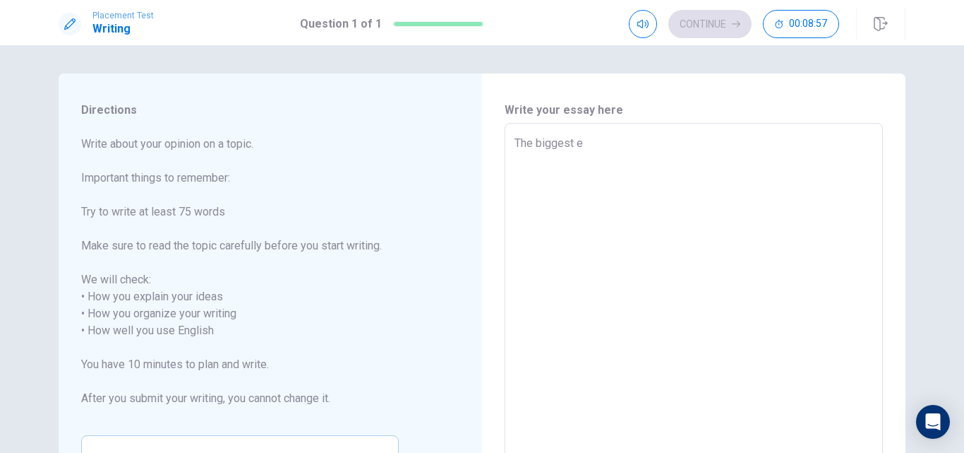
type textarea "x"
type textarea "The biggest ex"
type textarea "x"
type textarea "The biggest exp"
type textarea "x"
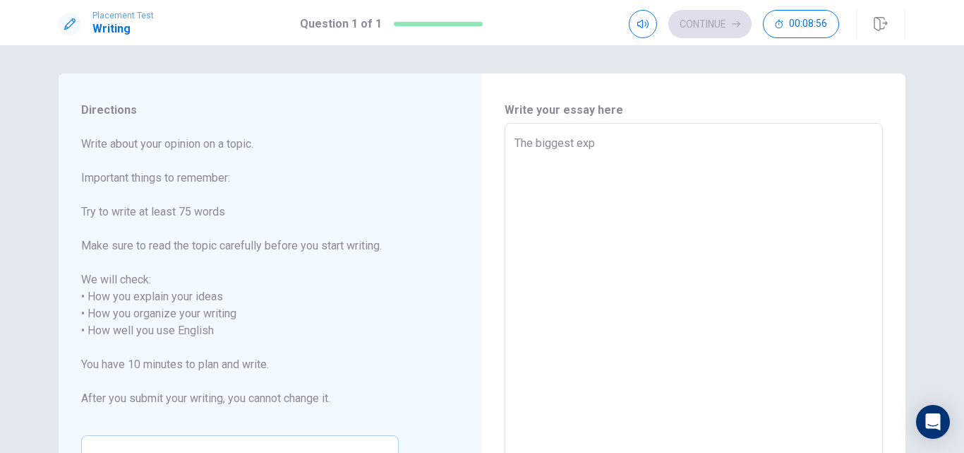
type textarea "The biggest expe"
type textarea "x"
type textarea "The biggest exper"
type textarea "x"
type textarea "The biggest experi"
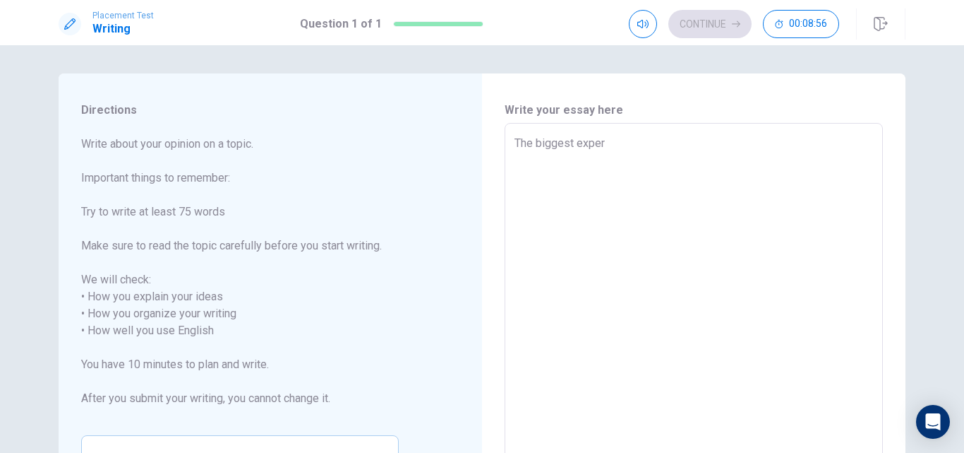
type textarea "x"
type textarea "The biggest experie"
type textarea "x"
type textarea "The biggest experien"
type textarea "x"
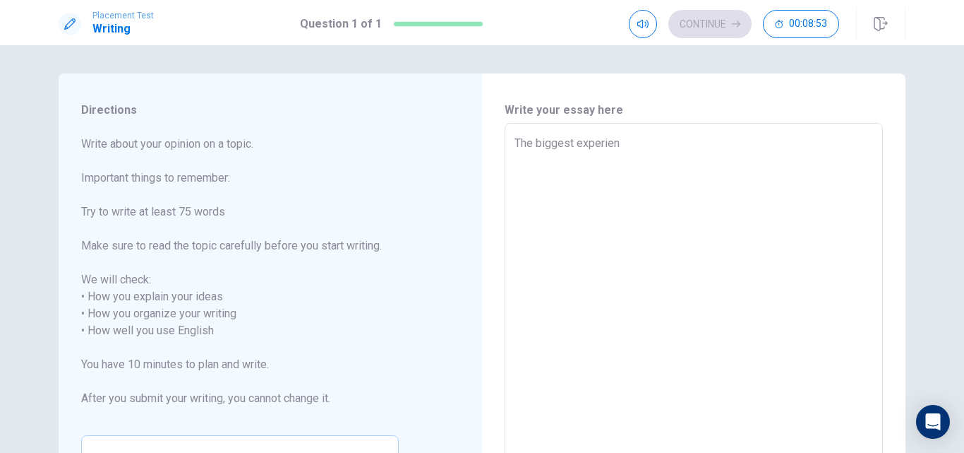
type textarea "The biggest experienc"
type textarea "x"
type textarea "The biggest experience"
type textarea "x"
type textarea "The biggest experience"
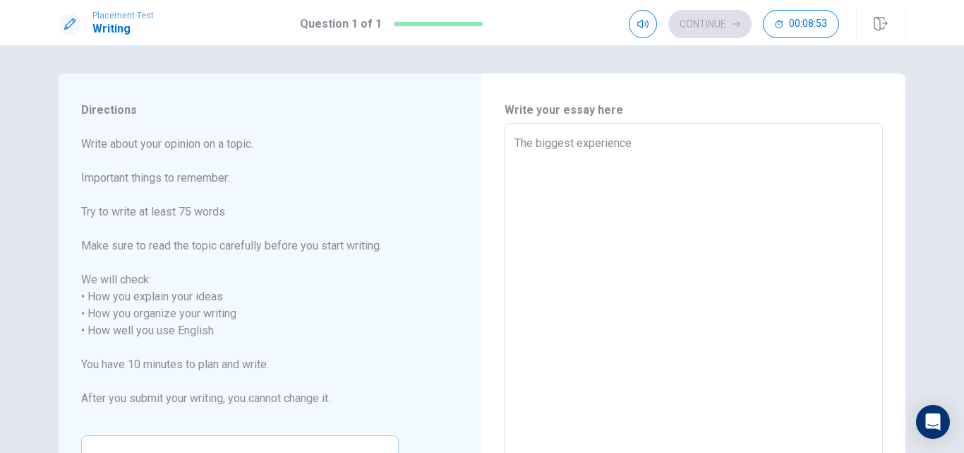
type textarea "x"
type textarea "The biggest experience t"
type textarea "x"
type textarea "The biggest experience th"
type textarea "x"
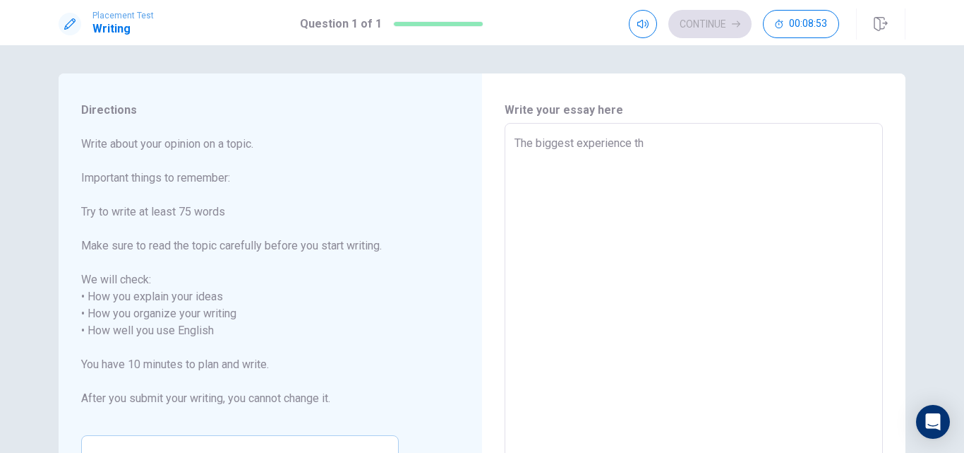
type textarea "The biggest experience tha"
type textarea "x"
type textarea "The biggest experience that"
type textarea "x"
type textarea "The biggest experience that"
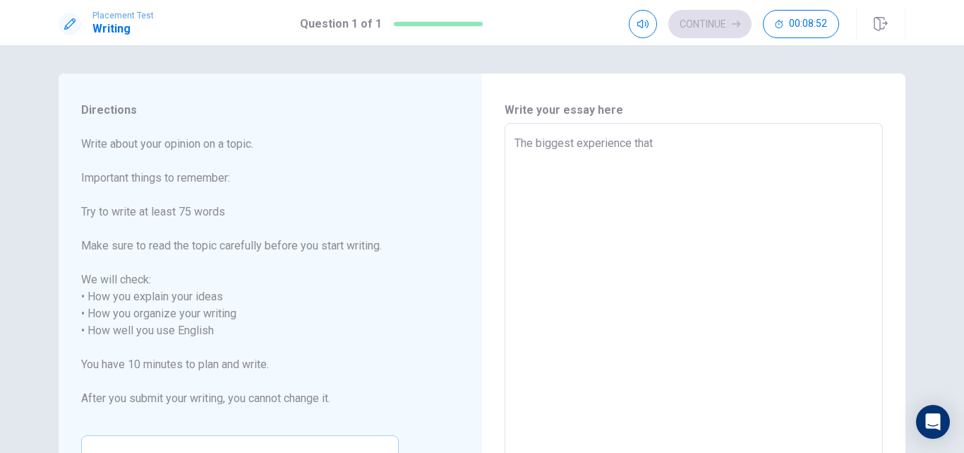
type textarea "x"
type textarea "The biggest experience that I"
type textarea "x"
type textarea "The biggest experience that I"
type textarea "x"
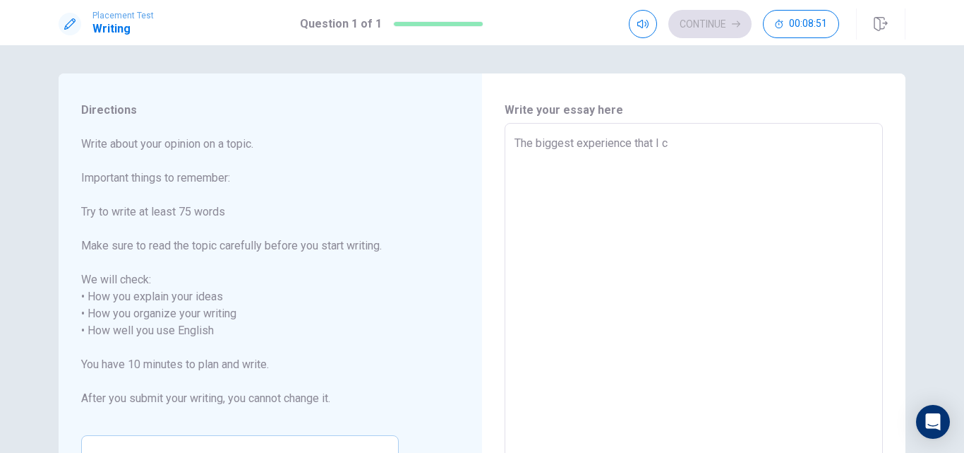
type textarea "The biggest experience that I ca"
type textarea "x"
type textarea "The biggest experience that I can"
type textarea "x"
type textarea "The biggest experience that I can"
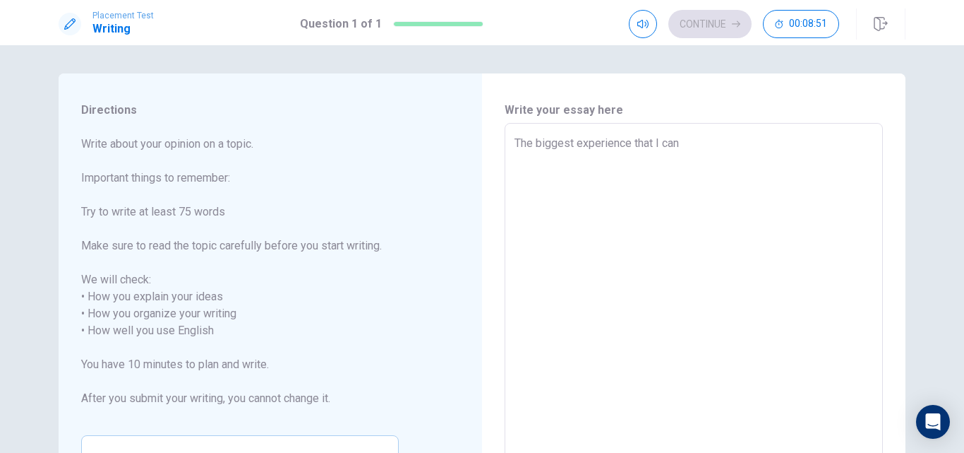
type textarea "x"
type textarea "The biggest experience that I can t"
type textarea "x"
type textarea "The biggest experience that I can th"
type textarea "x"
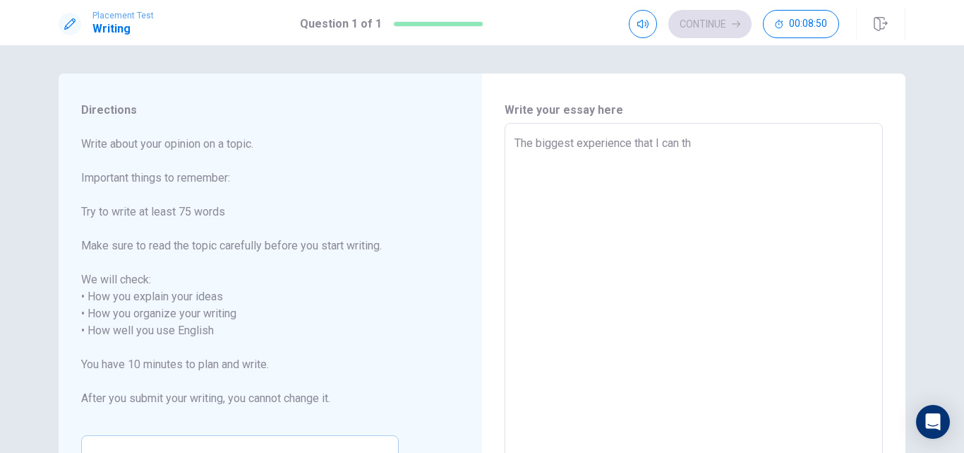
type textarea "The biggest experience that I can thi"
type textarea "x"
type textarea "The biggest experience that I can thin"
type textarea "x"
type textarea "The biggest experience that I can think"
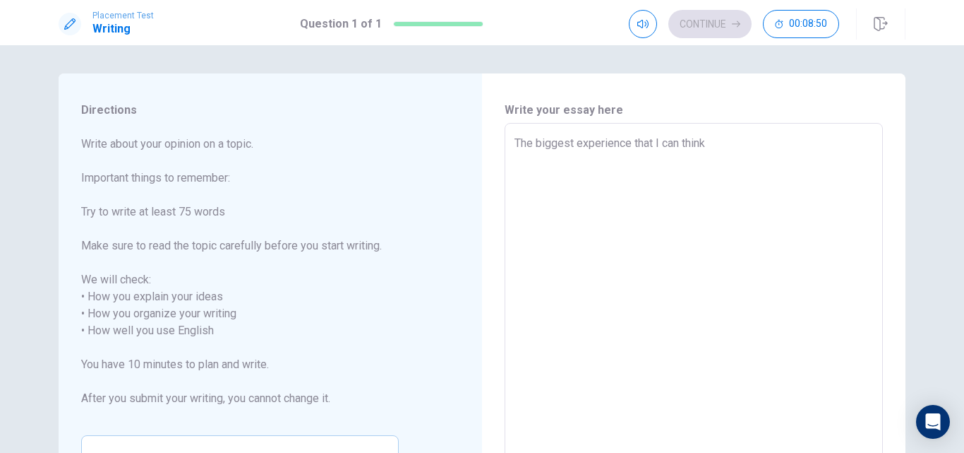
type textarea "x"
type textarea "The biggest experience that I can think"
type textarea "x"
type textarea "The biggest experience that I can think o"
type textarea "x"
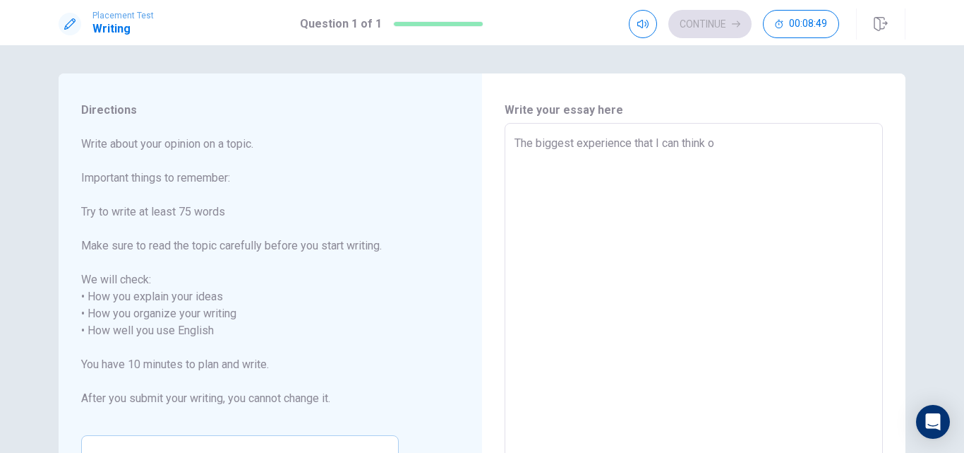
type textarea "The biggest experience that I can think of"
type textarea "x"
type textarea "The biggest experience that I can think of"
type textarea "x"
type textarea "The biggest experience that I can think of i"
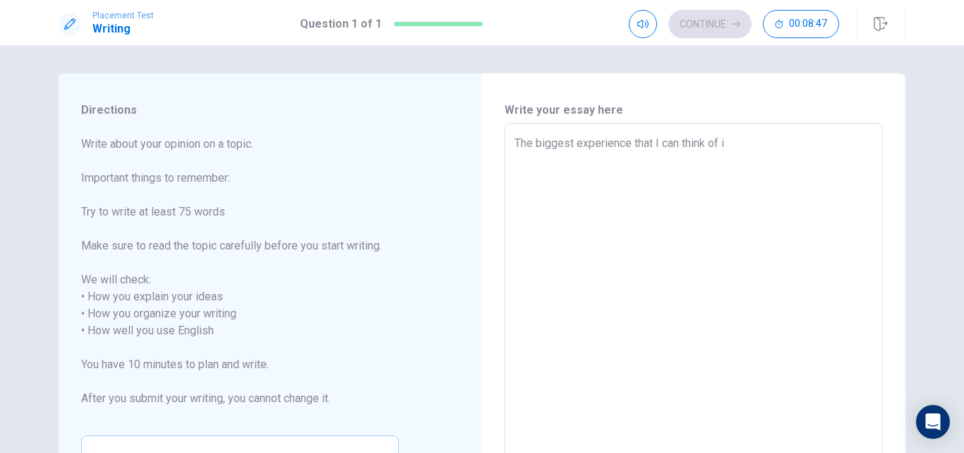
type textarea "x"
type textarea "The biggest experience that I can think of is"
type textarea "x"
type textarea "The biggest experience that I can think of is"
type textarea "x"
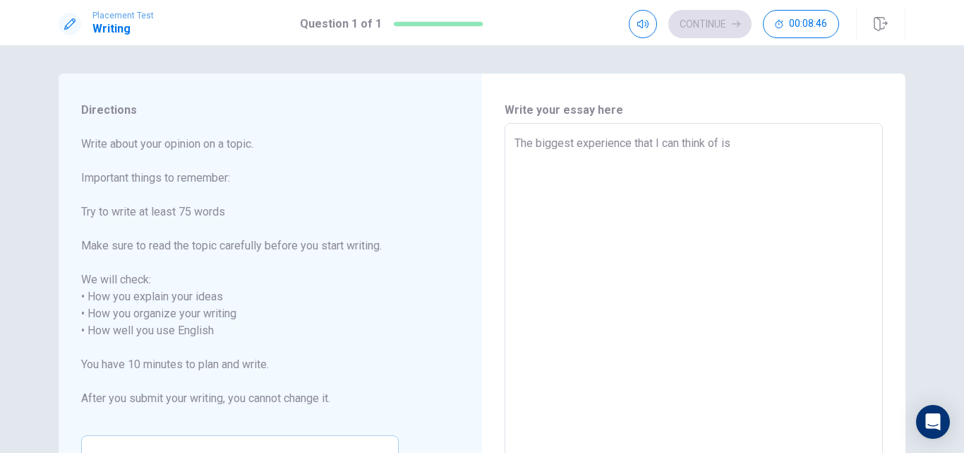
type textarea "The biggest experience that I can think of is m"
type textarea "x"
type textarea "The biggest experience that I can think of is my"
type textarea "x"
type textarea "The biggest experience that I can think of is my"
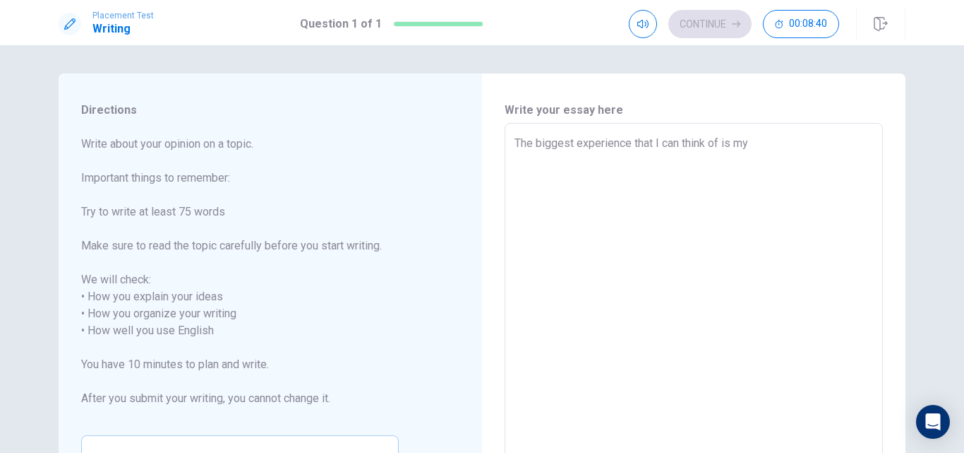
type textarea "x"
type textarea "The biggest experience that I can think of is my m"
type textarea "x"
type textarea "The biggest experience that I can think of is my"
type textarea "x"
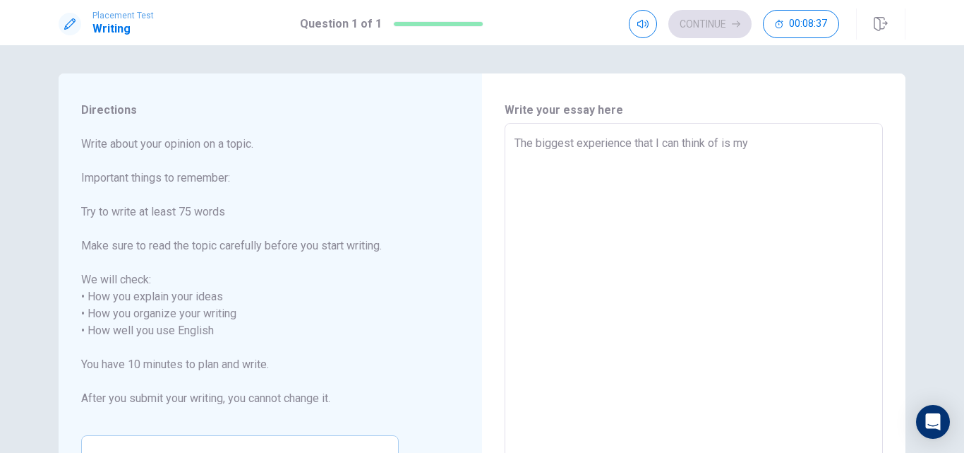
type textarea "The biggest experience that I can think of is my"
type textarea "x"
type textarea "The biggest experience that I can think of is m"
type textarea "x"
type textarea "The biggest experience that I can think of is"
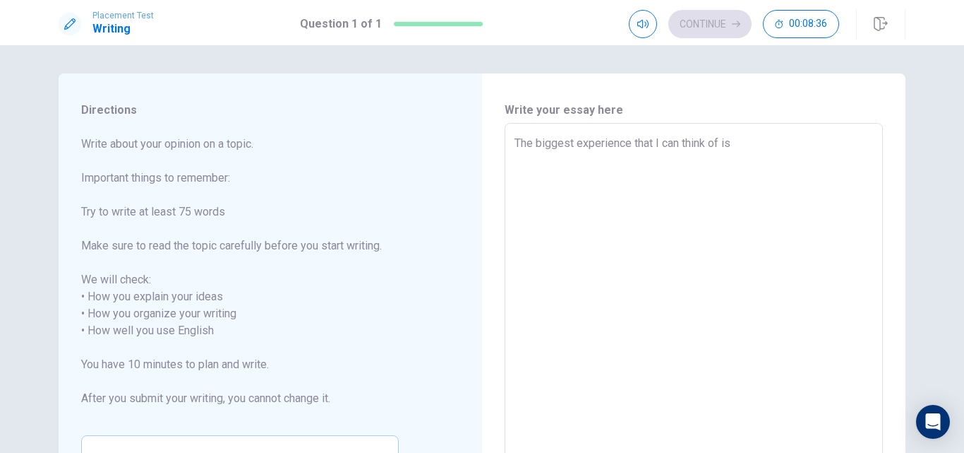
type textarea "x"
type textarea "The biggest experience that I can think of is w"
type textarea "x"
type textarea "The biggest experience that I can think of is wh"
type textarea "x"
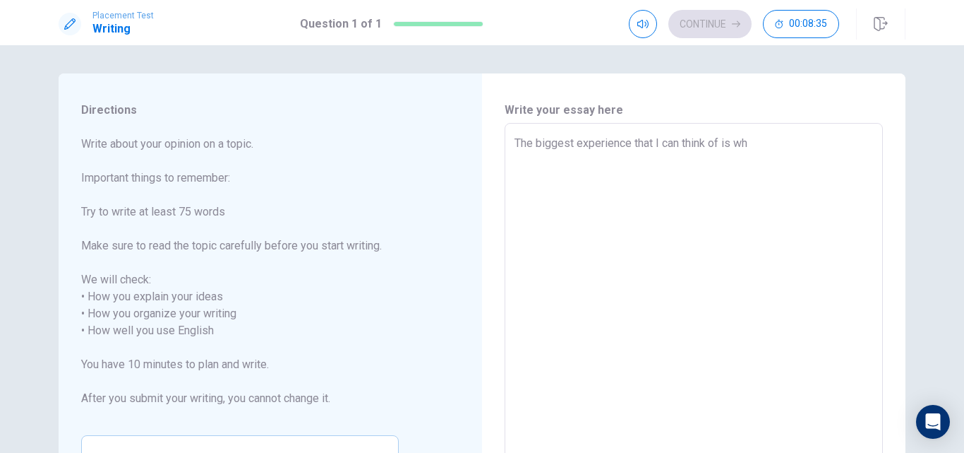
type textarea "The biggest experience that I can think of is whe"
type textarea "x"
type textarea "The biggest experience that I can think of is when"
type textarea "x"
type textarea "The biggest experience that I can think of is when"
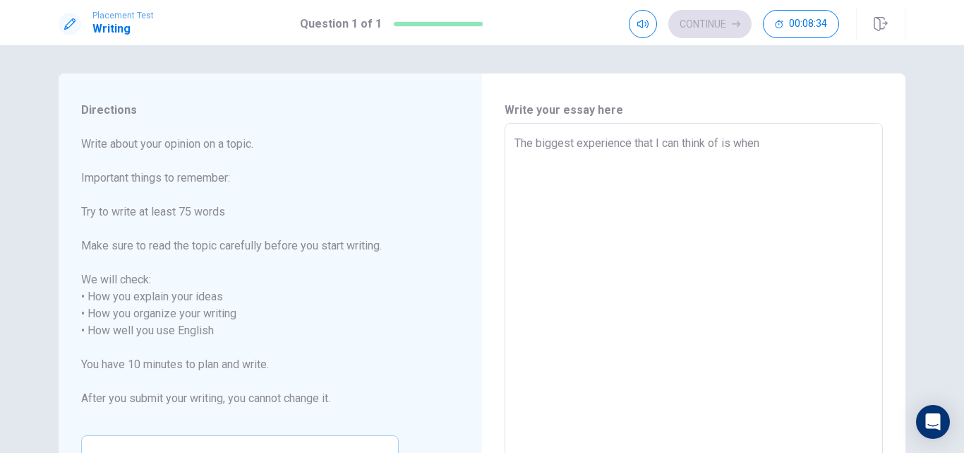
type textarea "x"
type textarea "The biggest experience that I can think of is when I"
type textarea "x"
type textarea "The biggest experience that I can think of is when I"
type textarea "x"
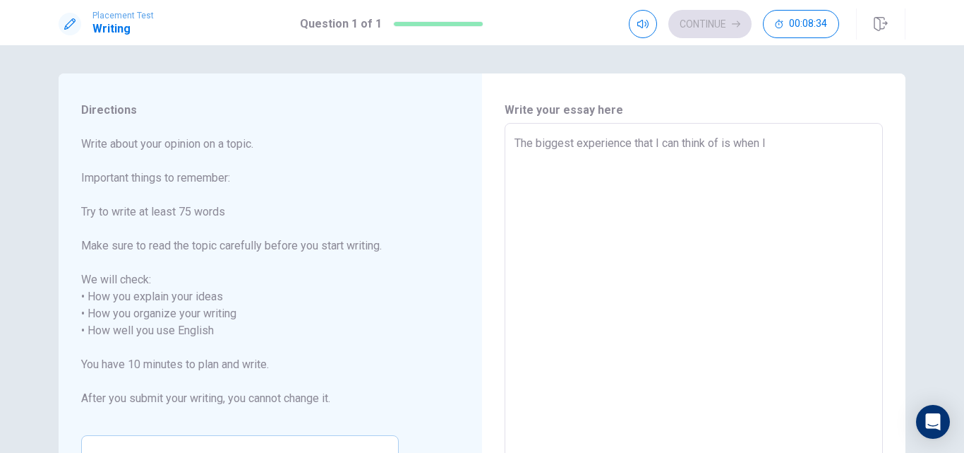
type textarea "The biggest experience that I can think of is when I c"
type textarea "x"
type textarea "The biggest experience that I can think of is when I ca"
type textarea "x"
type textarea "The biggest experience that I can think of is when I cam"
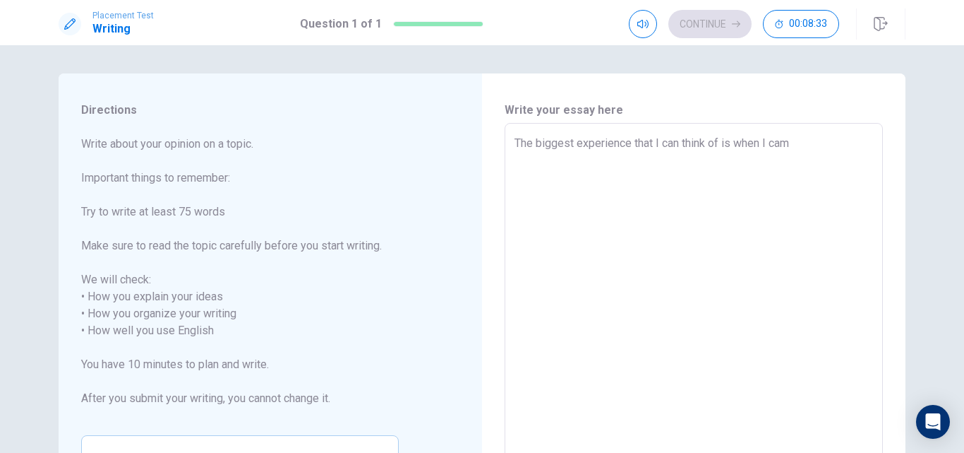
type textarea "x"
type textarea "The biggest experience that I can think of is when I came"
type textarea "x"
type textarea "The biggest experience that I can think of is when I came t"
type textarea "x"
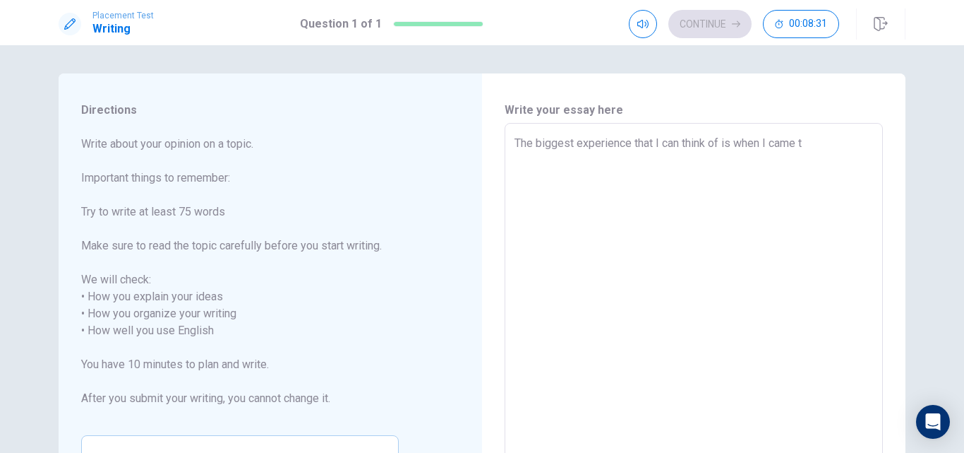
type textarea "The biggest experience that I can think of is when I came to"
type textarea "x"
type textarea "The biggest experience that I can think of is when I came to"
type textarea "x"
type textarea "The biggest experience that I can think of is when I came to l"
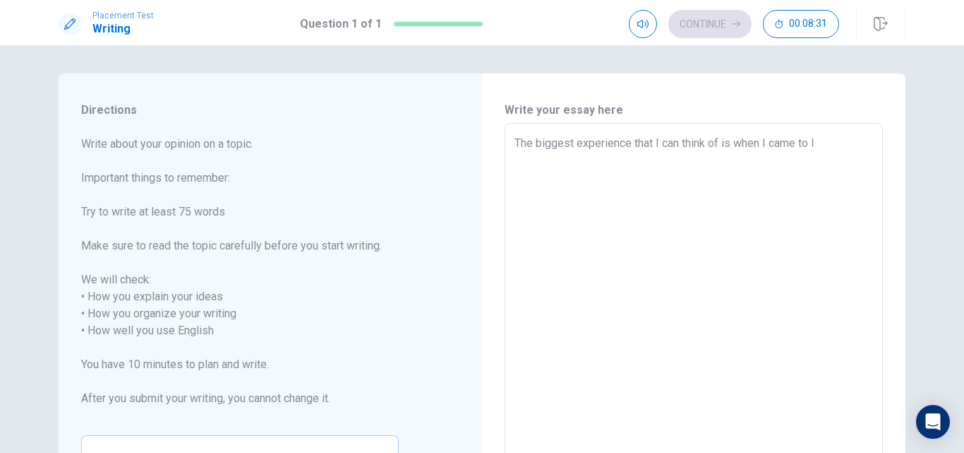
type textarea "x"
type textarea "The biggest experience that I can think of is when I came to li"
type textarea "x"
type textarea "The biggest experience that I can think of is when I came to liv"
type textarea "x"
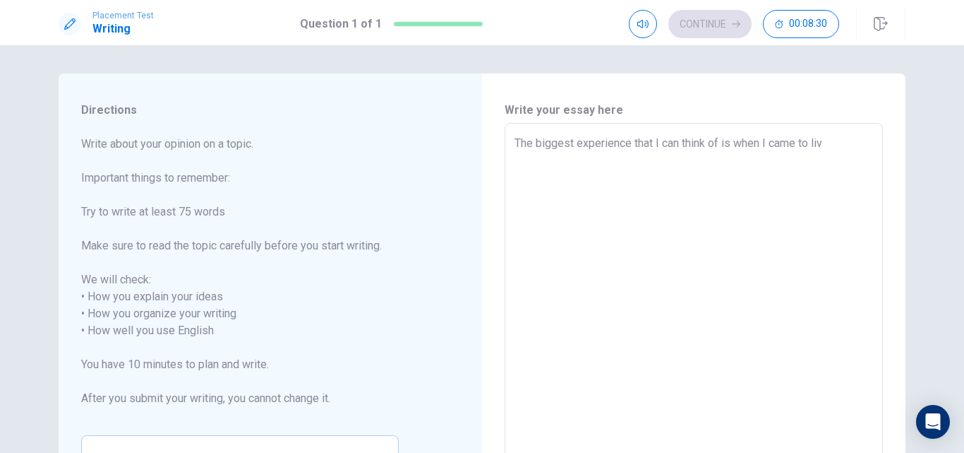
type textarea "The biggest experience that I can think of is when I came to live"
type textarea "x"
type textarea "The biggest experience that I can think of is when I came to live"
type textarea "x"
type textarea "The biggest experience that I can think of is when I came to live i"
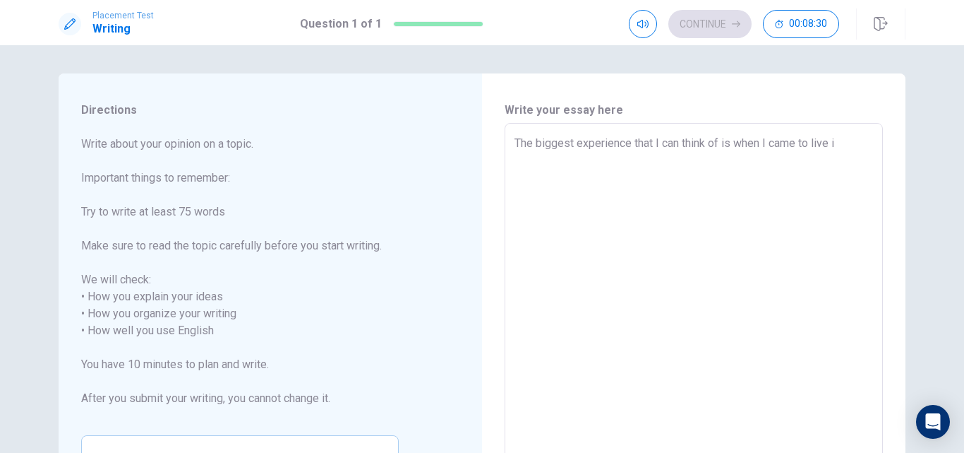
type textarea "x"
type textarea "The biggest experience that I can think of is when I came to live in"
type textarea "x"
type textarea "The biggest experience that I can think of is when I came to live in"
type textarea "x"
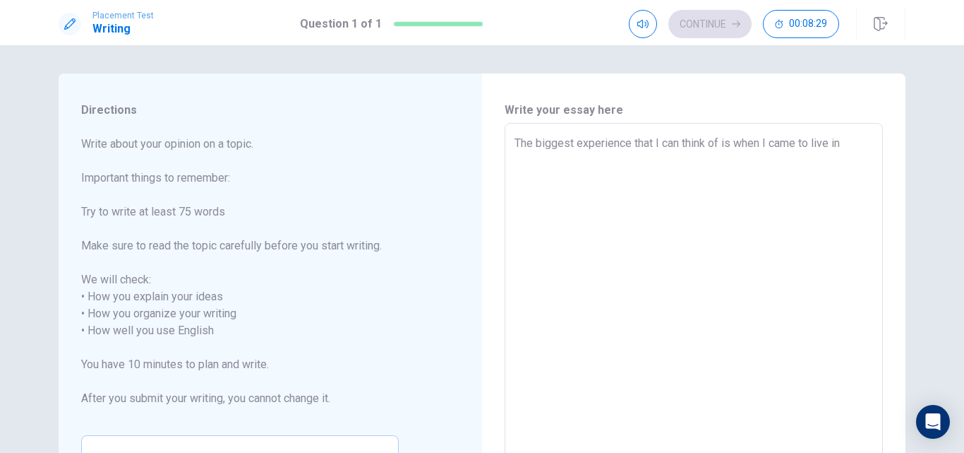
type textarea "The biggest experience that I can think of is when I came to live in P"
type textarea "x"
type textarea "The biggest experience that I can think of is when I came to live in [GEOGRAPHI…"
type textarea "x"
type textarea "The biggest experience that I can think of is when I came to live in [GEOGRAPHI…"
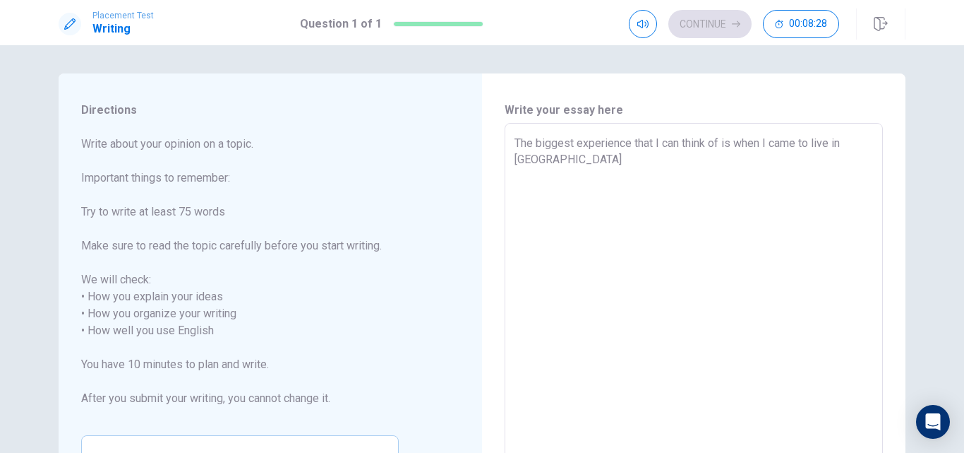
type textarea "x"
type textarea "The biggest experience that I can think of is when I came to live in [GEOGRAPHI…"
type textarea "x"
type textarea "The biggest experience that I can think of is when I came to live in [GEOGRAPHI…"
type textarea "x"
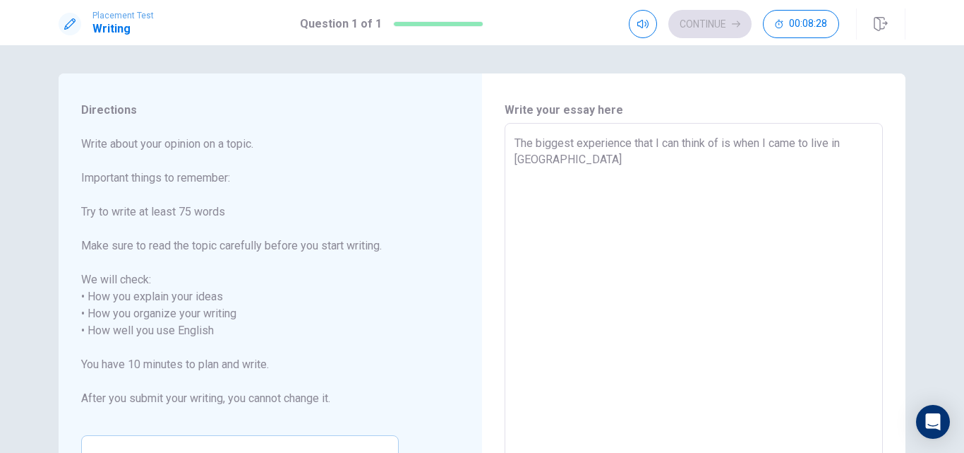
type textarea "The biggest experience that I can think of is when I came to live in [GEOGRAPHI…"
type textarea "x"
type textarea "The biggest experience that I can think of is when I came to live in [GEOGRAPHI…"
type textarea "x"
type textarea "The biggest experience that I can think of is when I came to live in [GEOGRAPHI…"
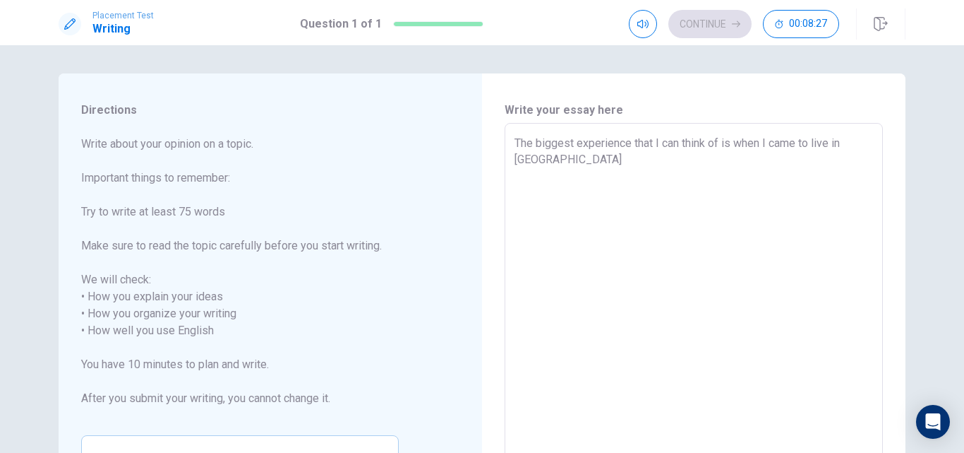
type textarea "x"
type textarea "The biggest experience that I can think of is when I came to live in [GEOGRAPHI…"
type textarea "x"
type textarea "The biggest experience that I can think of is when I came to live in [GEOGRAPHI…"
type textarea "x"
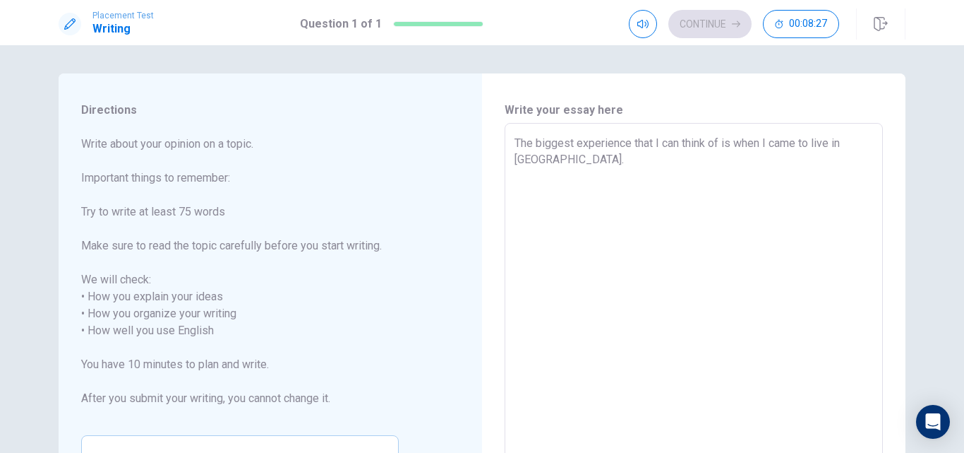
type textarea "The biggest experience that I can think of is when I came to live in [GEOGRAPHI…"
type textarea "x"
type textarea "The biggest experience that I can think of is when I came to live in [GEOGRAPHI…"
type textarea "x"
type textarea "The biggest experience that I can think of is when I came to live in [GEOGRAPHI…"
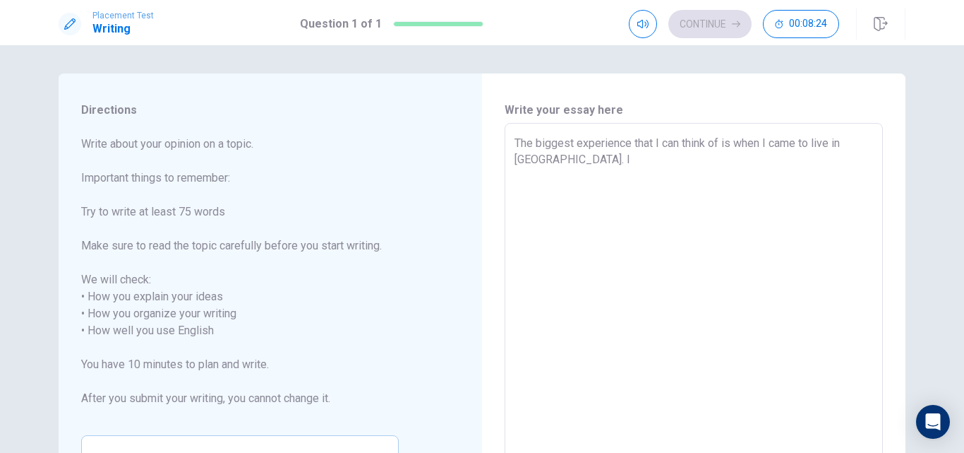
type textarea "x"
type textarea "The biggest experience that I can think of is when I came to live in [GEOGRAPHI…"
type textarea "x"
type textarea "The biggest experience that I can think of is when I came to live in [GEOGRAPHI…"
type textarea "x"
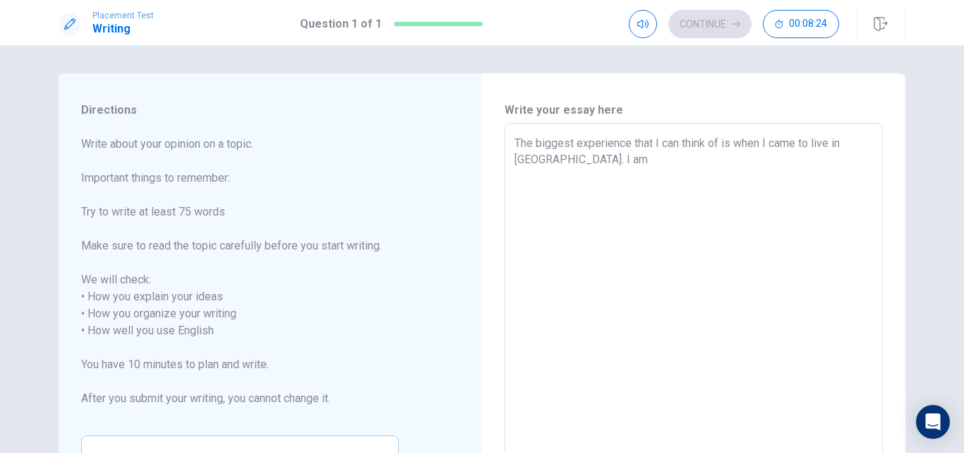
type textarea "The biggest experience that I can think of is when I came to live in [GEOGRAPHI…"
type textarea "x"
type textarea "The biggest experience that I can think of is when I came to live in [GEOGRAPHI…"
type textarea "x"
type textarea "The biggest experience that I can think of is when I came to live in [GEOGRAPHI…"
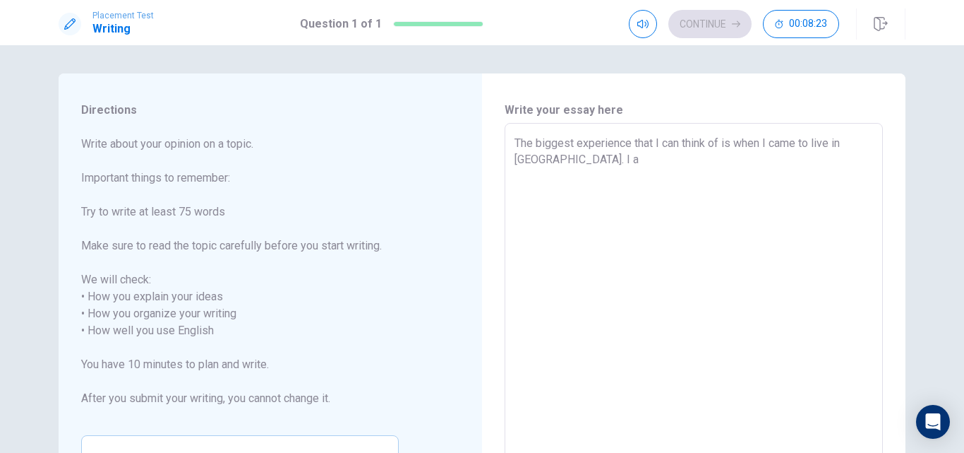
type textarea "x"
type textarea "The biggest experience that I can think of is when I came to live in [GEOGRAPHI…"
type textarea "x"
type textarea "The biggest experience that I can think of is when I came to live in [GEOGRAPHI…"
type textarea "x"
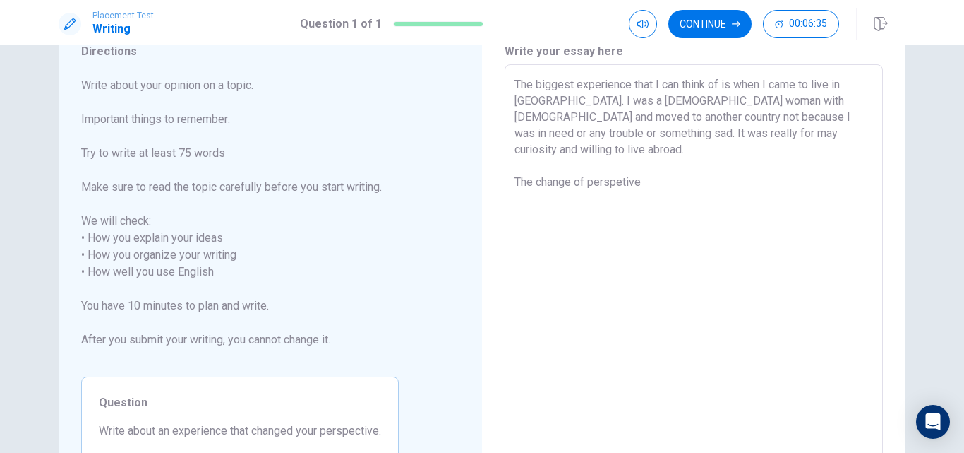
scroll to position [66, 0]
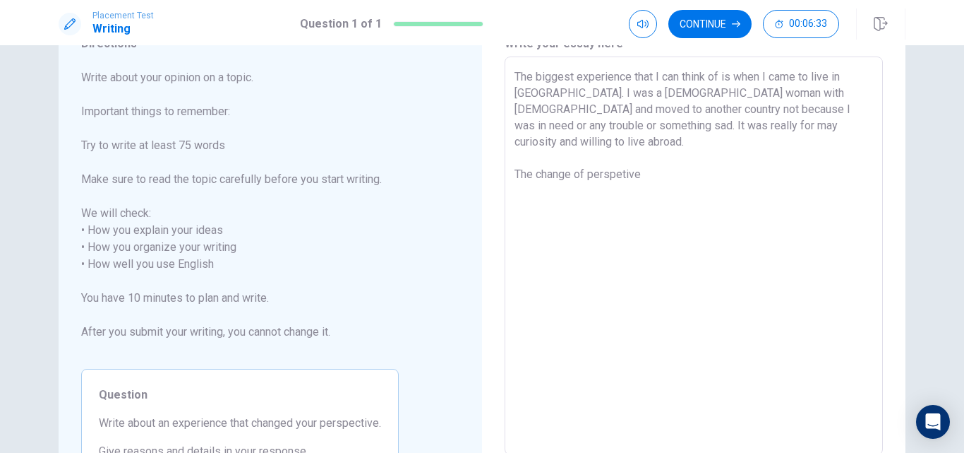
click at [620, 157] on textarea "The biggest experience that I can think of is when I came to live in [GEOGRAPHI…" at bounding box center [694, 255] width 359 height 375
click at [651, 161] on textarea "The biggest experience that I can think of is when I came to live in [GEOGRAPHI…" at bounding box center [694, 255] width 359 height 375
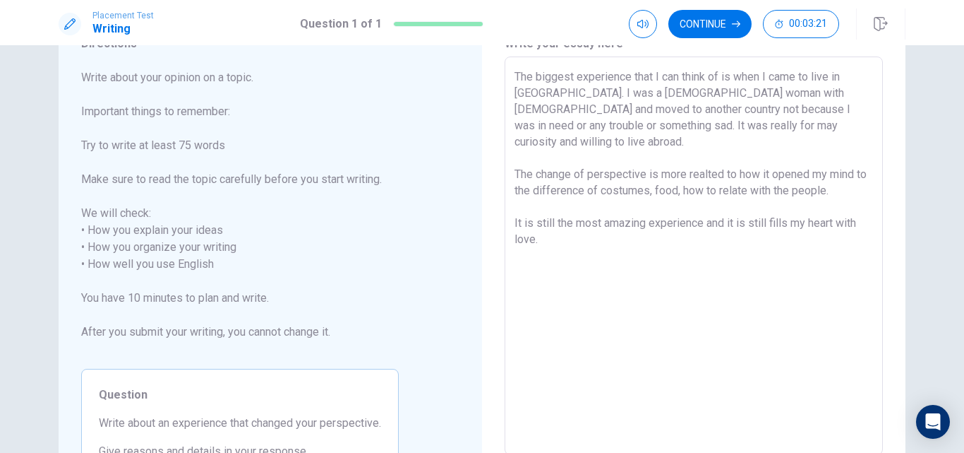
scroll to position [193, 0]
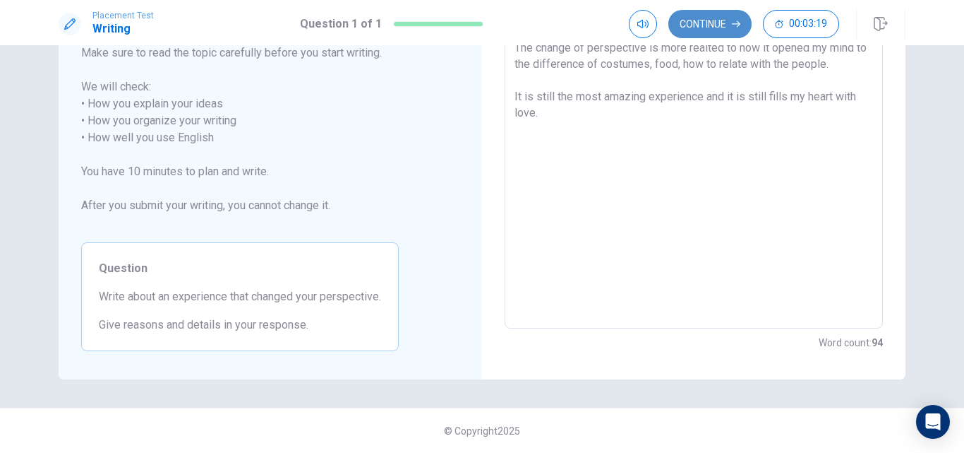
click at [688, 23] on button "Continue" at bounding box center [710, 24] width 83 height 28
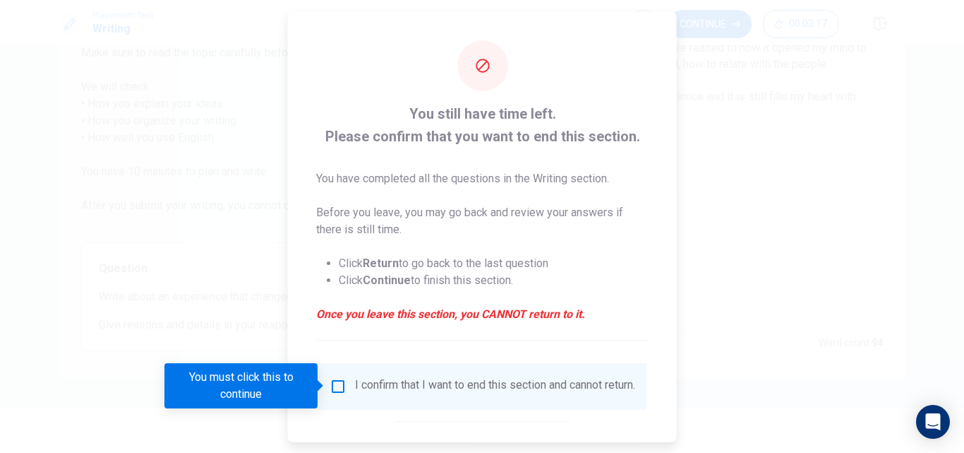
click at [337, 388] on input "You must click this to continue" at bounding box center [338, 385] width 17 height 17
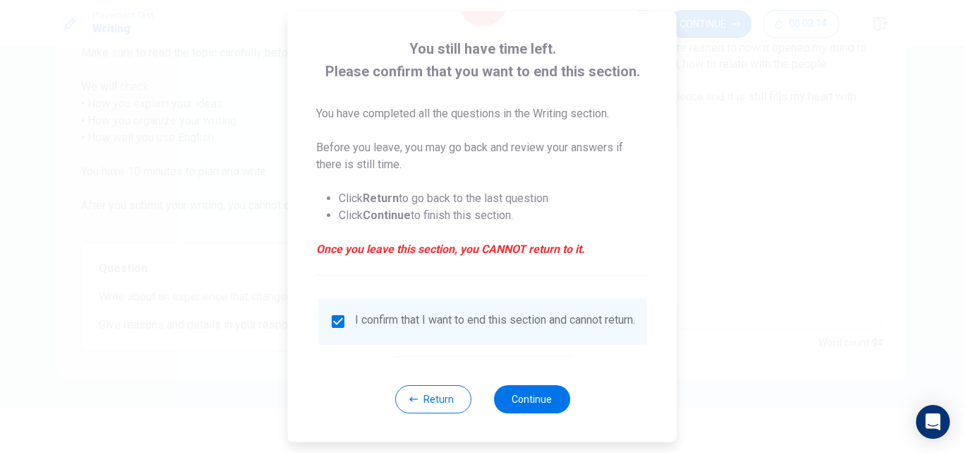
scroll to position [74, 0]
click at [543, 400] on button "Continue" at bounding box center [531, 399] width 76 height 28
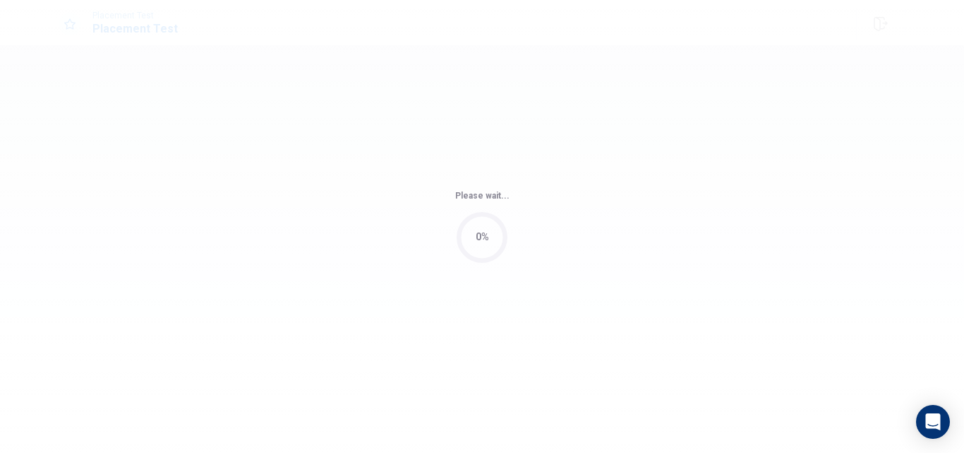
scroll to position [0, 0]
